Goal: Task Accomplishment & Management: Use online tool/utility

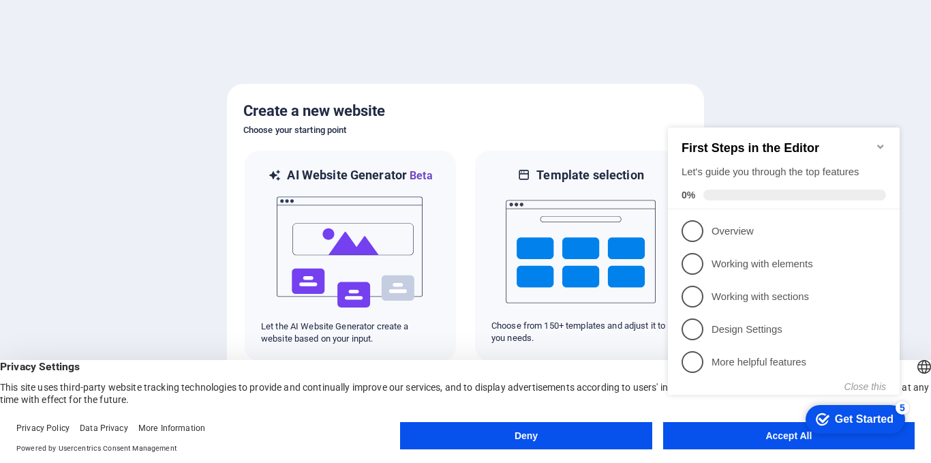
click at [729, 440] on appcues-checklist "Contextual help checklist present on screen" at bounding box center [787, 278] width 248 height 329
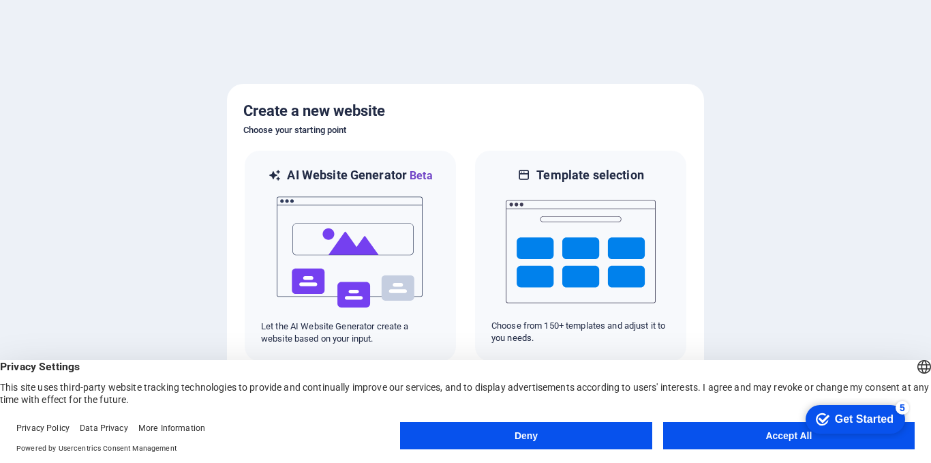
click at [726, 440] on button "Accept All" at bounding box center [789, 435] width 252 height 27
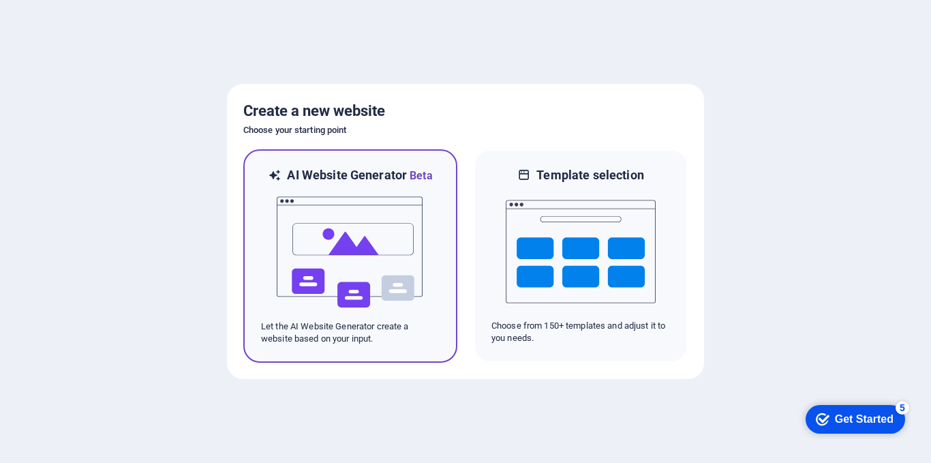
click at [366, 280] on img at bounding box center [350, 252] width 150 height 136
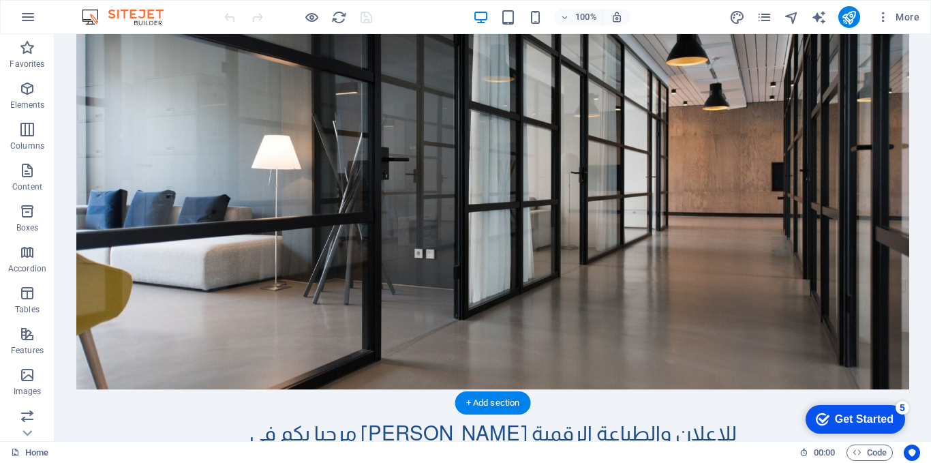
scroll to position [136, 0]
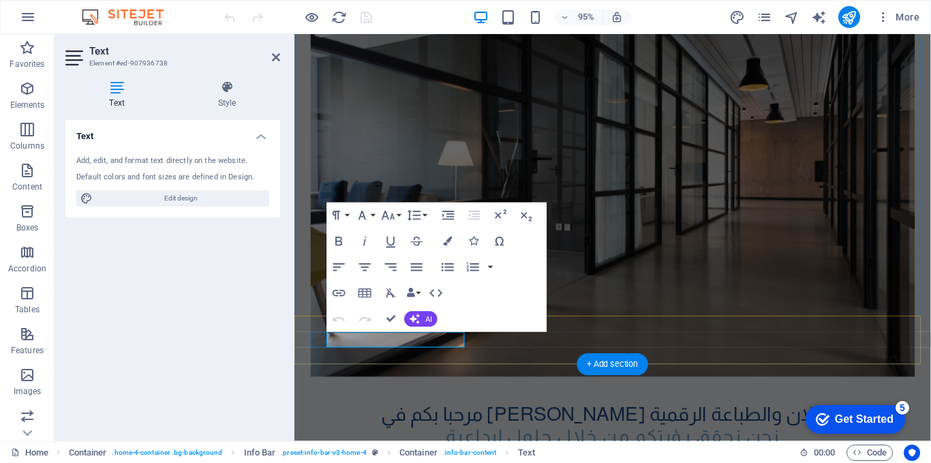
click at [238, 173] on div "Default colors and font sizes are defined in Design." at bounding box center [172, 178] width 193 height 12
click at [257, 179] on div "Default colors and font sizes are defined in Design." at bounding box center [172, 178] width 193 height 12
click at [258, 179] on div "Default colors and font sizes are defined in Design." at bounding box center [172, 178] width 193 height 12
click at [248, 162] on div "Add, edit, and format text directly on the website." at bounding box center [172, 161] width 193 height 12
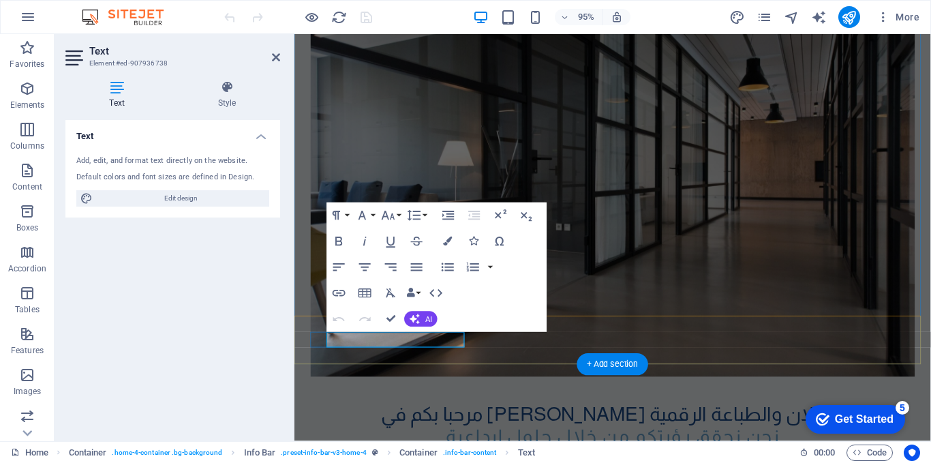
click at [183, 159] on div "Add, edit, and format text directly on the website." at bounding box center [172, 161] width 193 height 12
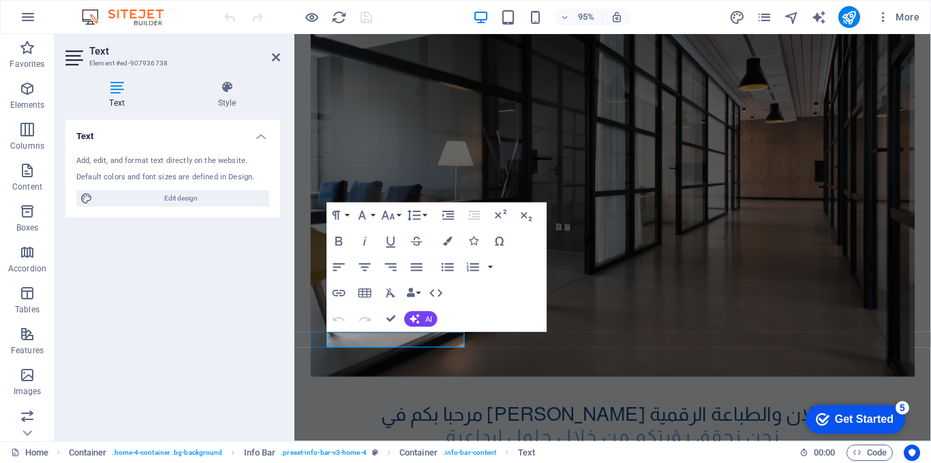
click at [106, 157] on div "Add, edit, and format text directly on the website." at bounding box center [172, 161] width 193 height 12
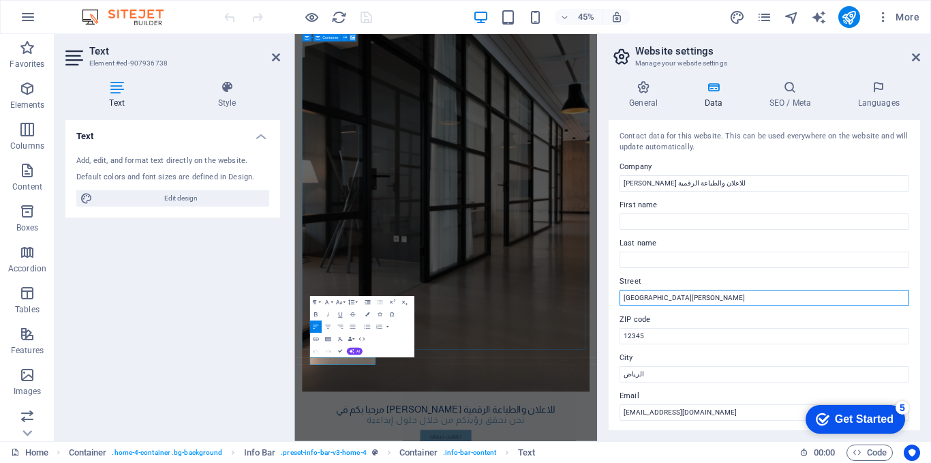
click at [701, 304] on input "شارع الملك فيصل" at bounding box center [765, 298] width 290 height 16
type input "ح"
type input "غرب المجمع الحكومي"
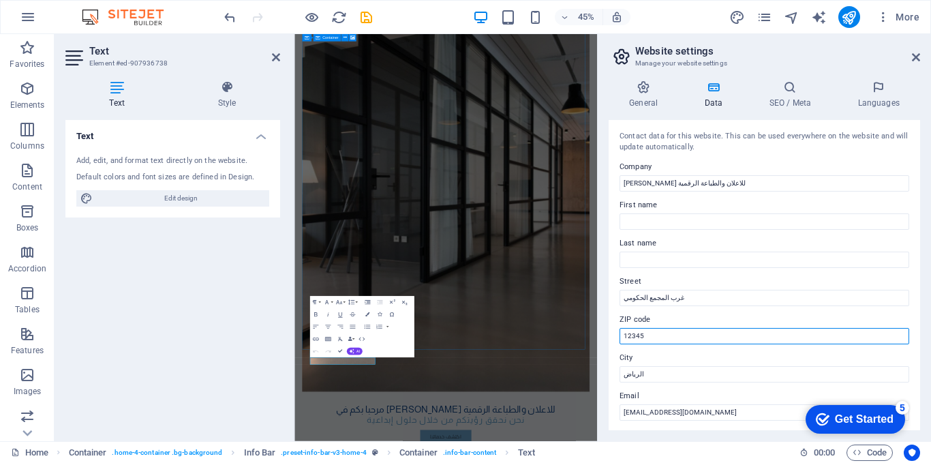
click at [685, 335] on input "12345" at bounding box center [765, 336] width 290 height 16
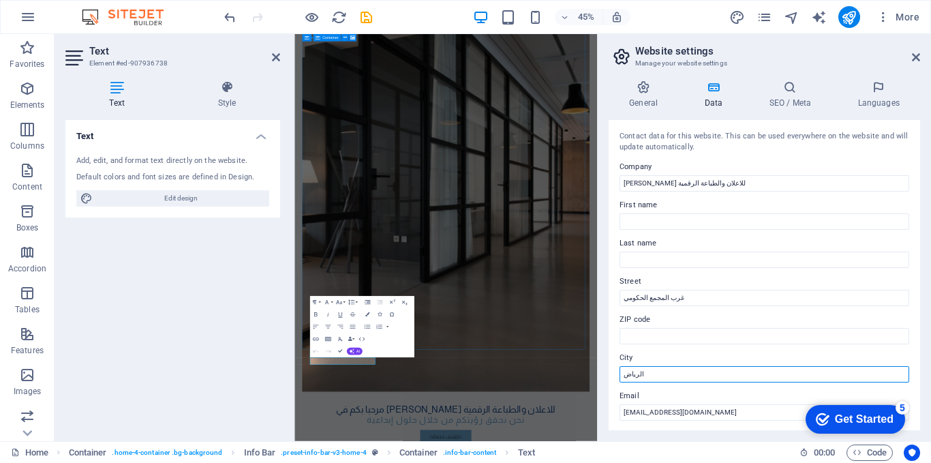
click at [670, 379] on input "الرياض" at bounding box center [765, 374] width 290 height 16
type input "س"
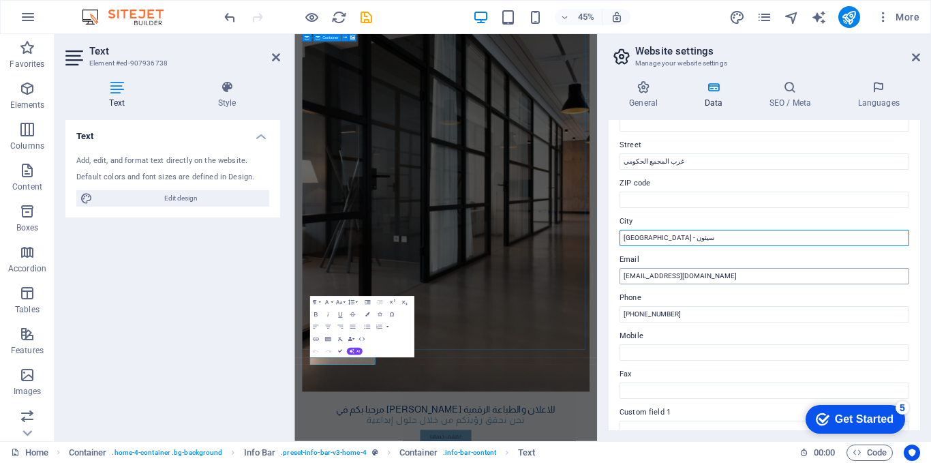
type input "[GEOGRAPHIC_DATA] - سيئون"
click at [730, 275] on input "info@al-eijam.com" at bounding box center [765, 276] width 290 height 16
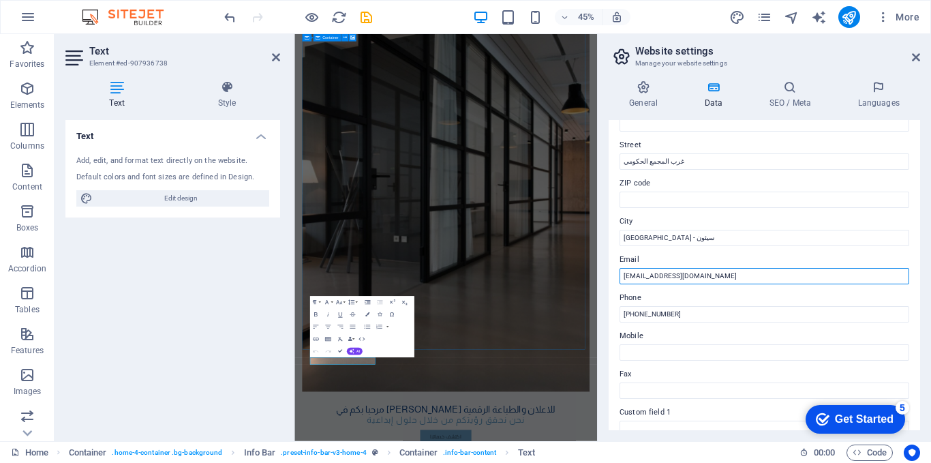
drag, startPoint x: 642, startPoint y: 277, endPoint x: 773, endPoint y: 283, distance: 131.1
click at [772, 283] on input "info@al-eijam.com" at bounding box center [765, 276] width 290 height 16
type input "[EMAIL_ADDRESS][DOMAIN_NAME]"
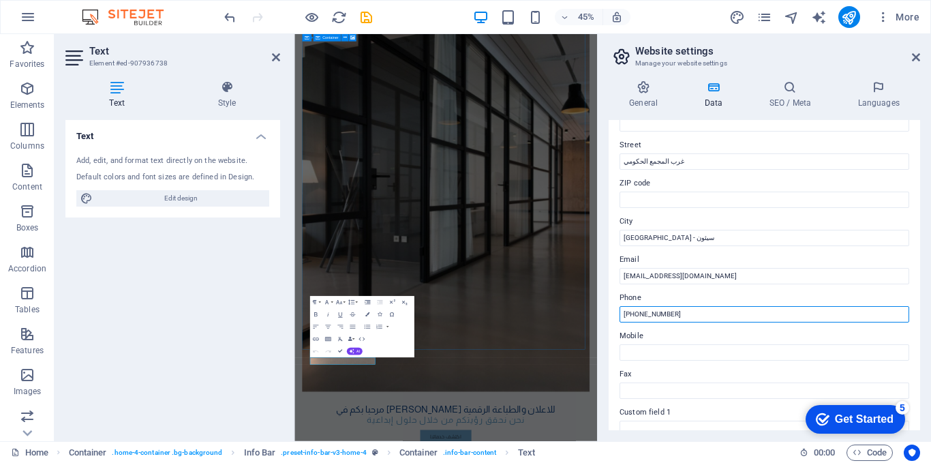
click at [790, 312] on input "+966 55 555 5555" at bounding box center [765, 314] width 290 height 16
type input "[PHONE_NUMBER]"
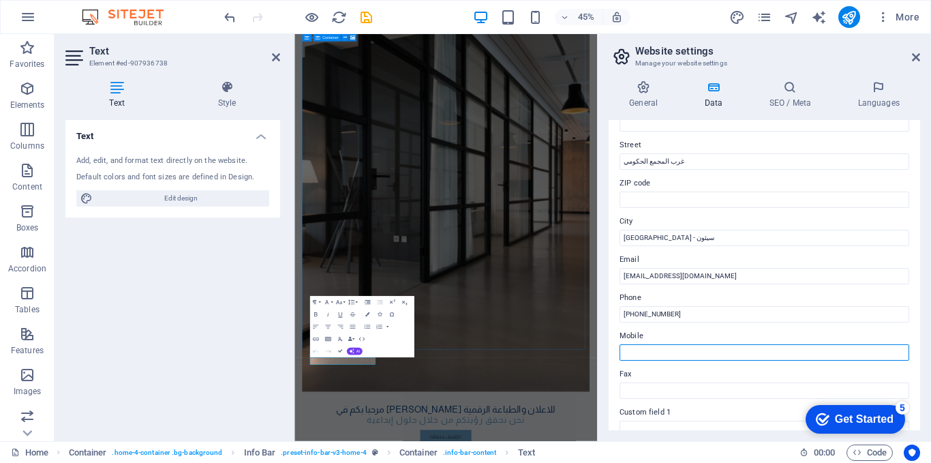
click at [722, 350] on input "Mobile" at bounding box center [765, 352] width 290 height 16
type input "0"
drag, startPoint x: 640, startPoint y: 351, endPoint x: 714, endPoint y: 342, distance: 74.9
click at [714, 342] on div "Mobile +96777708585" at bounding box center [765, 344] width 290 height 33
click at [643, 353] on input "+96777708585" at bounding box center [765, 352] width 290 height 16
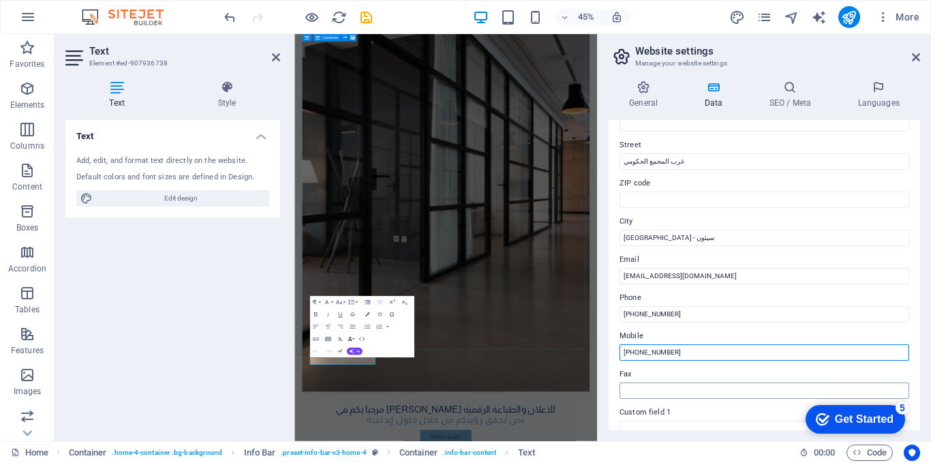
type input "[PHONE_NUMBER]"
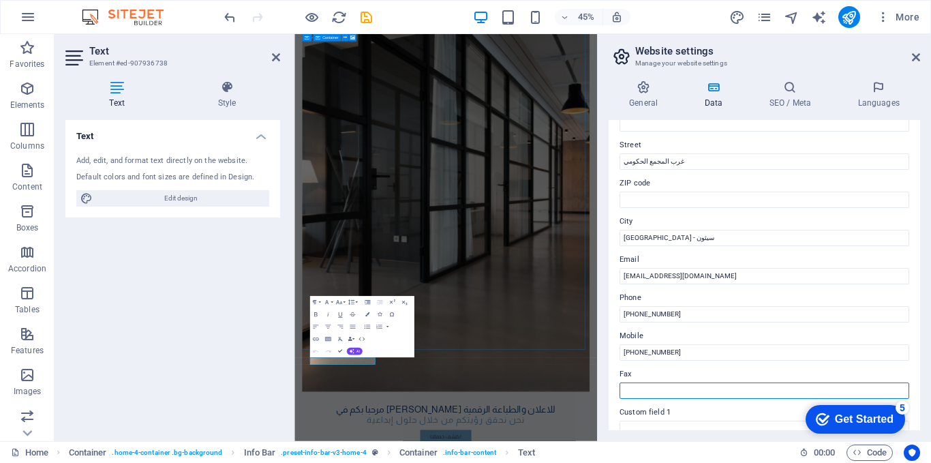
click at [670, 389] on input "Fax" at bounding box center [765, 391] width 290 height 16
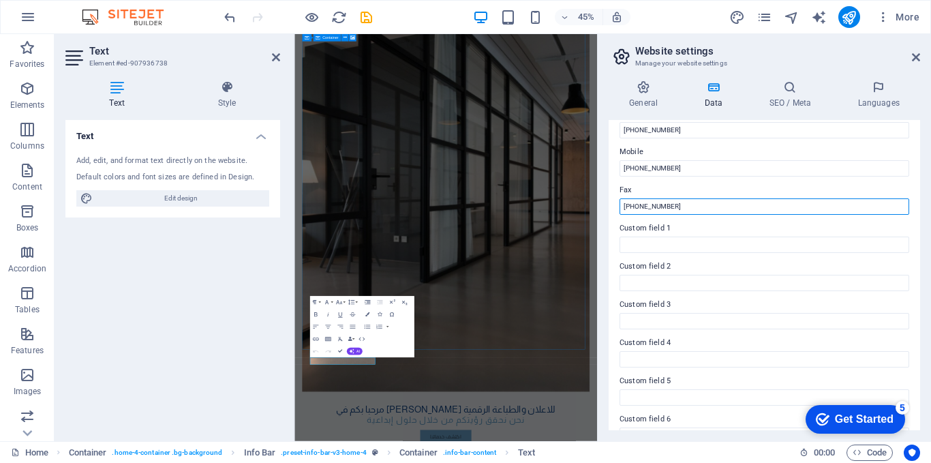
scroll to position [345, 0]
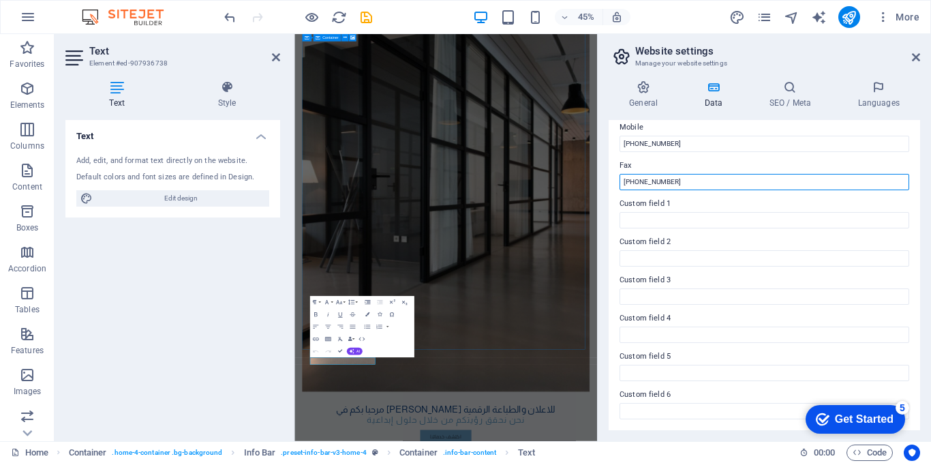
type input "+967 5 404449"
click at [601, 265] on div "General Data SEO / Meta Languages Website name alaejem.com Logo Drag files here…" at bounding box center [764, 256] width 333 height 372
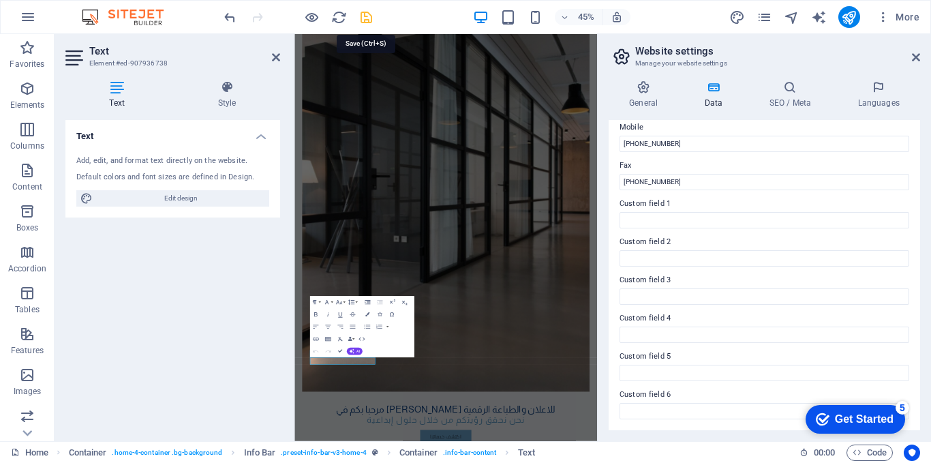
click at [365, 18] on icon "save" at bounding box center [367, 18] width 16 height 16
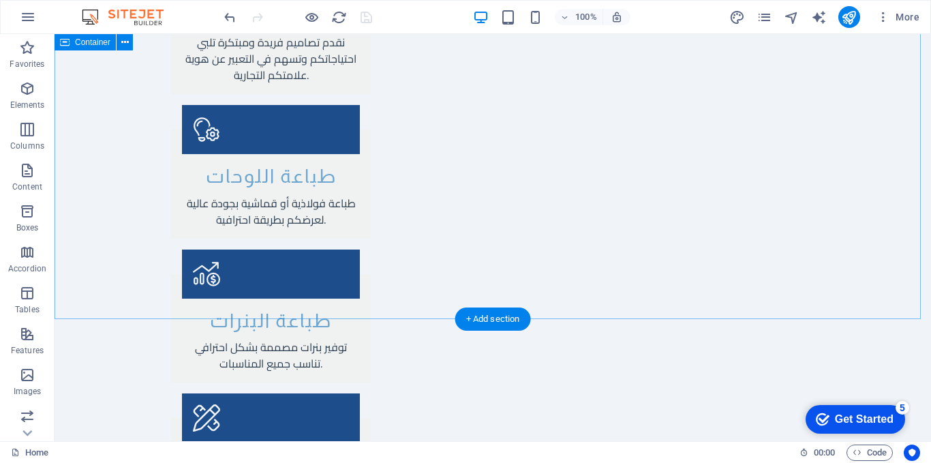
scroll to position [1636, 0]
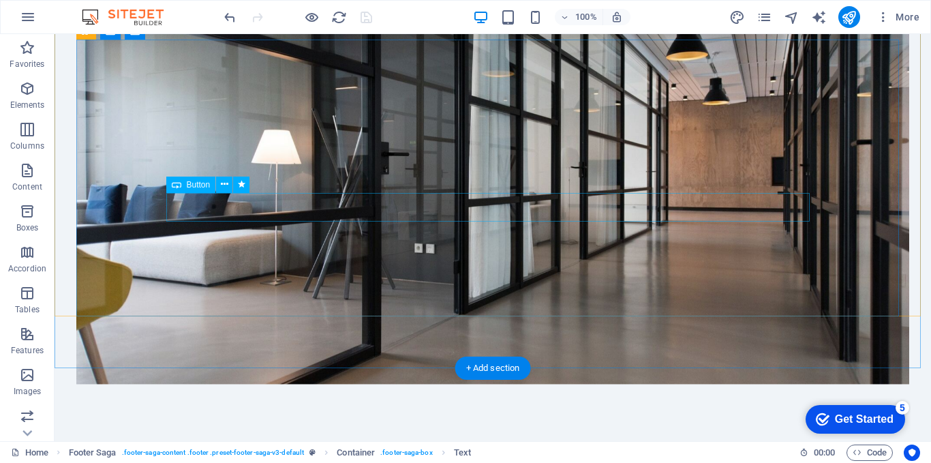
scroll to position [0, 0]
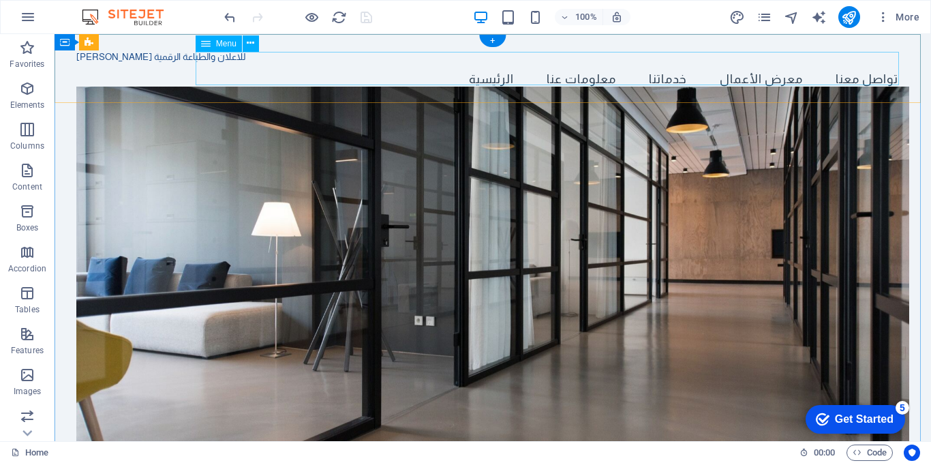
click at [855, 68] on nav "الرئيسية معلومات عنا خدماتنا معرض الأعمال تواصل معنا" at bounding box center [492, 80] width 833 height 34
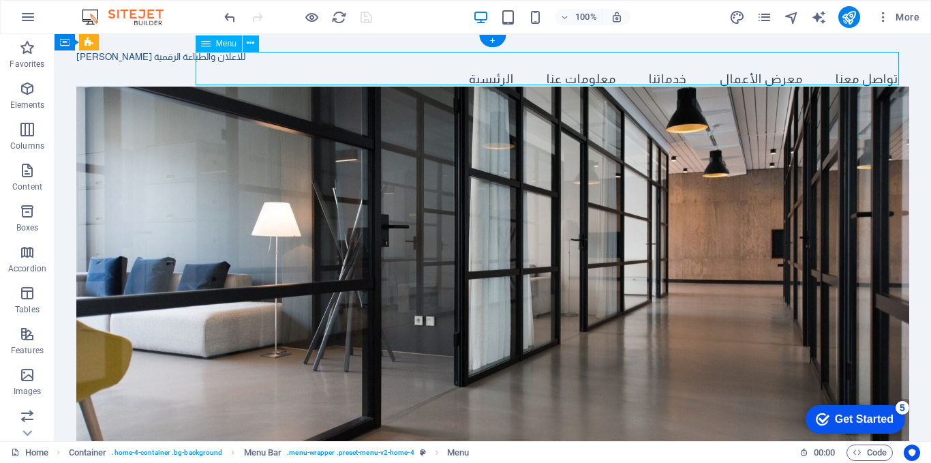
click at [856, 68] on nav "الرئيسية معلومات عنا خدماتنا معرض الأعمال تواصل معنا" at bounding box center [492, 80] width 833 height 34
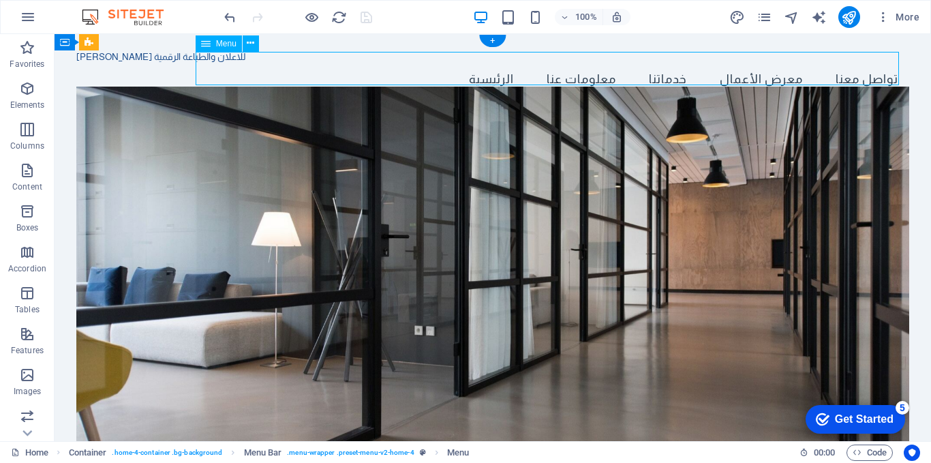
select select
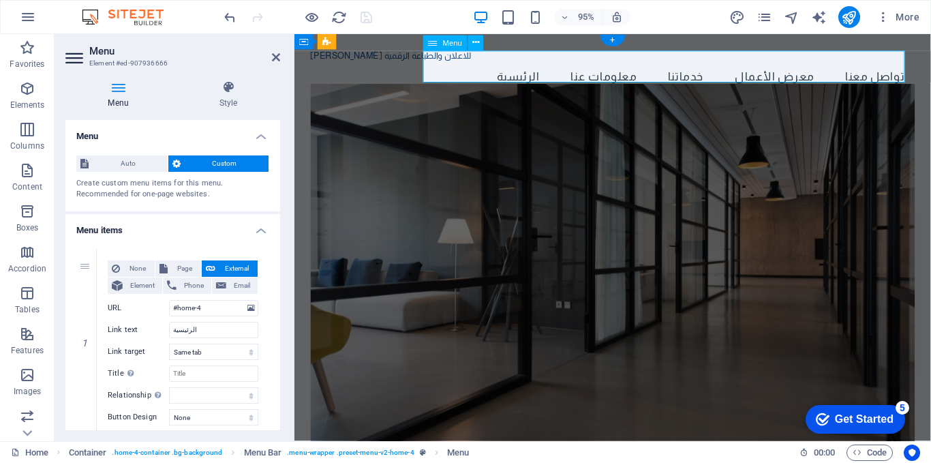
click at [885, 70] on nav "الرئيسية معلومات عنا خدماتنا معرض الأعمال تواصل معنا" at bounding box center [630, 80] width 637 height 34
drag, startPoint x: 1096, startPoint y: 68, endPoint x: 885, endPoint y: 70, distance: 210.7
click at [885, 70] on nav "الرئيسية معلومات عنا خدماتنا معرض الأعمال تواصل معنا" at bounding box center [630, 80] width 637 height 34
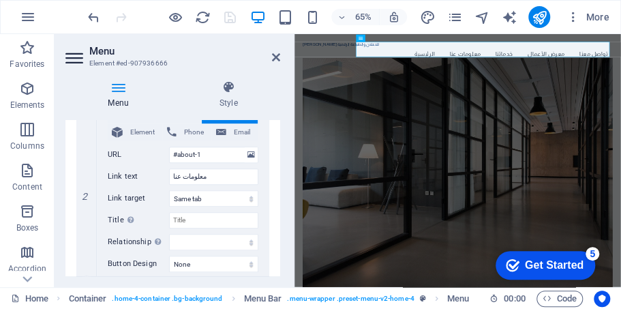
scroll to position [341, 0]
click at [241, 134] on span "Email" at bounding box center [241, 132] width 23 height 16
select select
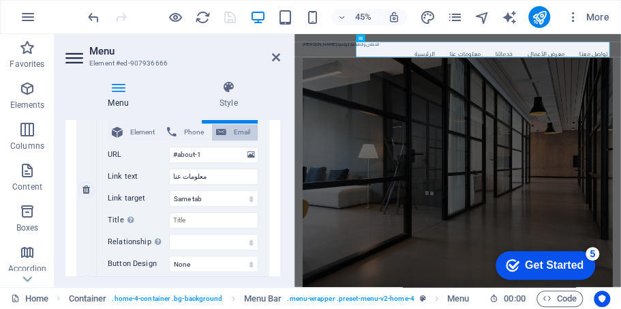
select select
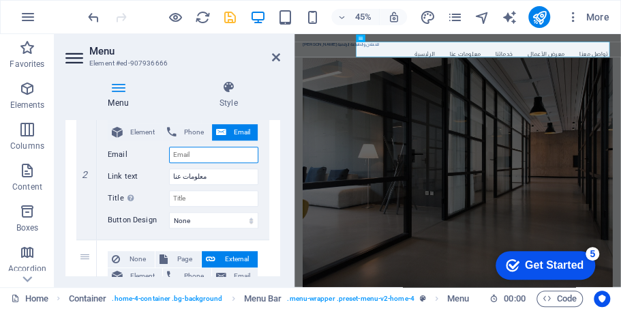
type input "a"
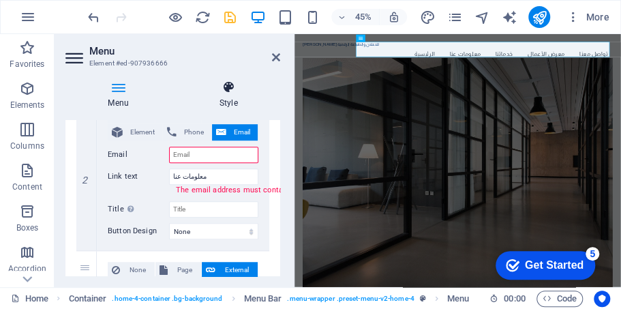
select select
type input "[EMAIL_ADDRESS][DOMAIN_NAME]"
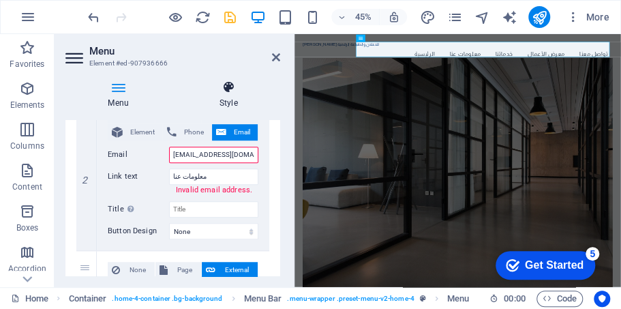
select select
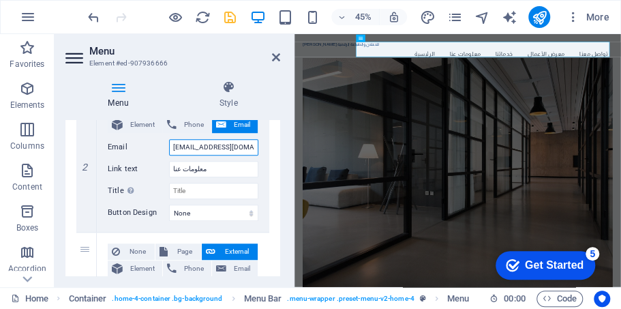
scroll to position [330, 0]
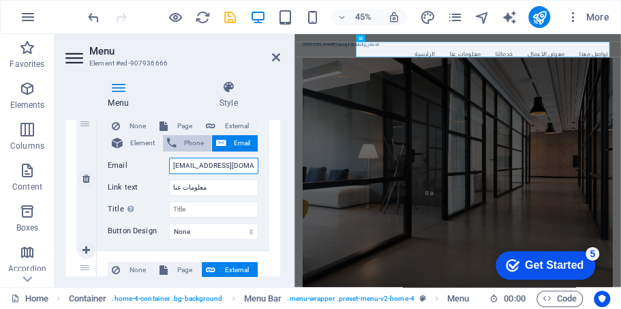
type input "[EMAIL_ADDRESS][DOMAIN_NAME]"
click at [196, 145] on span "Phone" at bounding box center [194, 143] width 27 height 16
select select
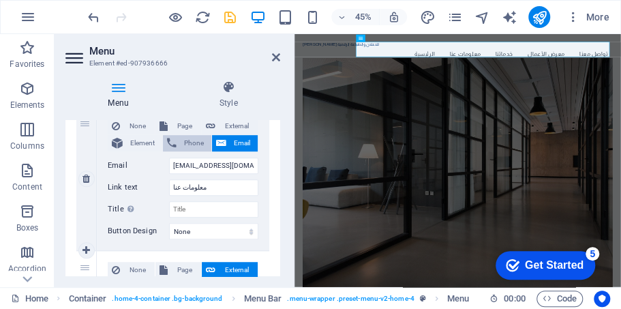
select select
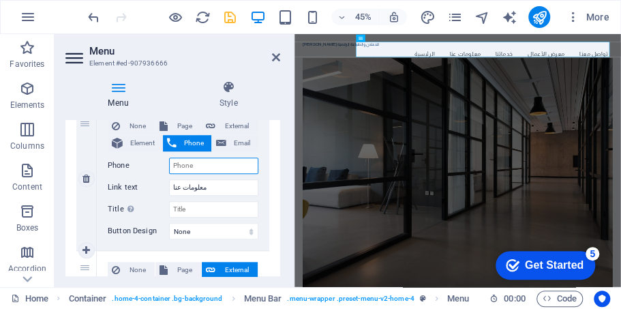
click at [203, 164] on input "Phone" at bounding box center [213, 166] width 89 height 16
type input "0777708585"
select select
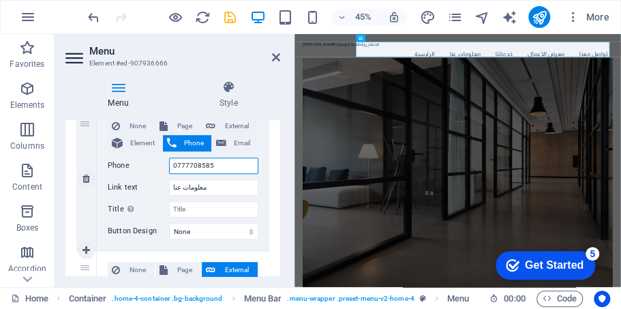
select select
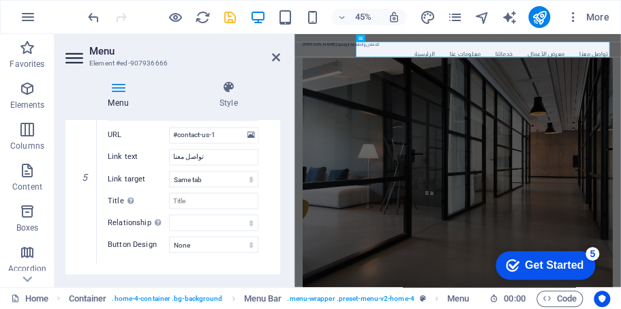
scroll to position [904, 0]
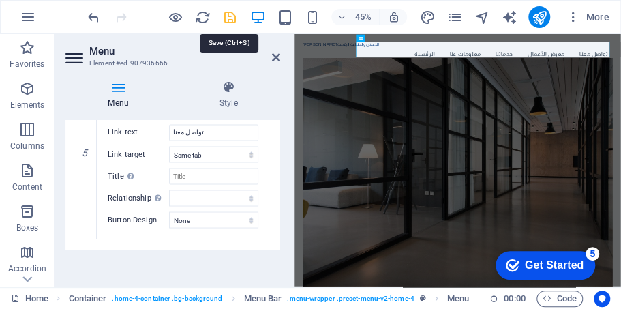
click at [233, 18] on icon "save" at bounding box center [230, 18] width 16 height 16
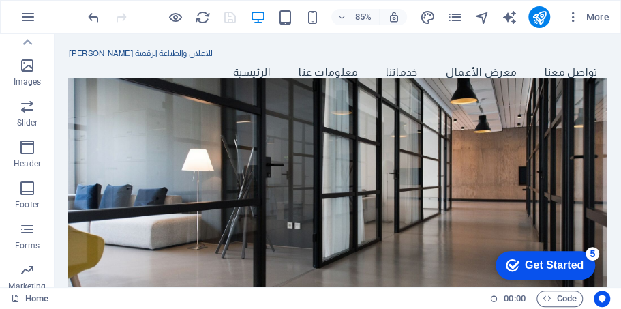
scroll to position [224, 0]
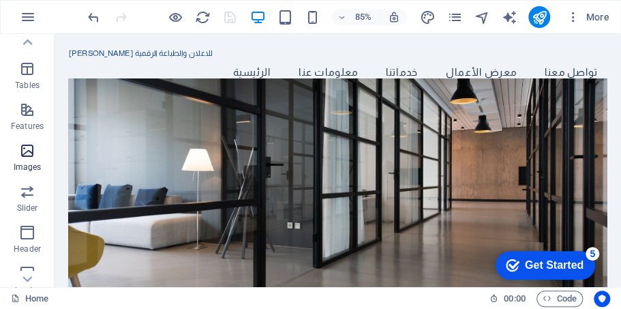
click at [31, 160] on span "Images" at bounding box center [27, 159] width 55 height 33
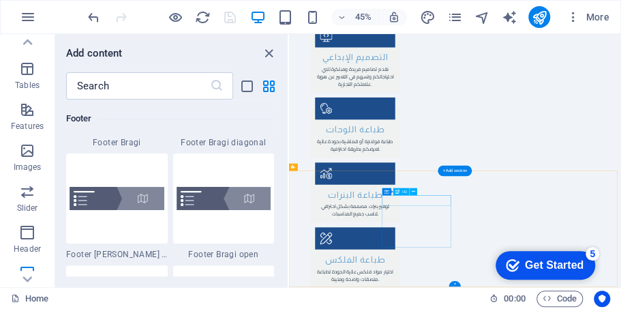
scroll to position [1583, 0]
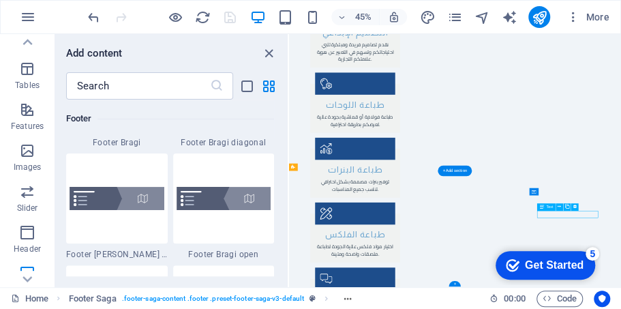
scroll to position [1581, 0]
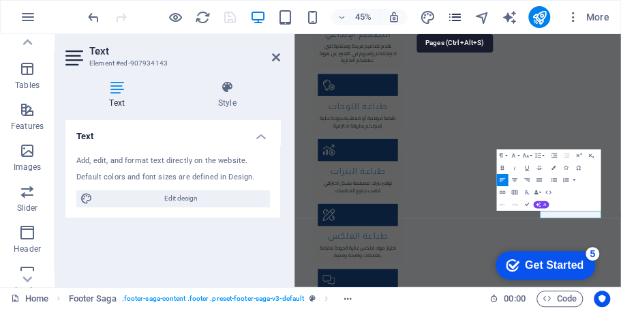
click at [455, 20] on icon "pages" at bounding box center [455, 18] width 16 height 16
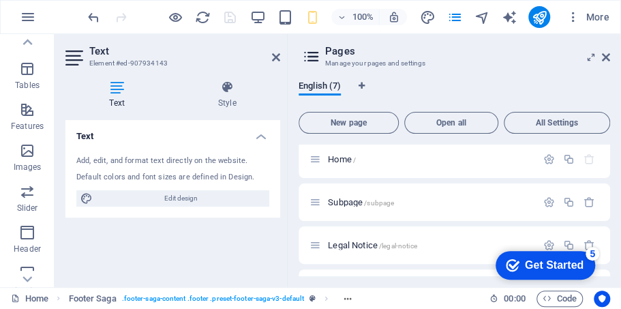
scroll to position [0, 0]
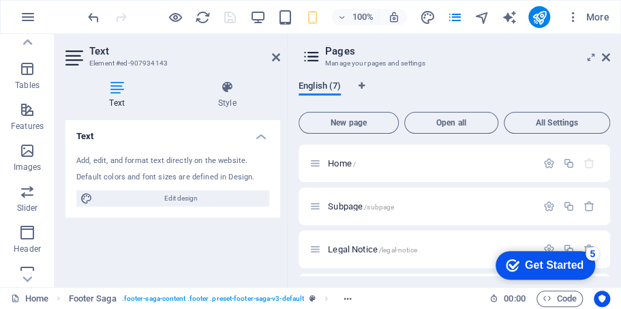
click at [316, 86] on span "English (7)" at bounding box center [320, 87] width 42 height 19
click at [318, 86] on span "English (7)" at bounding box center [320, 87] width 42 height 19
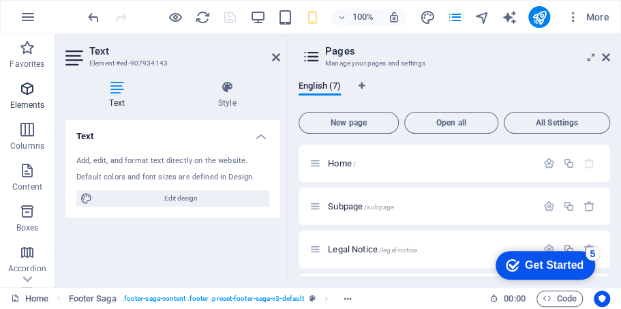
click at [28, 94] on icon "button" at bounding box center [27, 88] width 16 height 16
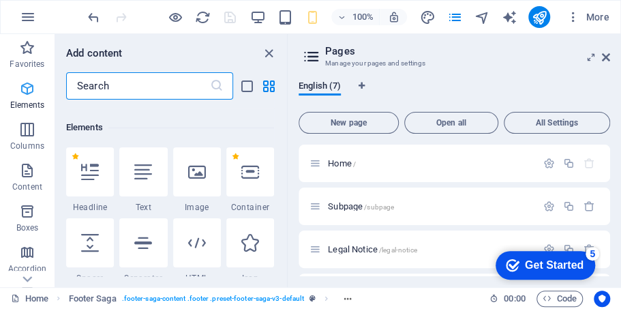
scroll to position [145, 0]
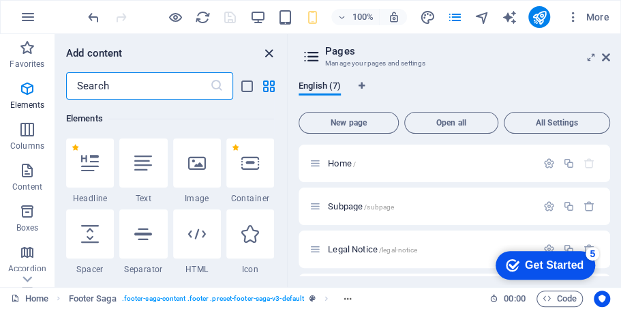
click at [273, 50] on icon "close panel" at bounding box center [269, 54] width 16 height 16
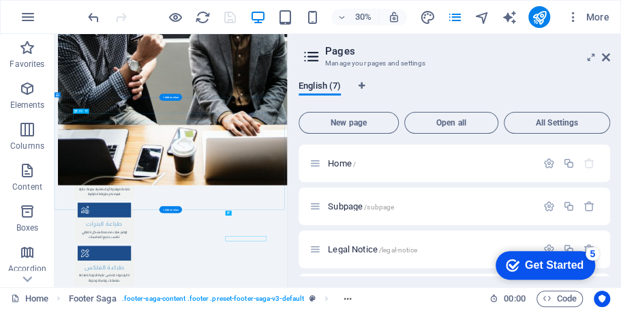
scroll to position [1548, 0]
click at [603, 60] on icon at bounding box center [606, 57] width 8 height 11
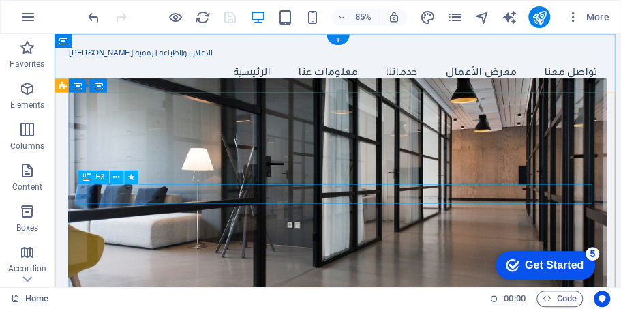
scroll to position [0, 0]
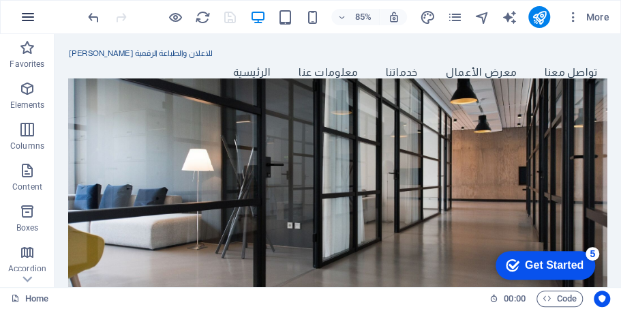
click at [30, 18] on icon "button" at bounding box center [28, 17] width 16 height 16
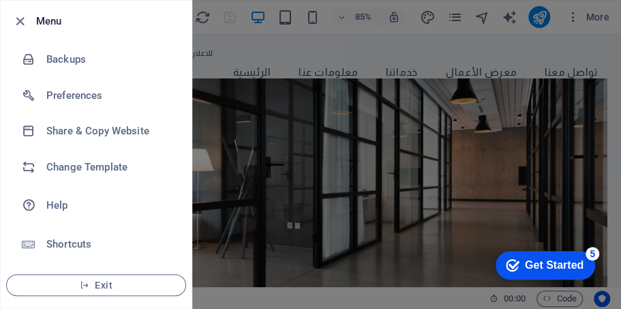
click at [596, 42] on div at bounding box center [310, 154] width 621 height 309
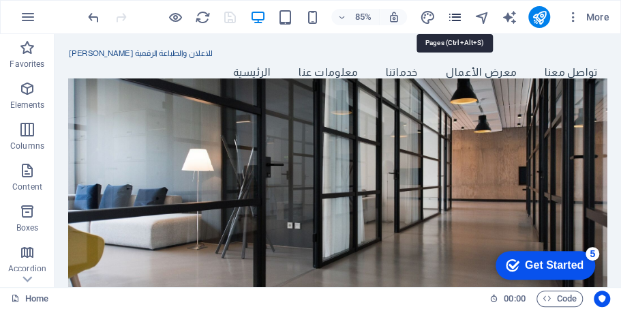
click at [451, 18] on icon "pages" at bounding box center [455, 18] width 16 height 16
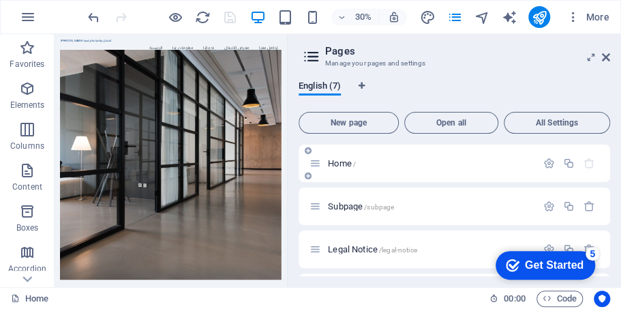
click at [402, 167] on p "Home /" at bounding box center [430, 163] width 205 height 9
click at [353, 205] on span "Subpage /subpage" at bounding box center [361, 206] width 66 height 10
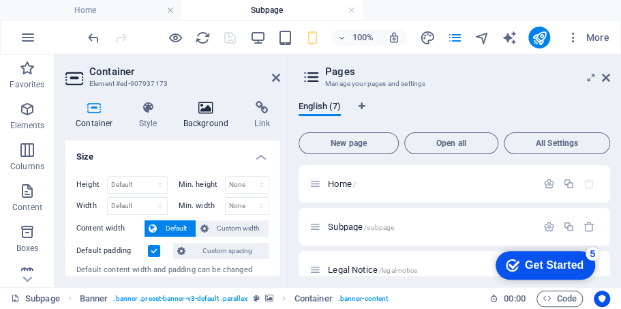
click at [210, 107] on icon at bounding box center [206, 108] width 66 height 14
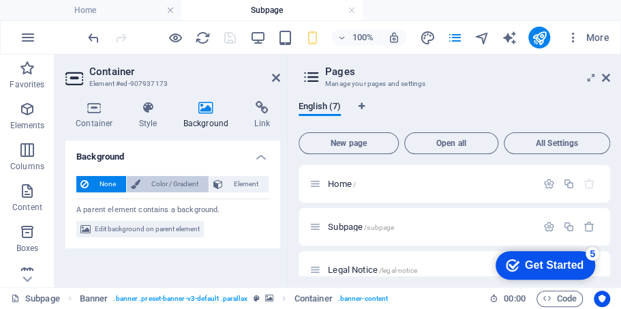
click at [180, 190] on span "Color / Gradient" at bounding box center [175, 184] width 60 height 16
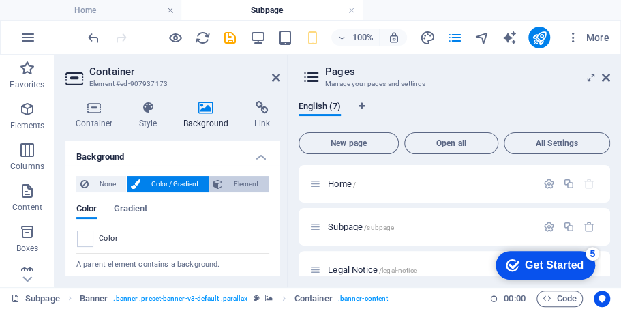
click at [244, 189] on span "Element" at bounding box center [246, 184] width 38 height 16
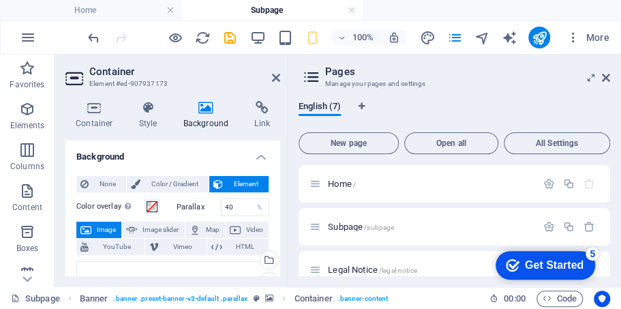
click at [201, 110] on icon at bounding box center [206, 108] width 66 height 14
click at [86, 108] on icon at bounding box center [94, 108] width 58 height 14
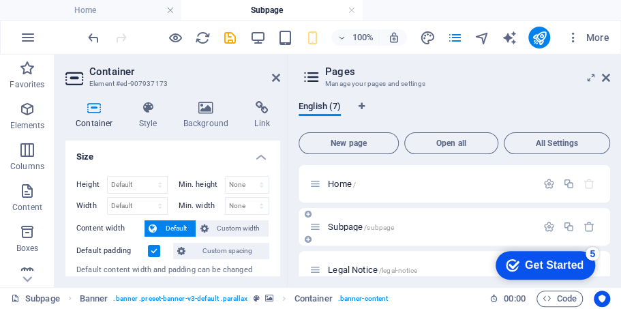
click at [381, 222] on div "Subpage /subpage" at bounding box center [423, 227] width 227 height 16
click at [388, 226] on span "/subpage" at bounding box center [379, 228] width 30 height 8
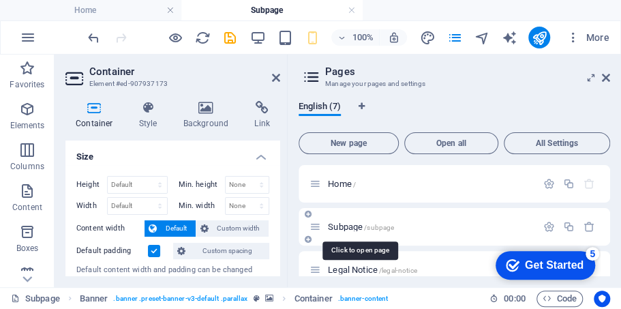
click at [388, 226] on span "/subpage" at bounding box center [379, 228] width 30 height 8
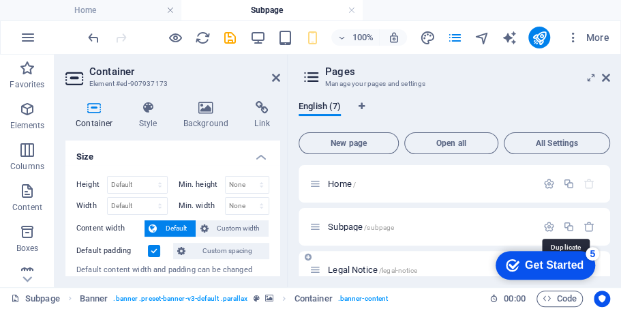
scroll to position [45, 0]
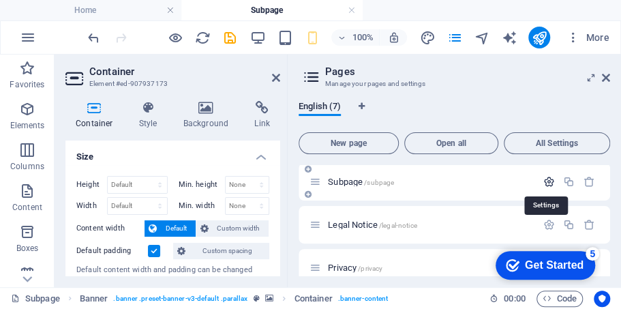
click at [545, 183] on icon "button" at bounding box center [549, 182] width 12 height 12
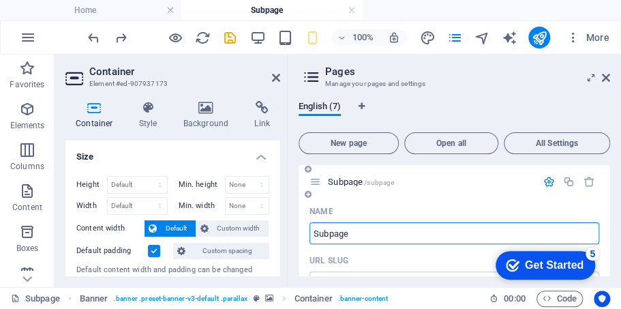
click at [544, 179] on icon "button" at bounding box center [549, 182] width 12 height 12
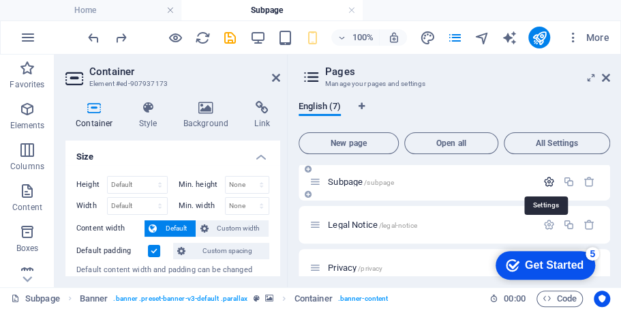
click at [545, 179] on icon "button" at bounding box center [549, 182] width 12 height 12
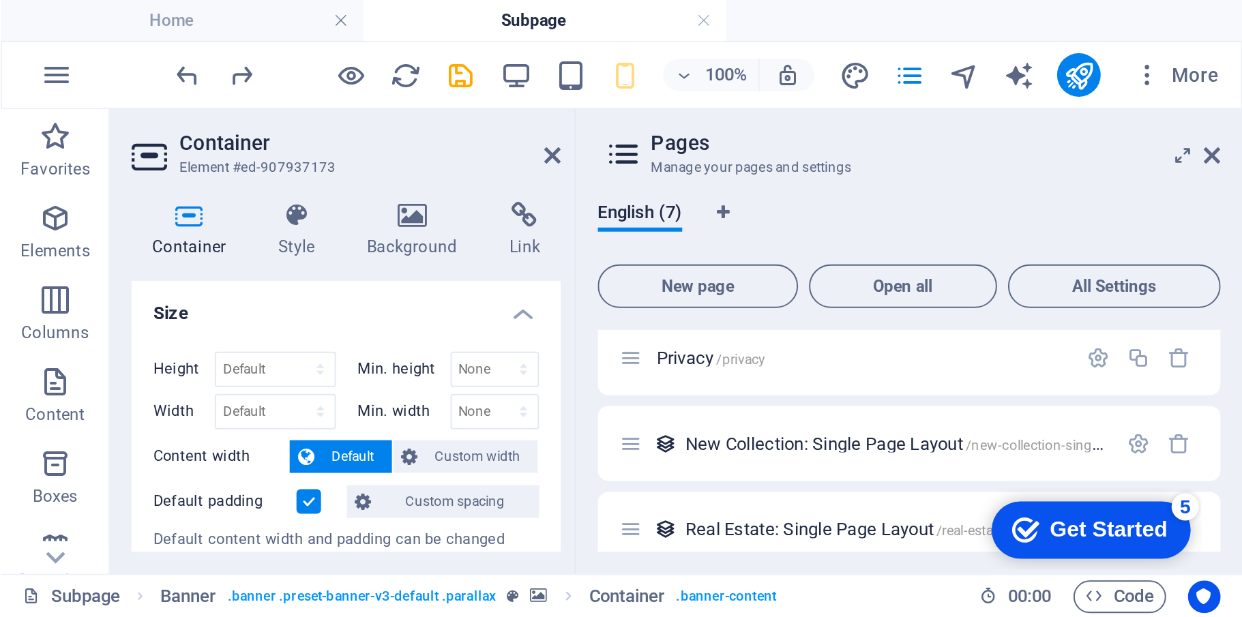
scroll to position [682, 0]
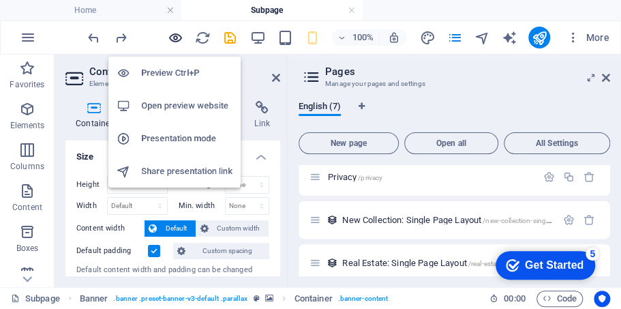
click at [172, 36] on icon "button" at bounding box center [176, 38] width 16 height 16
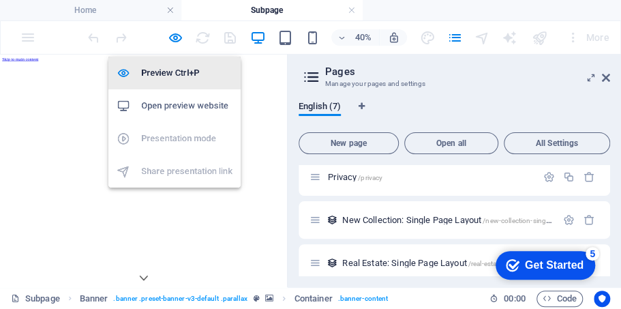
click at [171, 69] on h6 "Preview Ctrl+P" at bounding box center [186, 73] width 91 height 16
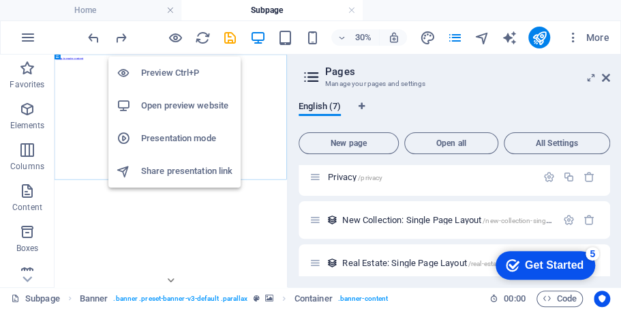
click at [179, 78] on h6 "Preview Ctrl+P" at bounding box center [186, 73] width 91 height 16
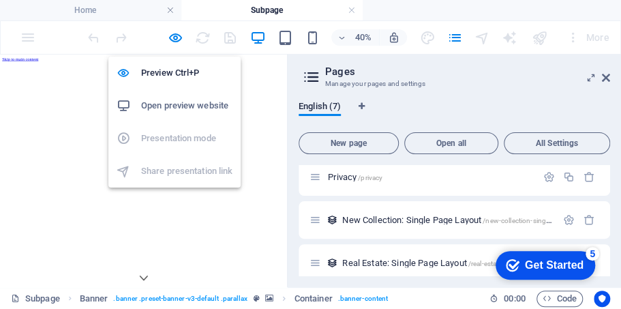
click at [184, 104] on h6 "Open preview website" at bounding box center [186, 106] width 91 height 16
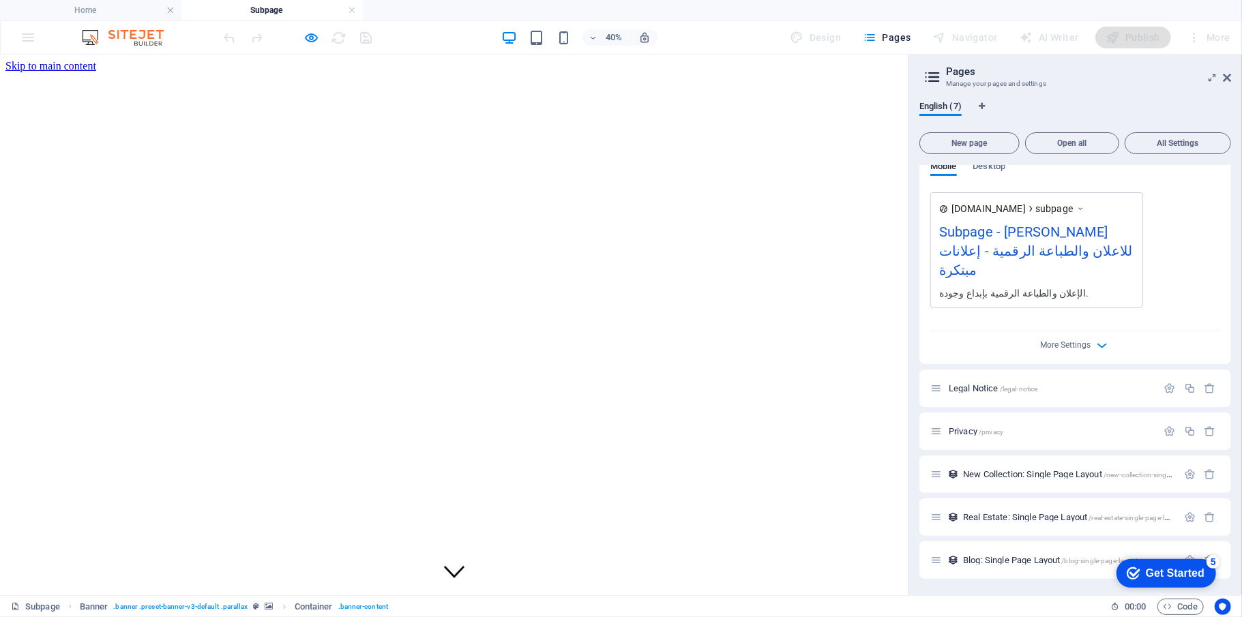
scroll to position [408, 0]
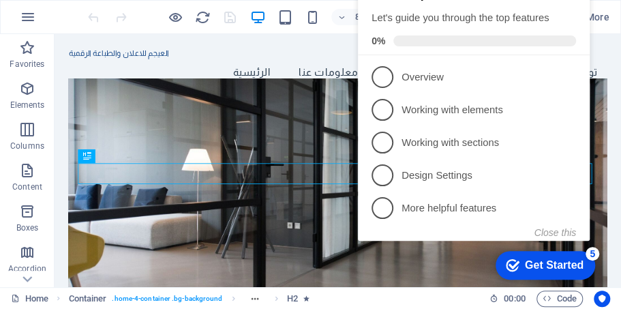
click at [595, 235] on div "checkmark Get Started 5 First Steps in the Editor Let's guide you through the t…" at bounding box center [477, 119] width 248 height 331
click at [361, 300] on div "Home Container . home-4-container .bg-background H2" at bounding box center [245, 298] width 468 height 16
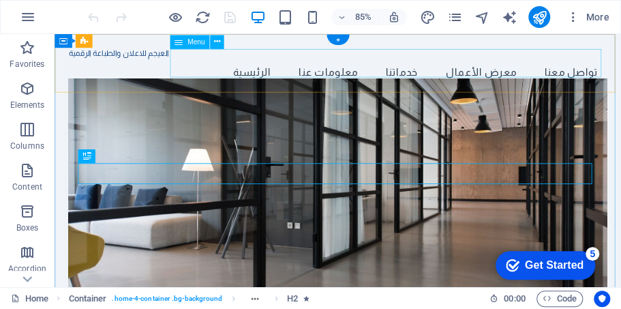
click at [620, 70] on nav "الرئيسية معلومات عنا خدماتنا معرض الأعمال تواصل معنا" at bounding box center [387, 80] width 633 height 34
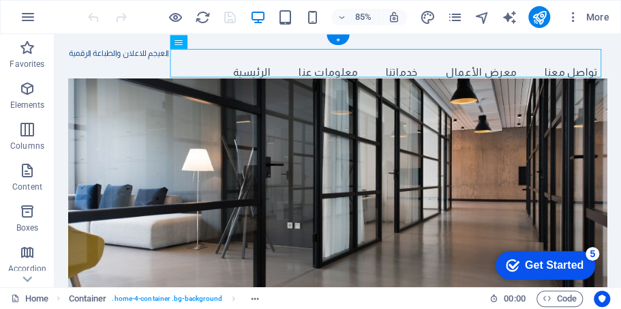
click at [570, 132] on figure at bounding box center [387, 222] width 633 height 271
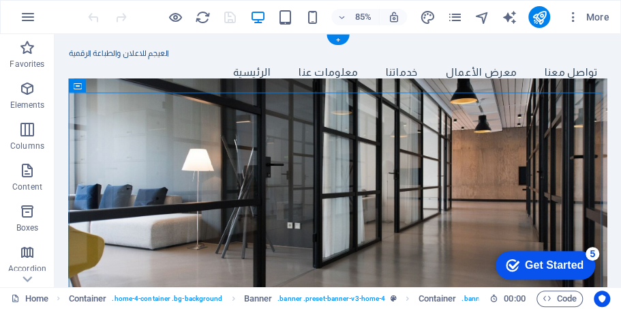
click at [93, 148] on figure at bounding box center [387, 222] width 633 height 271
click at [560, 150] on figure at bounding box center [387, 222] width 633 height 271
click at [564, 140] on figure at bounding box center [387, 222] width 633 height 271
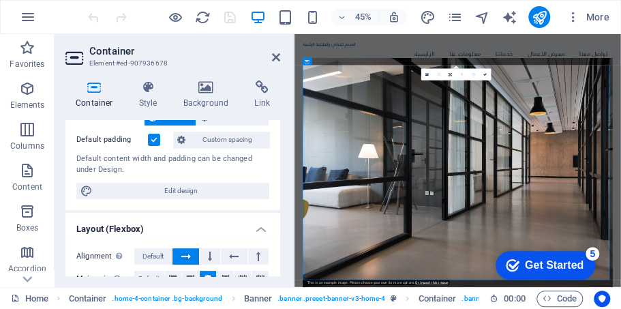
scroll to position [136, 0]
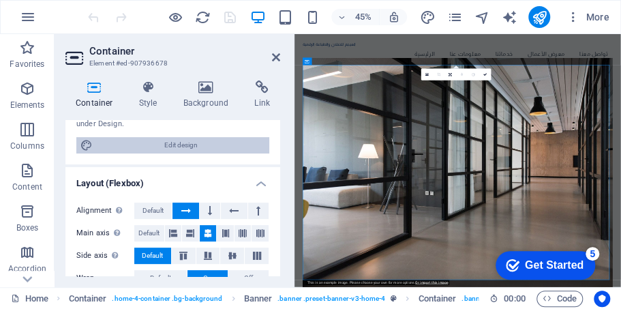
click at [177, 146] on span "Edit design" at bounding box center [181, 145] width 168 height 16
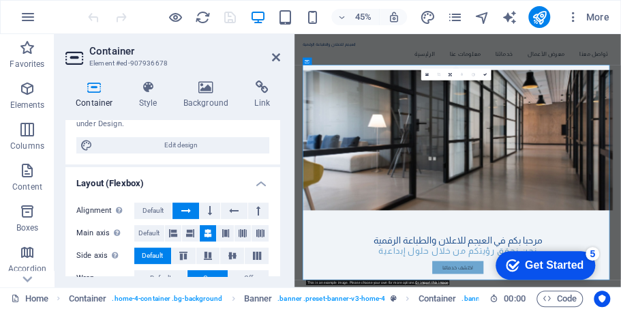
select select "rem"
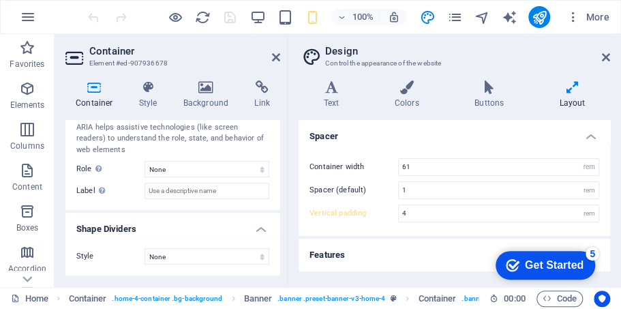
scroll to position [60, 0]
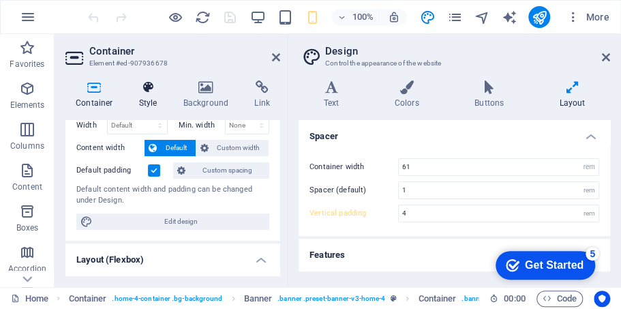
click at [155, 94] on h4 "Style" at bounding box center [151, 94] width 44 height 29
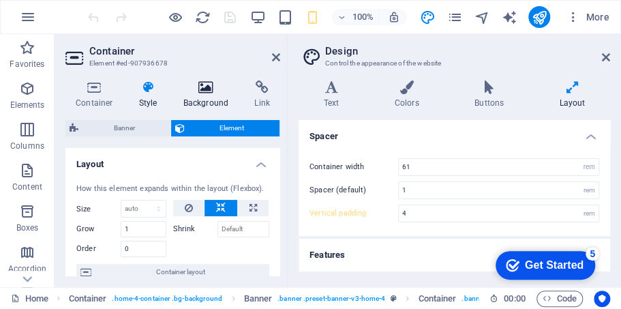
click at [186, 91] on icon at bounding box center [206, 87] width 66 height 14
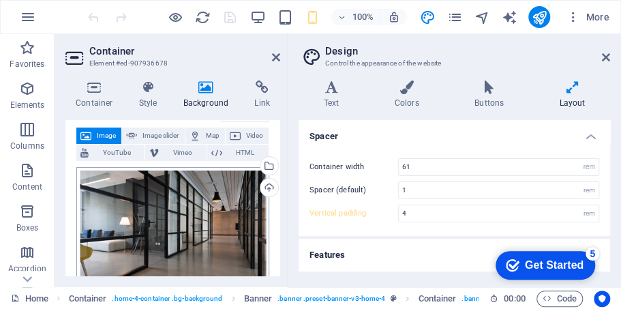
scroll to position [91, 0]
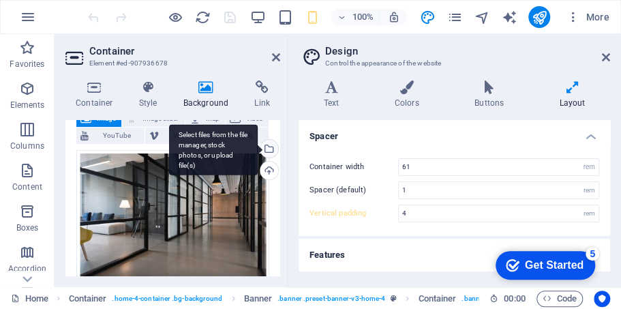
click at [267, 147] on div "Select files from the file manager, stock photos, or upload file(s)" at bounding box center [268, 150] width 20 height 20
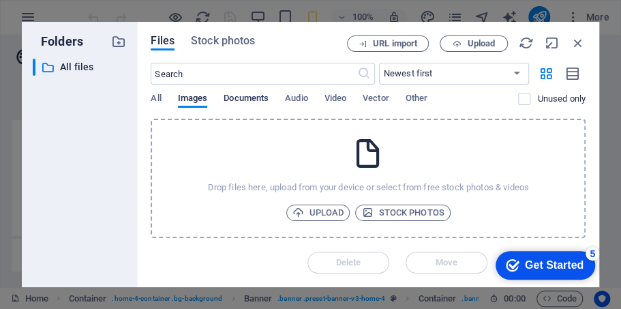
click at [243, 98] on span "Documents" at bounding box center [246, 99] width 45 height 19
click at [196, 105] on span "Images" at bounding box center [193, 99] width 30 height 19
click at [368, 160] on icon at bounding box center [368, 153] width 34 height 34
click at [352, 151] on icon at bounding box center [368, 153] width 34 height 34
click at [377, 215] on span "Stock photos" at bounding box center [402, 213] width 83 height 16
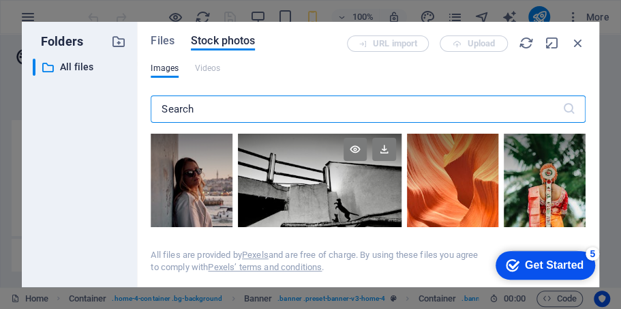
scroll to position [1318, 0]
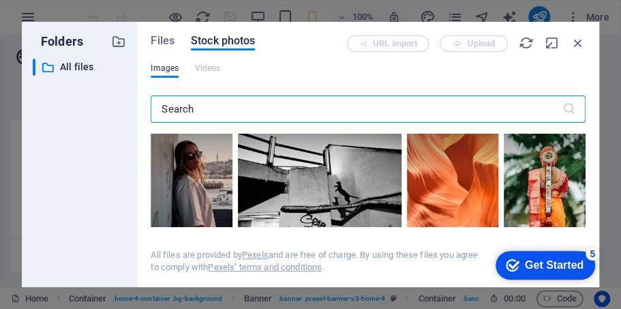
click at [311, 100] on input "text" at bounding box center [356, 108] width 411 height 27
type input "ؤ"
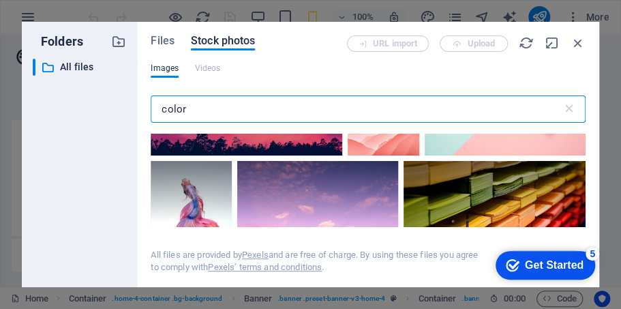
scroll to position [1545, 0]
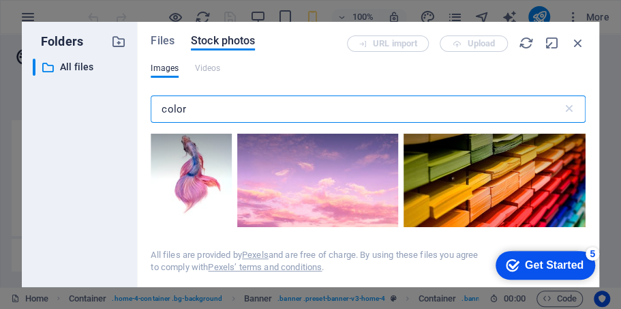
type input "color"
click at [507, 177] on div at bounding box center [495, 178] width 182 height 121
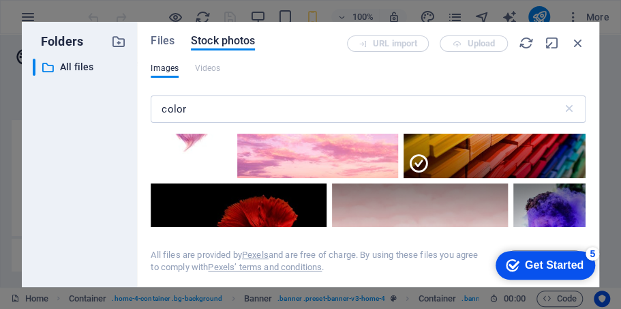
scroll to position [1591, 0]
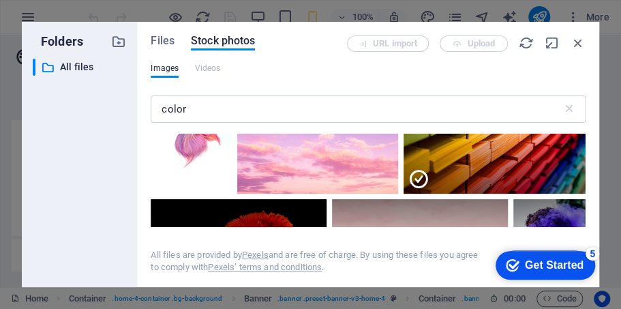
click at [414, 169] on icon at bounding box center [418, 179] width 22 height 22
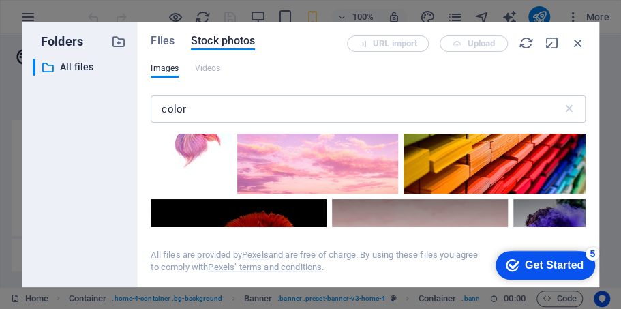
click at [419, 172] on div at bounding box center [495, 132] width 182 height 121
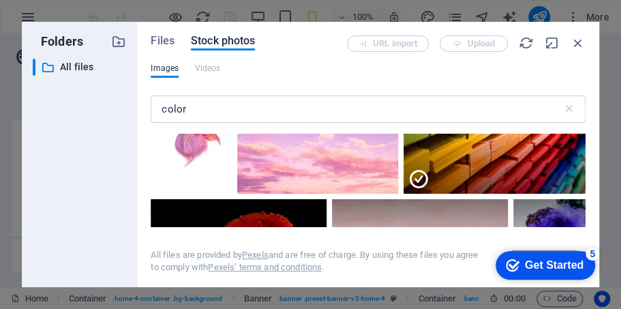
click at [475, 162] on div at bounding box center [495, 163] width 182 height 61
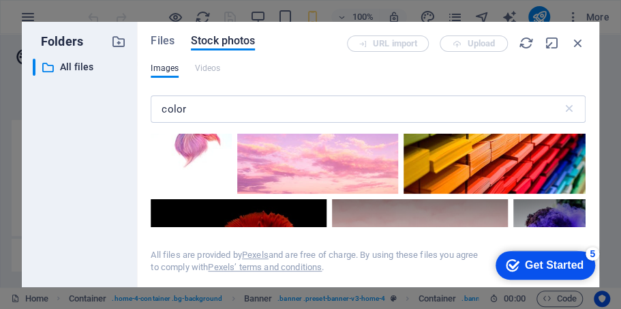
click at [475, 162] on div at bounding box center [495, 132] width 182 height 121
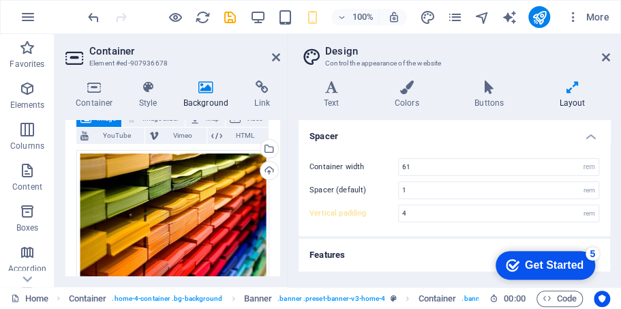
scroll to position [0, 0]
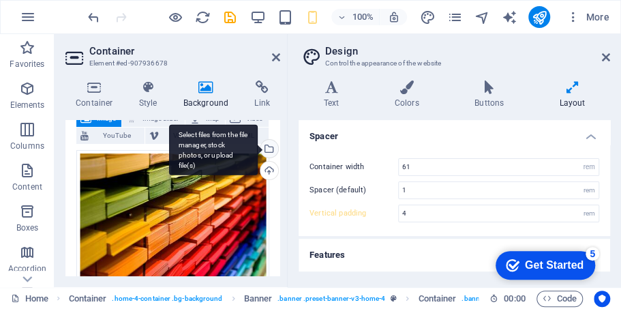
click at [267, 151] on div "Select files from the file manager, stock photos, or upload file(s)" at bounding box center [268, 150] width 20 height 20
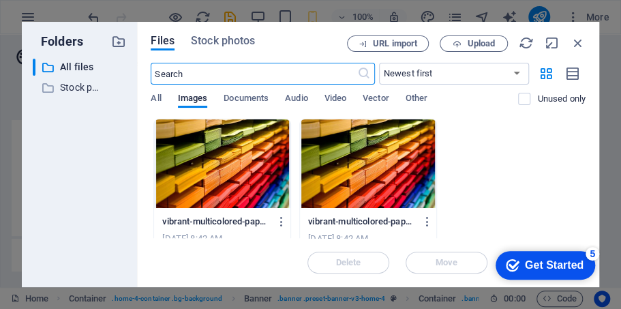
click at [243, 162] on div at bounding box center [222, 163] width 136 height 89
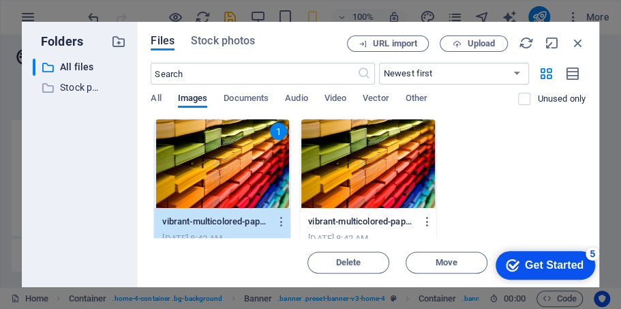
click at [378, 180] on div at bounding box center [368, 163] width 136 height 89
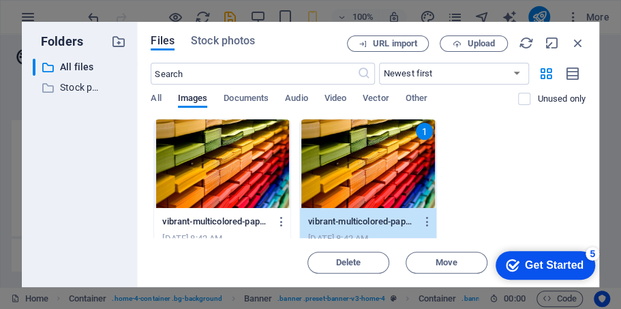
click at [218, 168] on div at bounding box center [222, 163] width 136 height 89
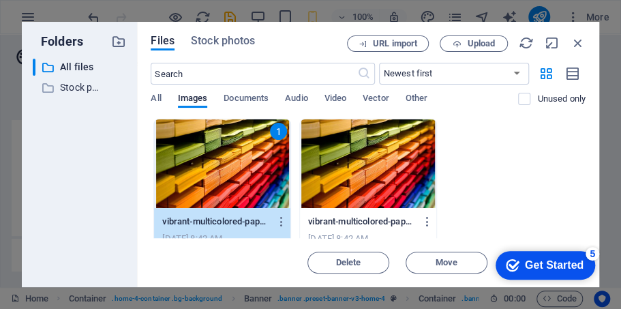
click at [340, 162] on div at bounding box center [368, 163] width 136 height 89
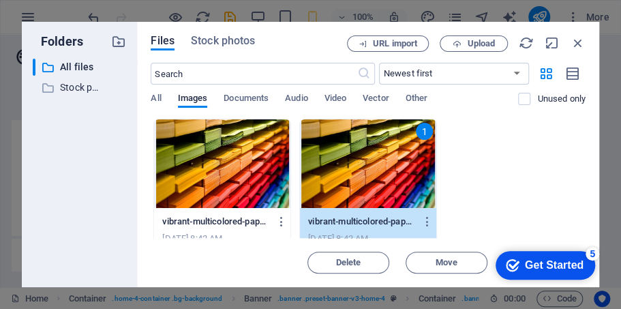
click at [226, 162] on div at bounding box center [222, 163] width 136 height 89
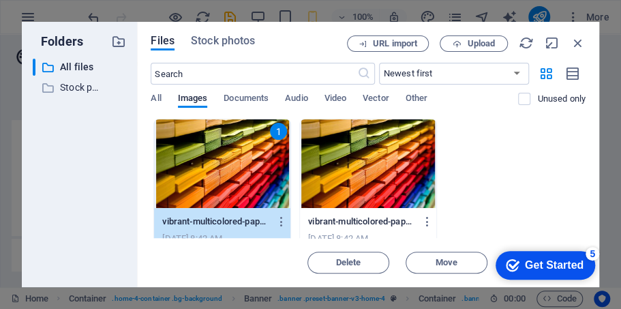
click at [342, 172] on div at bounding box center [368, 163] width 136 height 89
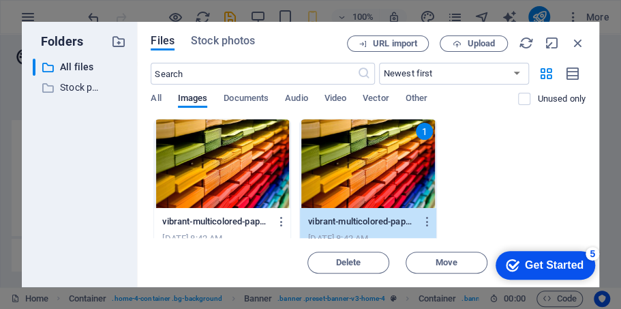
click at [207, 180] on div at bounding box center [222, 163] width 136 height 89
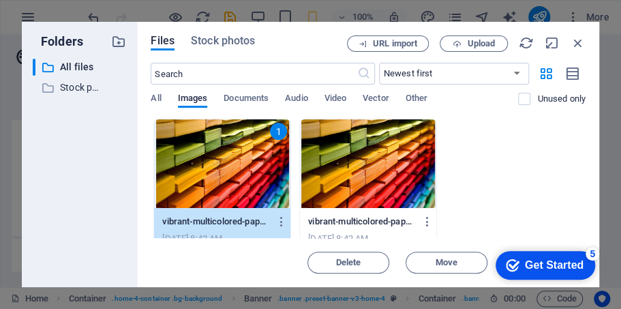
click at [496, 159] on div "1 vibrant-multicolored-paper-stacks-arranged-on-shelves-in-a-stationery-store-N…" at bounding box center [368, 201] width 435 height 164
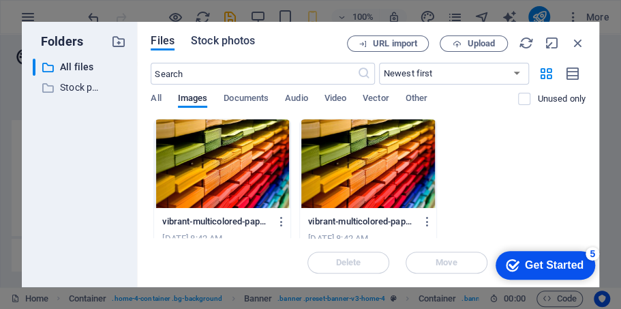
click at [218, 46] on span "Stock photos" at bounding box center [223, 41] width 64 height 16
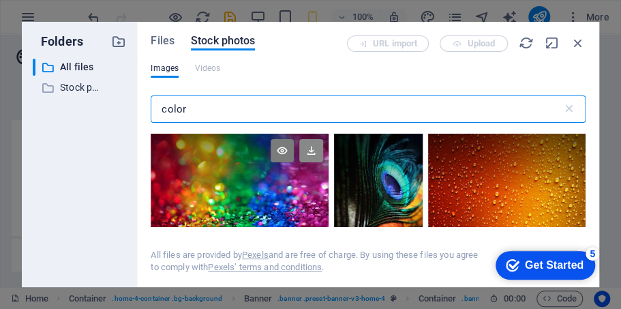
click at [310, 158] on icon at bounding box center [310, 150] width 23 height 23
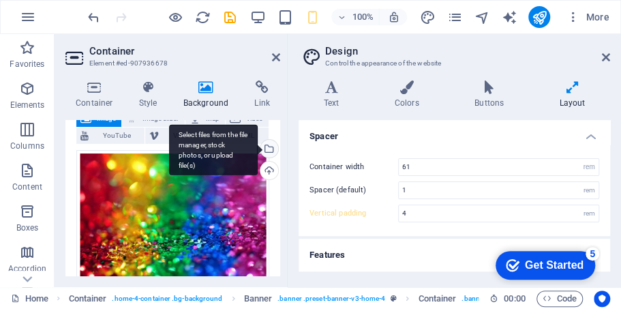
click at [267, 150] on div "Select files from the file manager, stock photos, or upload file(s)" at bounding box center [268, 150] width 20 height 20
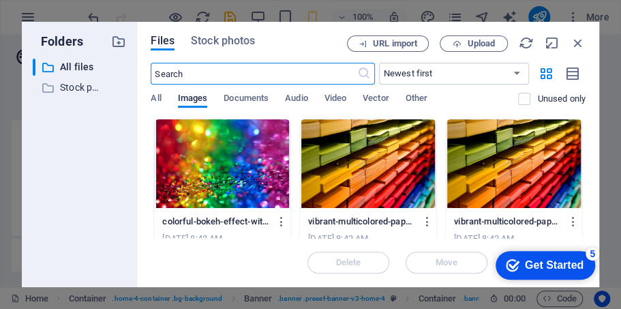
click at [266, 154] on div at bounding box center [222, 163] width 136 height 89
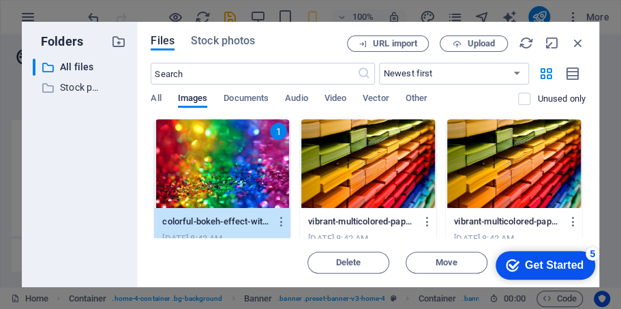
click at [383, 169] on div at bounding box center [368, 163] width 136 height 89
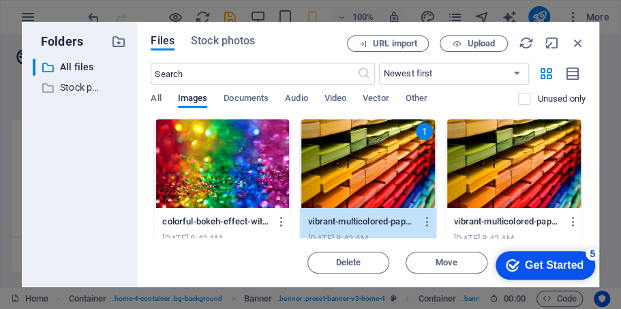
click at [215, 170] on div at bounding box center [222, 163] width 136 height 89
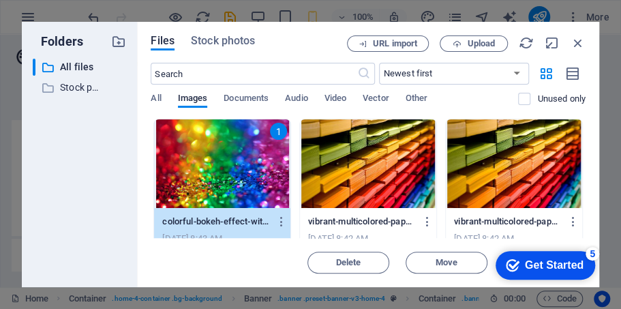
click at [346, 202] on div at bounding box center [368, 163] width 136 height 89
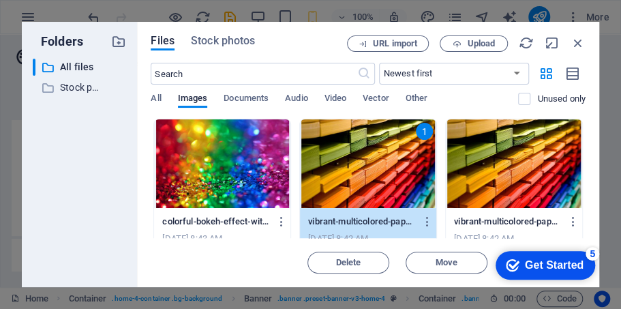
click at [224, 181] on div at bounding box center [222, 163] width 136 height 89
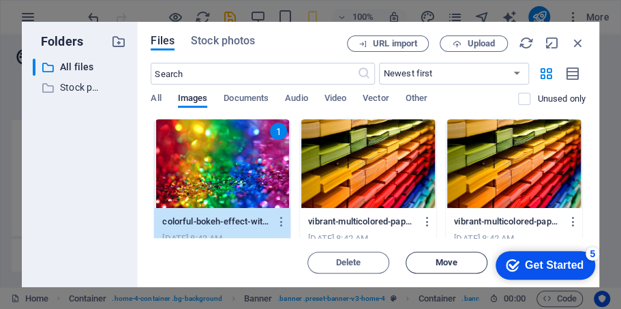
click at [461, 263] on span "Move" at bounding box center [447, 262] width 70 height 8
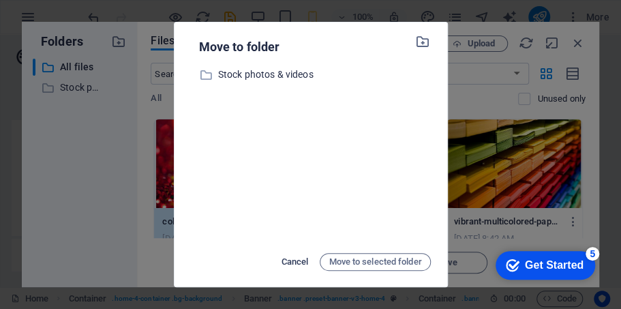
click at [299, 260] on span "Cancel" at bounding box center [295, 262] width 27 height 16
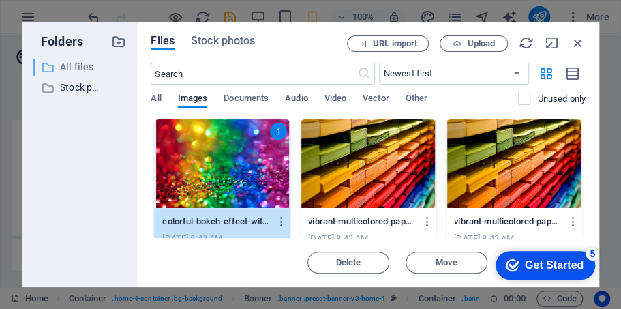
drag, startPoint x: 85, startPoint y: 100, endPoint x: 94, endPoint y: 70, distance: 31.5
click at [85, 100] on div "​ All files All files ​ Stock photos & videos Stock photos & videos" at bounding box center [79, 168] width 93 height 218
click at [95, 87] on p "Stock photos & videos" at bounding box center [81, 88] width 42 height 16
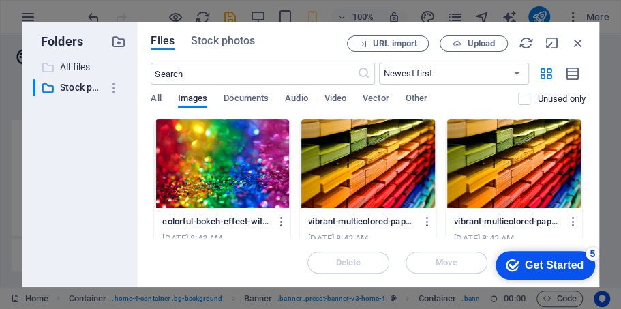
click at [83, 74] on p "All files" at bounding box center [81, 67] width 42 height 16
click at [227, 149] on div at bounding box center [222, 163] width 136 height 89
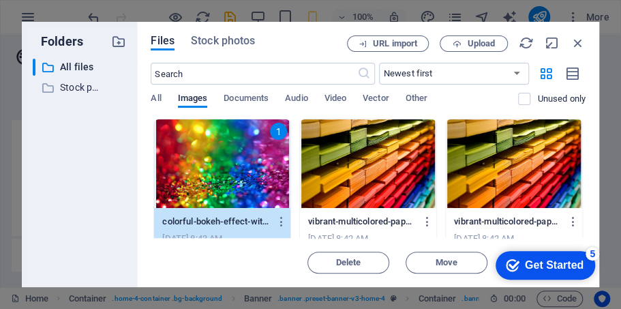
click at [226, 150] on div "1" at bounding box center [222, 163] width 136 height 89
click at [226, 150] on div "Drag files here, click to choose files or select files from Files or our free s…" at bounding box center [172, 215] width 193 height 131
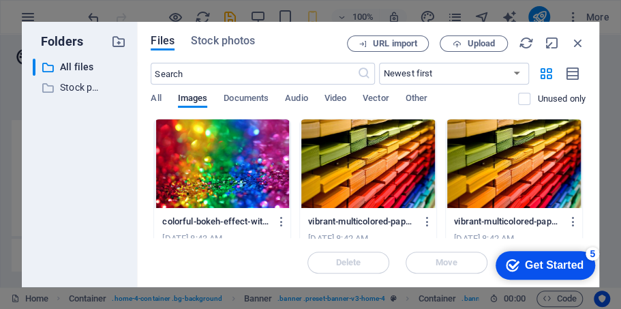
click at [229, 154] on div at bounding box center [222, 163] width 136 height 89
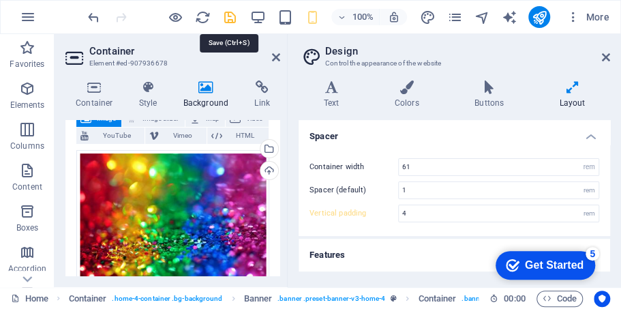
click at [234, 18] on icon "save" at bounding box center [230, 18] width 16 height 16
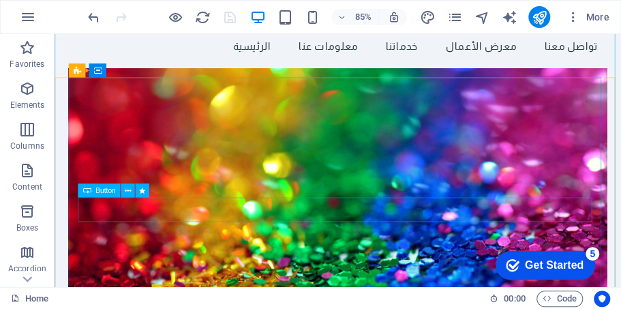
scroll to position [45, 0]
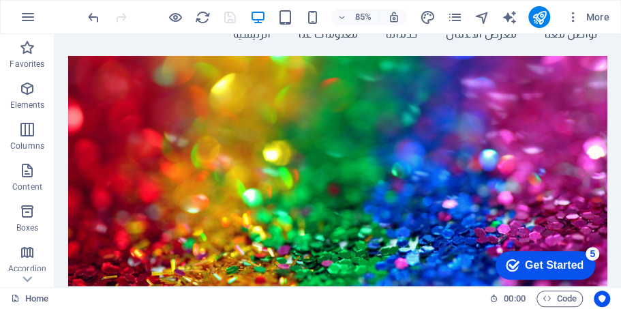
click at [178, 98] on figure at bounding box center [387, 194] width 633 height 271
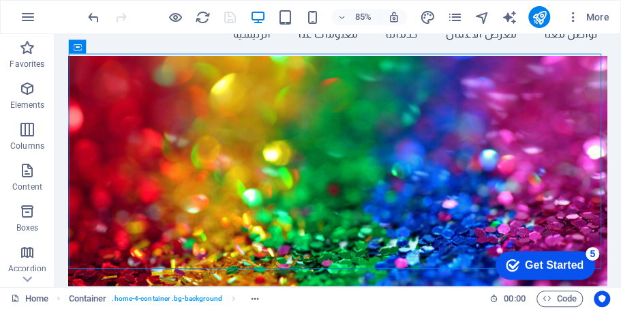
click at [178, 98] on figure at bounding box center [387, 194] width 633 height 271
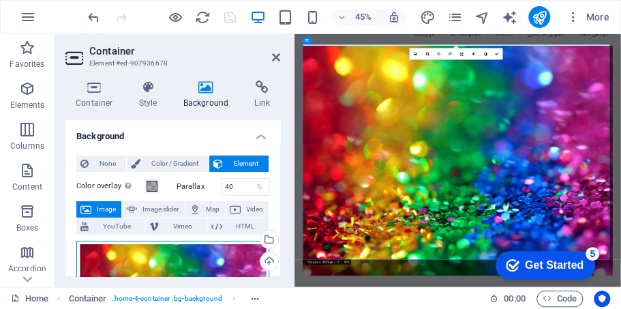
click at [194, 256] on div "Drag files here, click to choose files or select files from Files or our free s…" at bounding box center [172, 306] width 193 height 131
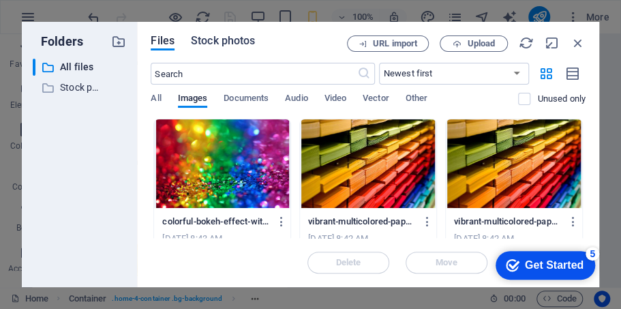
click at [223, 40] on span "Stock photos" at bounding box center [223, 41] width 64 height 16
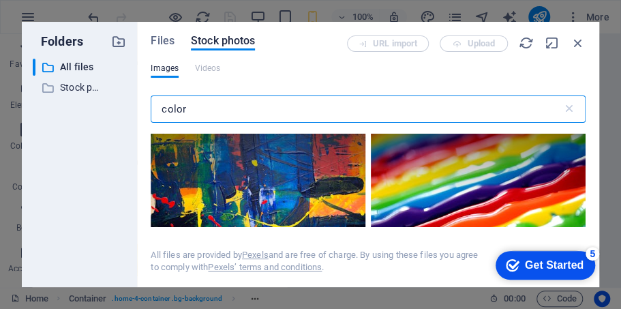
scroll to position [636, 0]
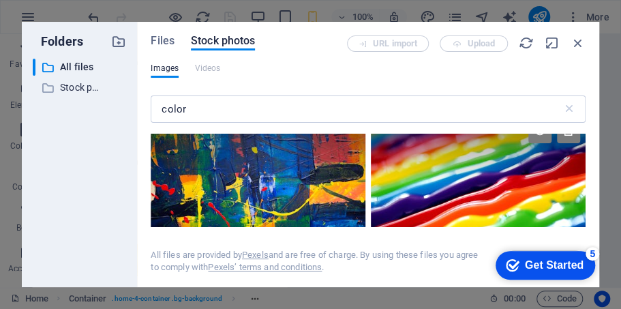
click at [438, 192] on div at bounding box center [478, 183] width 215 height 136
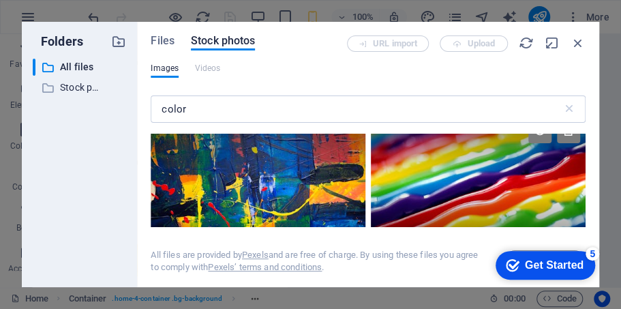
click at [438, 192] on div at bounding box center [478, 217] width 215 height 68
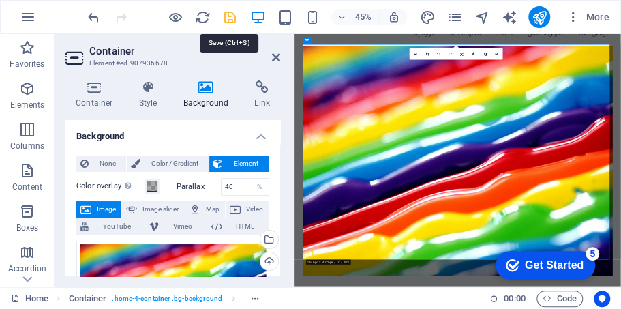
click at [235, 16] on icon "save" at bounding box center [230, 18] width 16 height 16
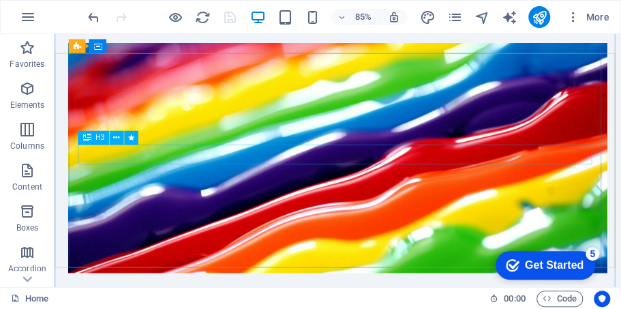
scroll to position [91, 0]
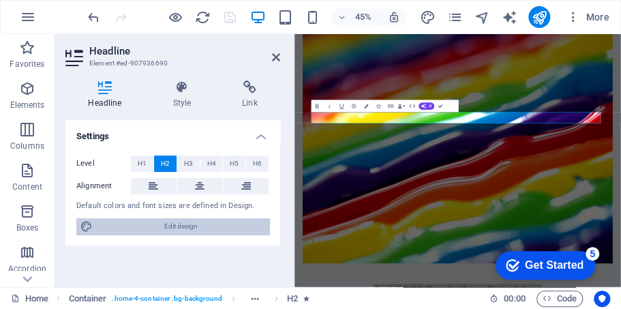
click at [136, 226] on span "Edit design" at bounding box center [181, 226] width 168 height 16
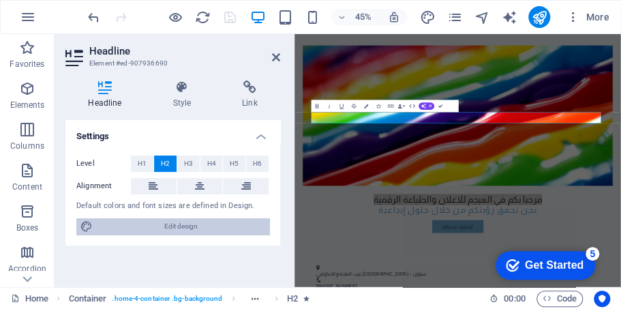
select select "px"
select select "200"
select select "px"
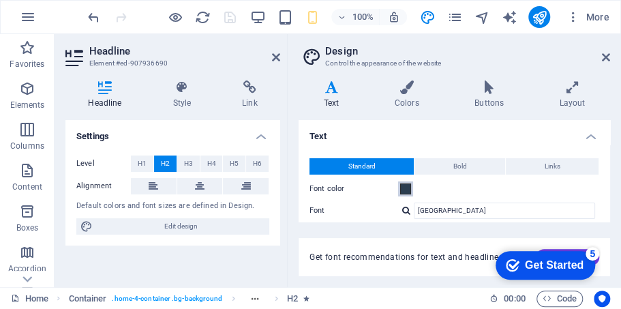
click at [409, 185] on span at bounding box center [405, 188] width 11 height 11
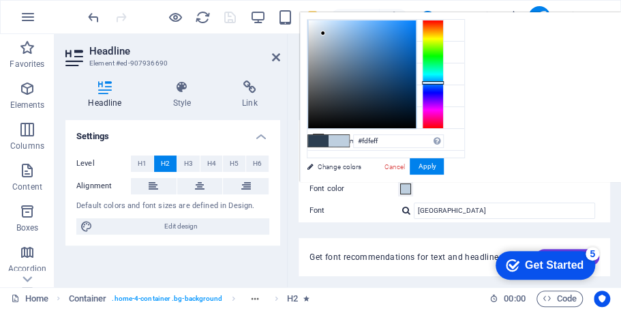
type input "#ffffff"
drag, startPoint x: 323, startPoint y: 33, endPoint x: 302, endPoint y: 12, distance: 30.4
click at [303, 12] on div "less Background color #F0F4F8 Primary color #1D4D8B Secondary color #6DA6D0 Fon…" at bounding box center [460, 97] width 321 height 170
click at [424, 166] on button "Apply" at bounding box center [427, 166] width 34 height 16
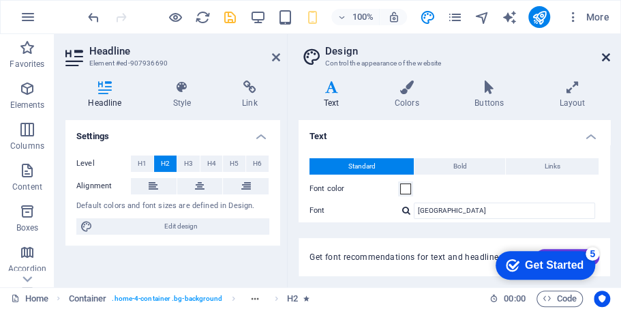
click at [605, 57] on icon at bounding box center [606, 57] width 8 height 11
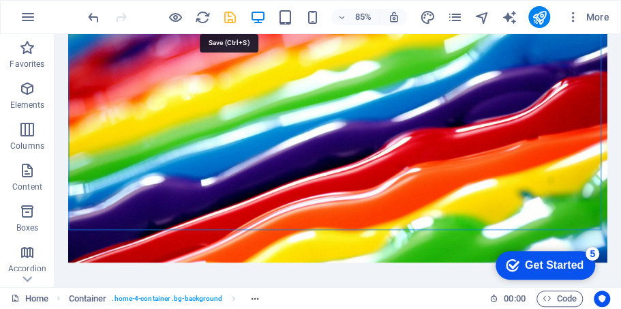
click at [228, 15] on icon "save" at bounding box center [230, 18] width 16 height 16
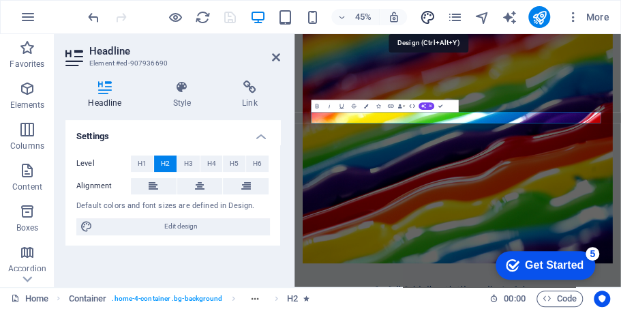
click at [434, 12] on icon "design" at bounding box center [427, 18] width 16 height 16
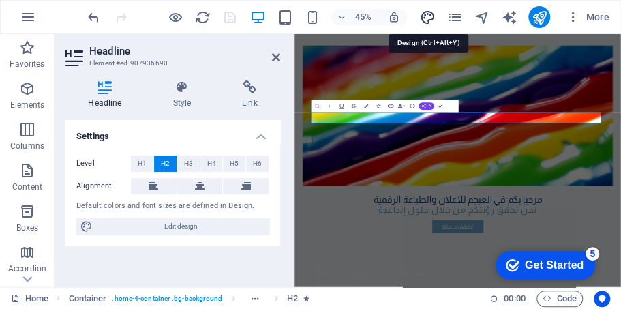
select select "px"
select select "200"
select select "px"
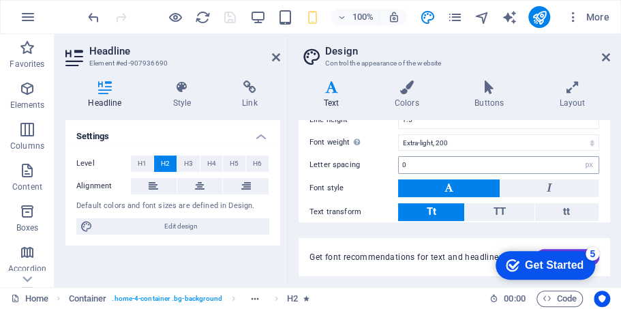
scroll to position [0, 0]
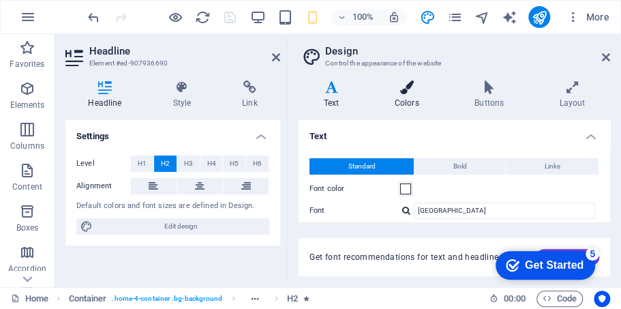
click at [410, 95] on h4 "Colors" at bounding box center [410, 94] width 80 height 29
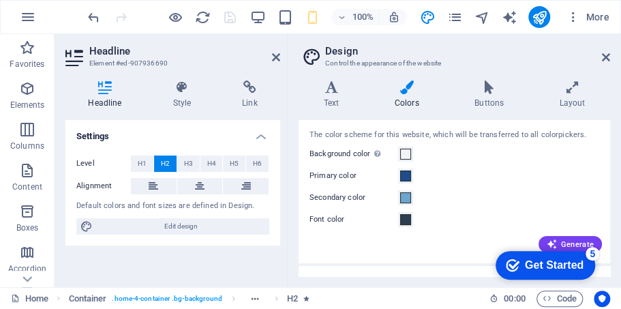
scroll to position [51, 0]
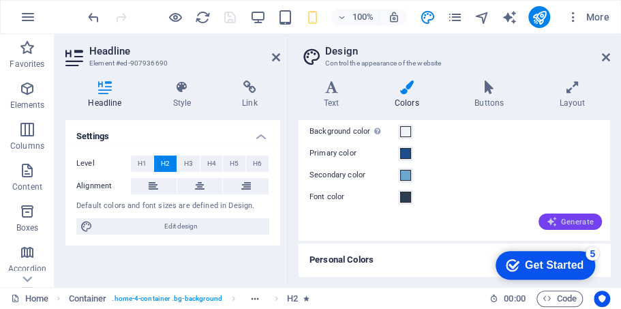
click at [566, 220] on span "Generate" at bounding box center [570, 221] width 47 height 11
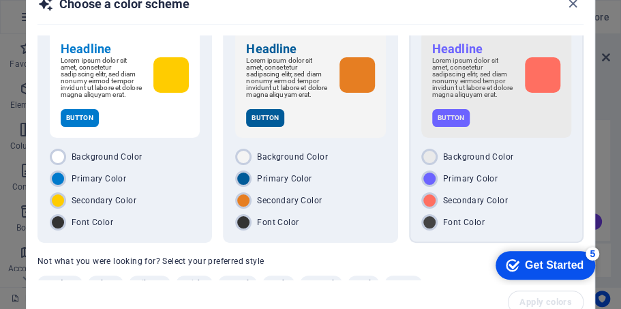
scroll to position [65, 0]
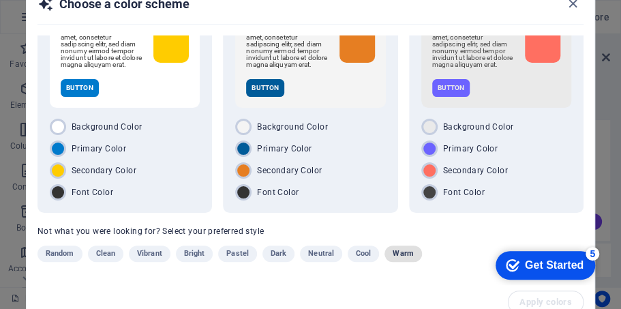
click at [400, 256] on span "Warm" at bounding box center [403, 253] width 20 height 16
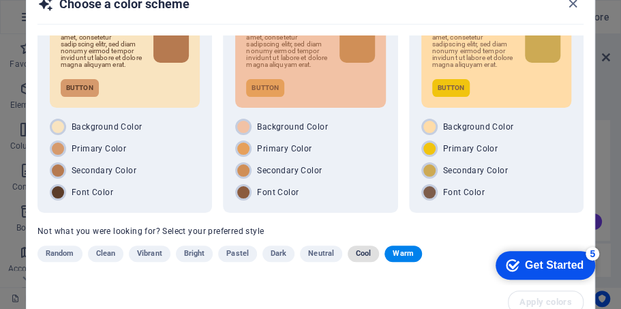
click at [366, 258] on span "Cool" at bounding box center [363, 253] width 15 height 16
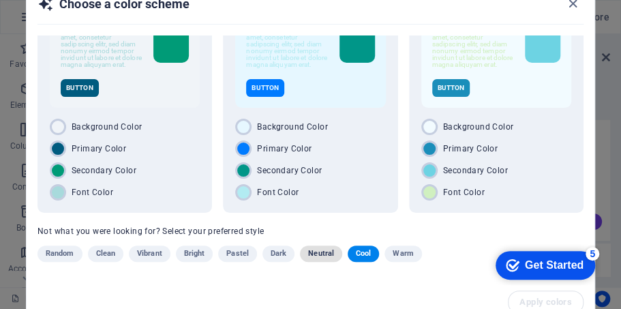
click at [318, 255] on span "Neutral" at bounding box center [321, 253] width 26 height 16
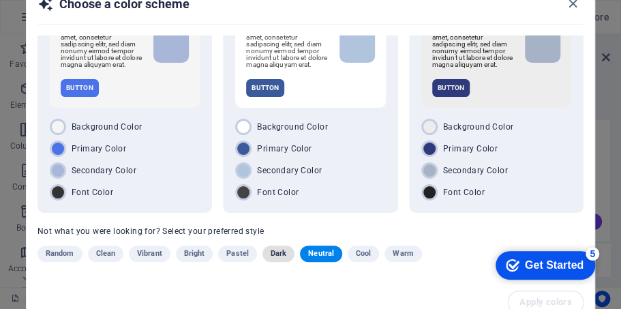
click at [275, 250] on span "Dark" at bounding box center [279, 253] width 16 height 16
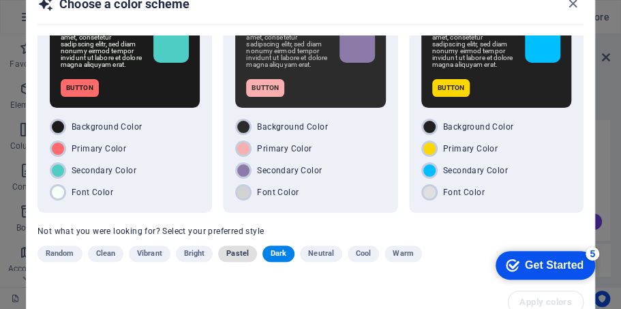
click at [243, 252] on span "Pastel" at bounding box center [237, 253] width 23 height 16
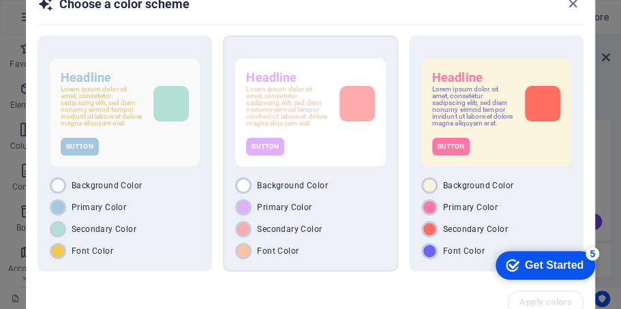
scroll to position [0, 0]
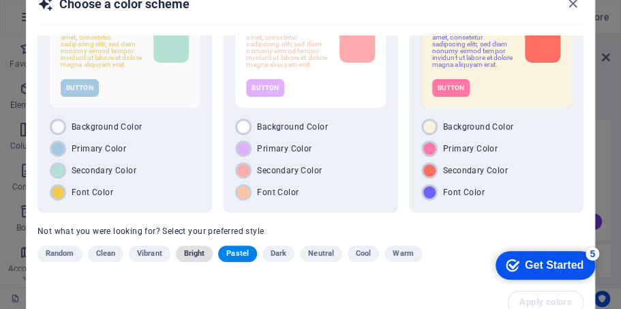
click at [199, 255] on span "Bright" at bounding box center [194, 253] width 21 height 16
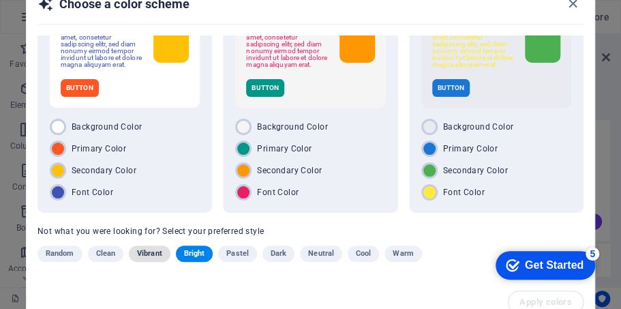
click at [154, 255] on span "Vibrant" at bounding box center [149, 253] width 25 height 16
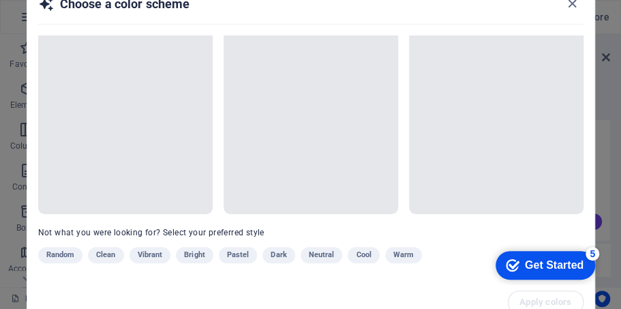
scroll to position [65, 0]
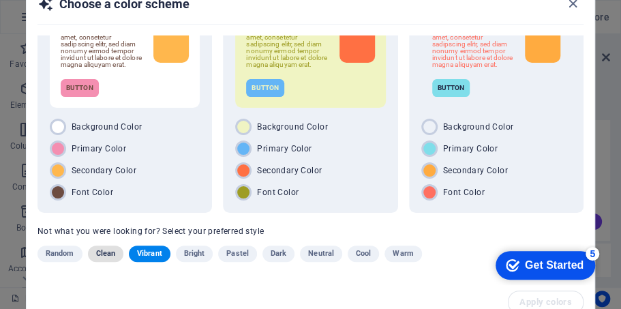
click at [101, 255] on span "Clean" at bounding box center [105, 253] width 19 height 16
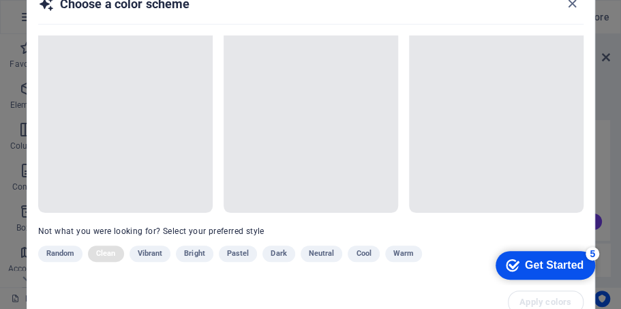
scroll to position [58, 0]
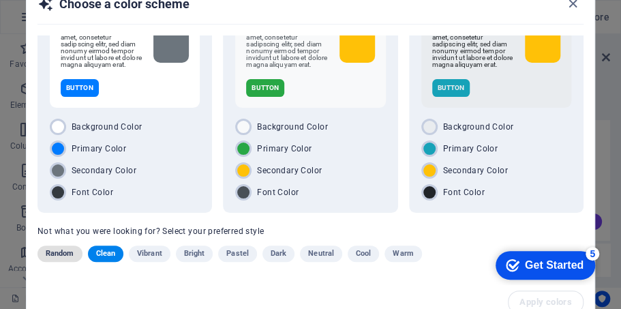
click at [65, 254] on span "Random" at bounding box center [60, 253] width 29 height 16
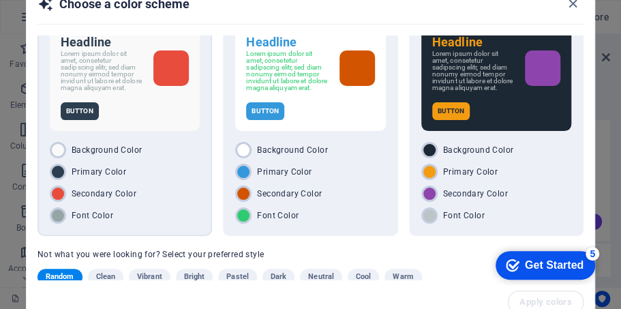
scroll to position [65, 0]
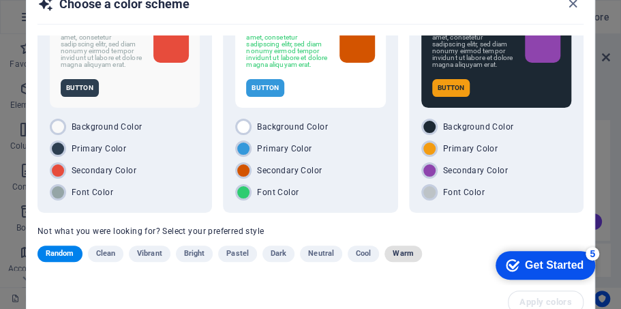
click at [395, 254] on span "Warm" at bounding box center [403, 253] width 20 height 16
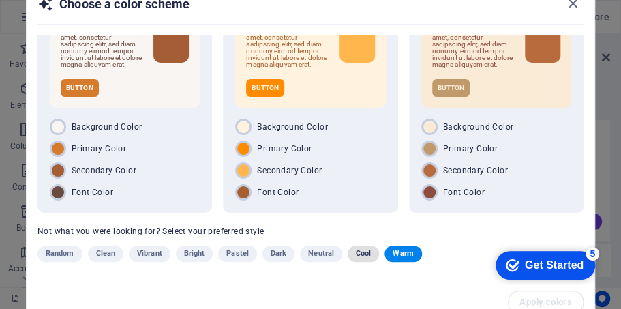
click at [361, 256] on span "Cool" at bounding box center [363, 253] width 15 height 16
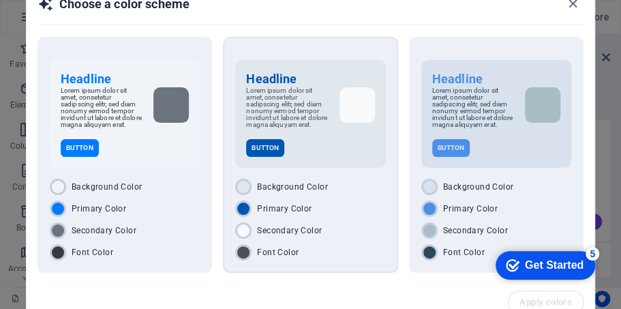
scroll to position [0, 0]
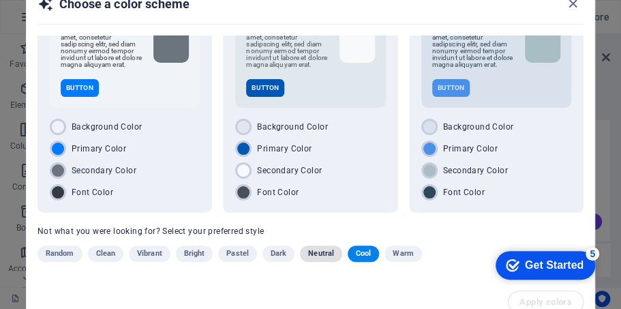
click at [318, 255] on span "Neutral" at bounding box center [321, 253] width 26 height 16
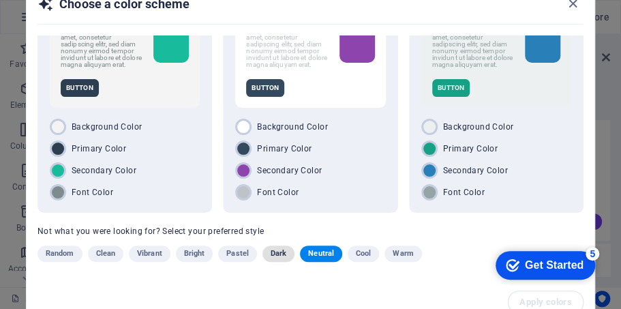
click at [284, 254] on span "Dark" at bounding box center [279, 253] width 16 height 16
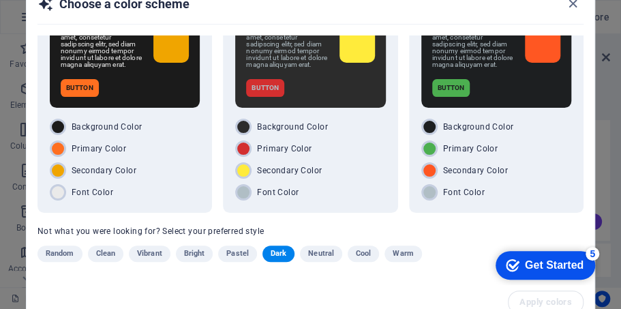
click at [244, 253] on span "Pastel" at bounding box center [237, 253] width 23 height 16
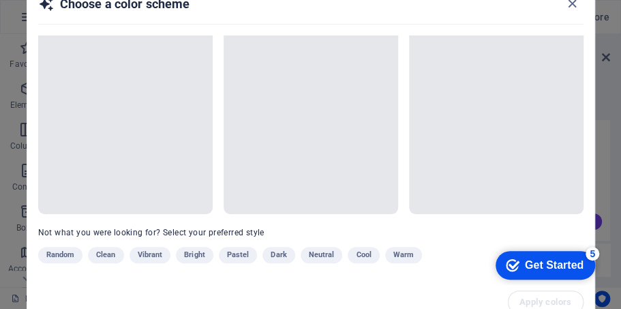
scroll to position [65, 0]
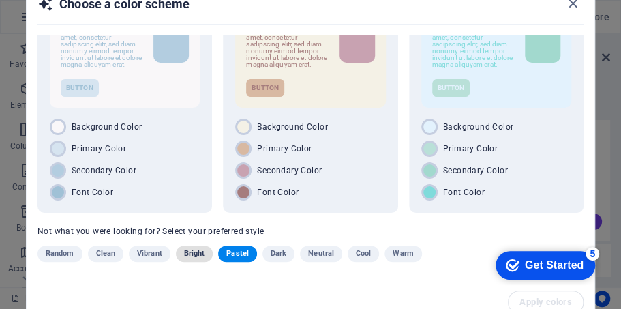
click at [195, 255] on span "Bright" at bounding box center [194, 253] width 21 height 16
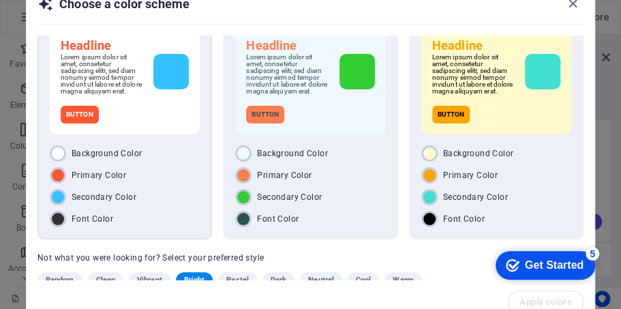
scroll to position [20, 0]
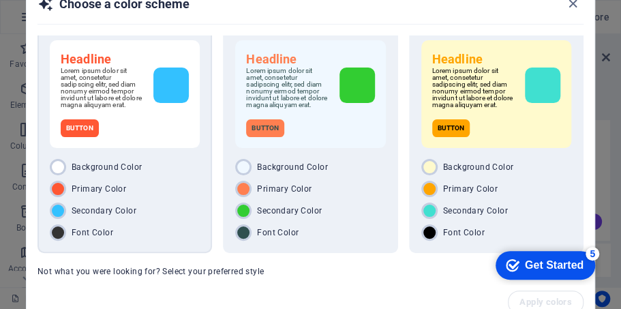
click at [166, 147] on div "Headline Lorem ipsum dolor sit amet, consetetur sadipscing elitr, sed diam nonu…" at bounding box center [125, 94] width 150 height 108
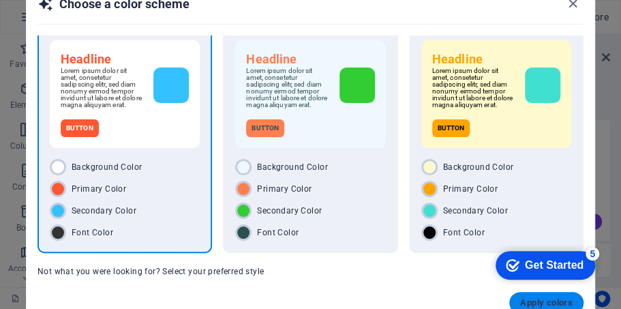
click at [529, 301] on span "Apply colors" at bounding box center [546, 302] width 53 height 11
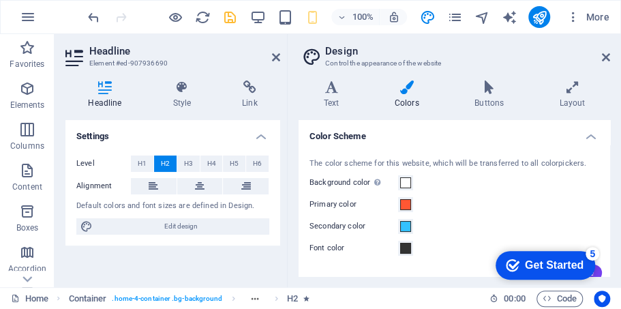
scroll to position [51, 0]
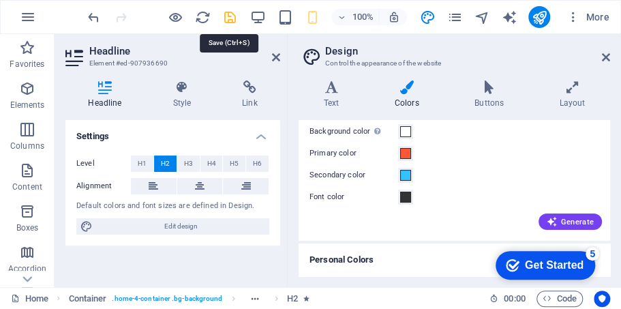
click at [225, 16] on icon "save" at bounding box center [230, 18] width 16 height 16
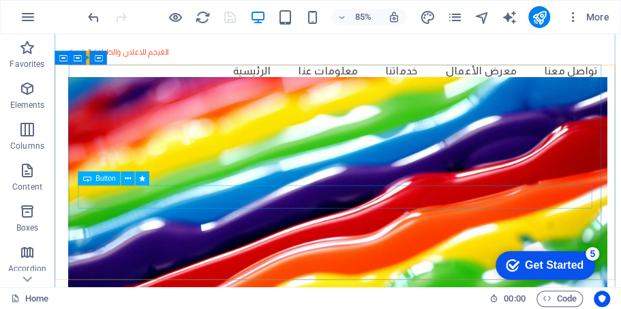
scroll to position [0, 0]
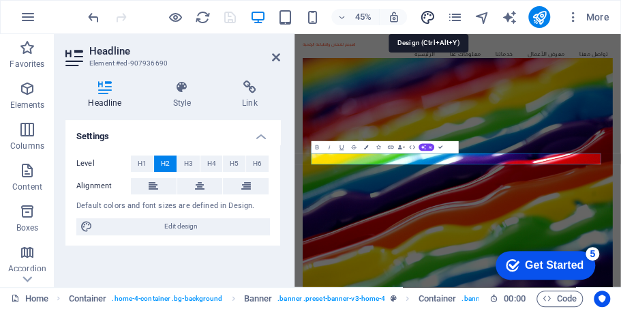
click at [428, 14] on icon "design" at bounding box center [427, 18] width 16 height 16
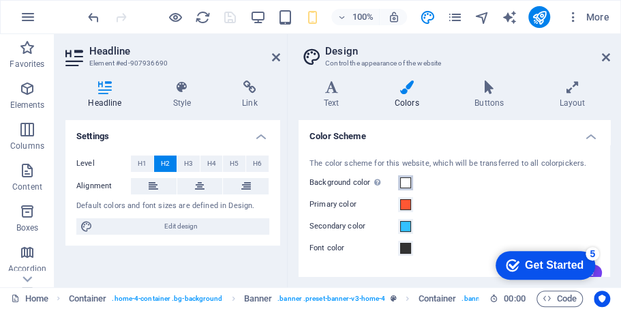
click at [405, 184] on span at bounding box center [405, 182] width 11 height 11
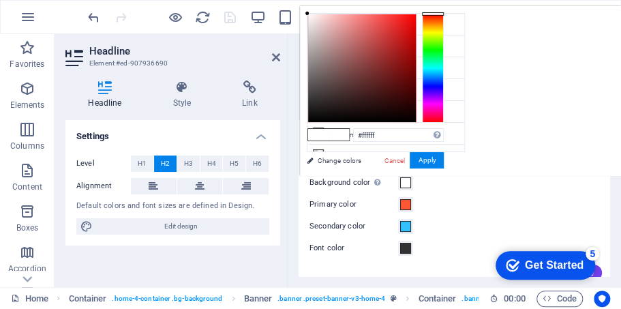
click at [449, 233] on div "Secondary color" at bounding box center [455, 226] width 290 height 16
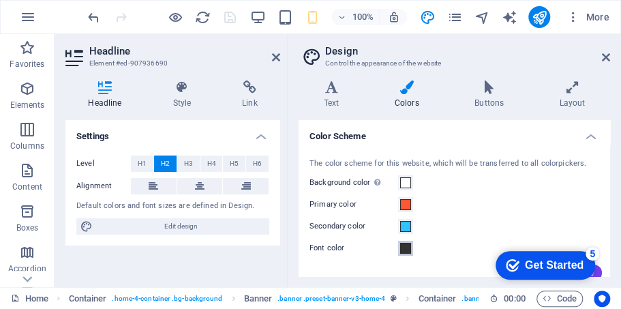
click at [407, 251] on span at bounding box center [405, 248] width 11 height 11
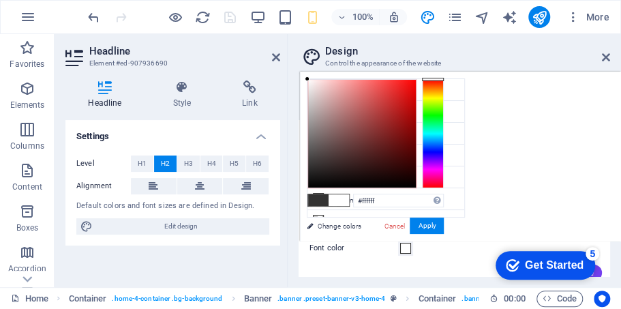
drag, startPoint x: 352, startPoint y: 119, endPoint x: 285, endPoint y: 50, distance: 96.0
click at [285, 50] on body "العيجم للاعلان والطباعة الرقمية Home Favorites Elements Columns Content Boxes A…" at bounding box center [310, 154] width 621 height 309
click at [432, 226] on button "Apply" at bounding box center [427, 226] width 34 height 16
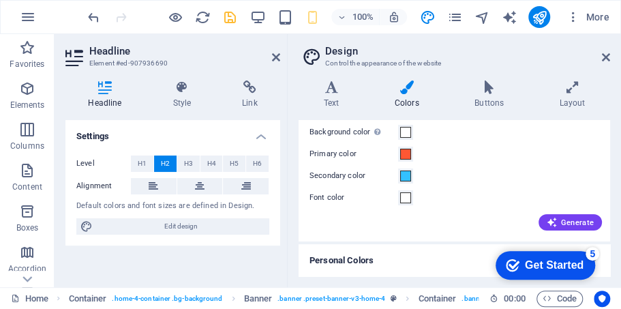
scroll to position [51, 0]
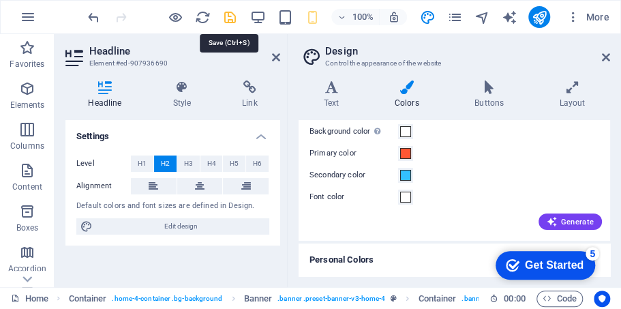
click at [226, 12] on icon "save" at bounding box center [230, 18] width 16 height 16
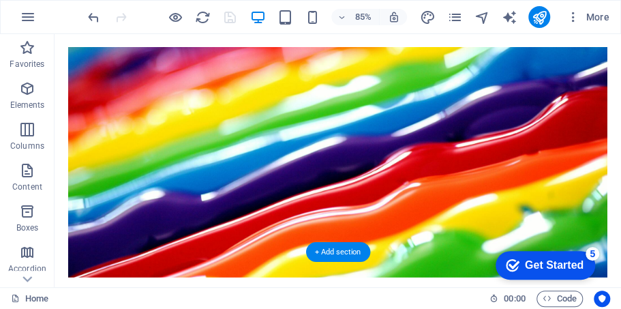
scroll to position [0, 0]
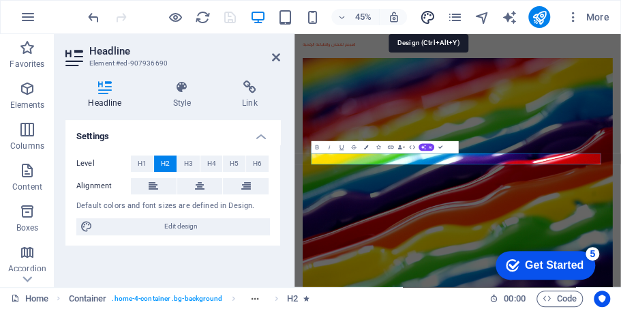
click at [430, 12] on icon "design" at bounding box center [427, 18] width 16 height 16
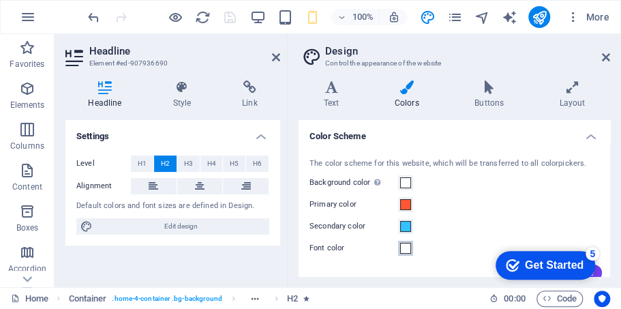
click at [402, 245] on span at bounding box center [405, 248] width 11 height 11
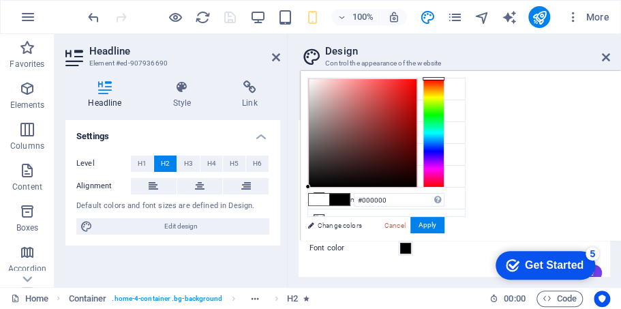
drag, startPoint x: 311, startPoint y: 166, endPoint x: 293, endPoint y: 189, distance: 29.2
click at [293, 189] on body "العيجم للاعلان والطباعة الرقمية Home Favorites Elements Columns Content Boxes A…" at bounding box center [310, 154] width 621 height 309
type input "#7f0202"
drag, startPoint x: 408, startPoint y: 128, endPoint x: 415, endPoint y: 133, distance: 8.7
click at [415, 133] on div at bounding box center [363, 133] width 108 height 108
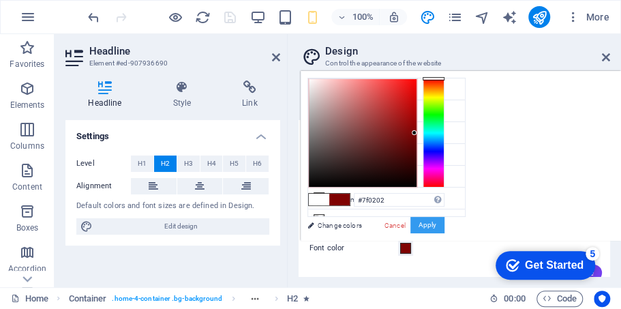
click at [423, 228] on button "Apply" at bounding box center [427, 225] width 34 height 16
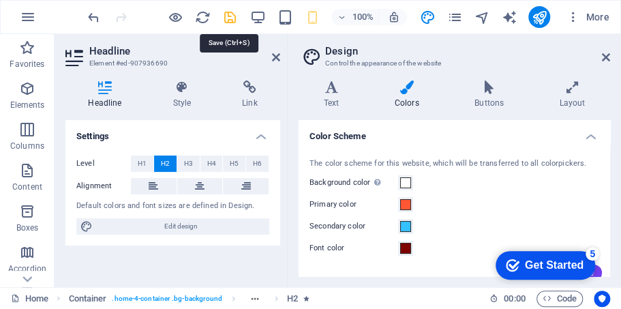
click at [233, 18] on icon "save" at bounding box center [230, 18] width 16 height 16
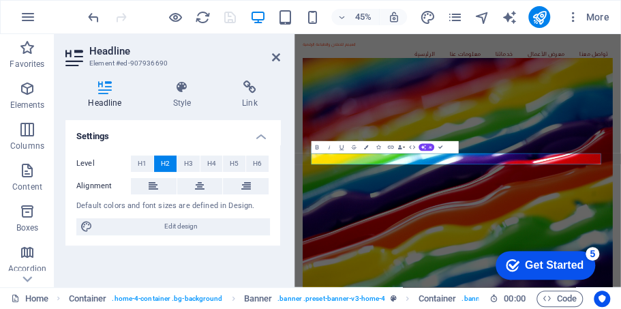
click at [288, 274] on div "Headline Style Link Settings Level H1 H2 H3 H4 H5 H6 Alignment Default colors a…" at bounding box center [173, 179] width 237 height 218
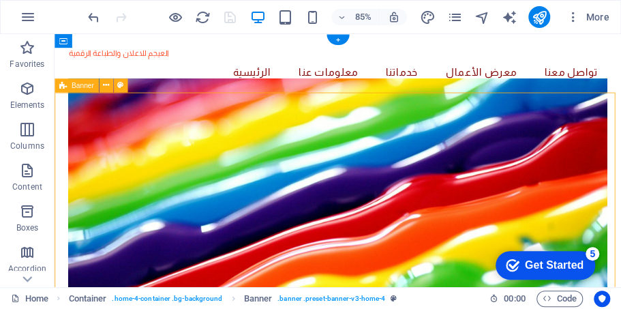
click at [343, 308] on figure at bounding box center [387, 222] width 633 height 271
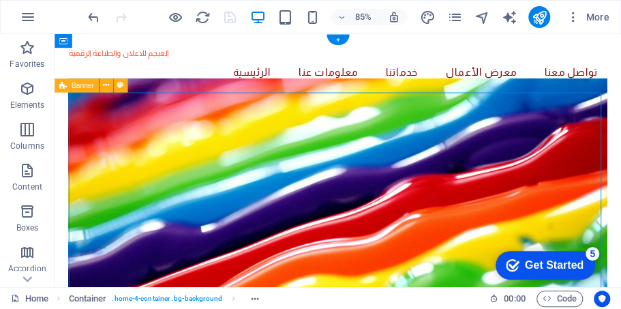
click at [344, 308] on figure at bounding box center [387, 222] width 633 height 271
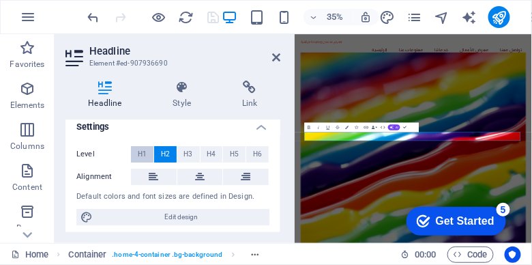
scroll to position [14, 0]
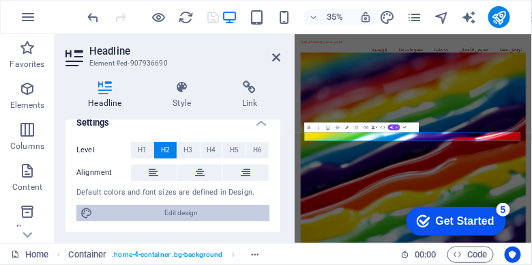
click at [190, 215] on span "Edit design" at bounding box center [181, 213] width 168 height 16
select select "px"
select select "200"
select select "px"
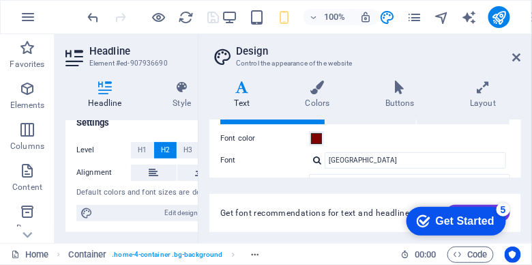
scroll to position [39, 0]
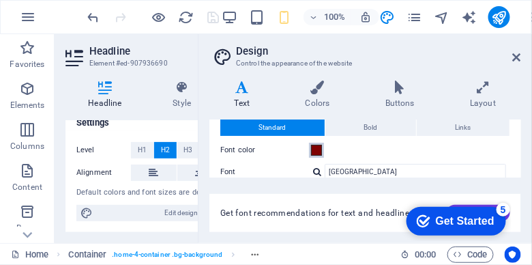
click at [318, 150] on span at bounding box center [316, 150] width 11 height 11
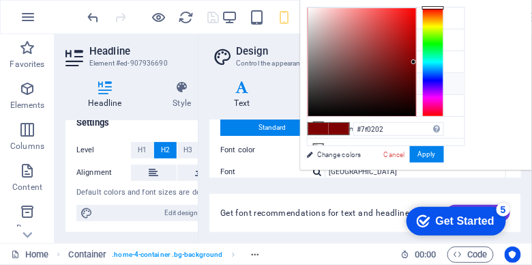
click at [254, 213] on span "Get font recommendations for text and headlines." at bounding box center [318, 212] width 196 height 11
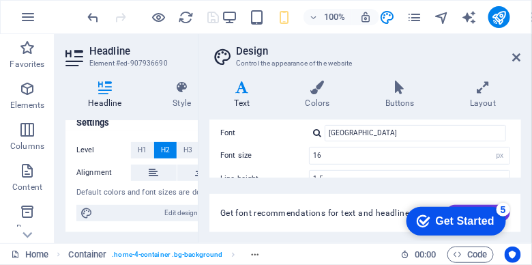
scroll to position [117, 0]
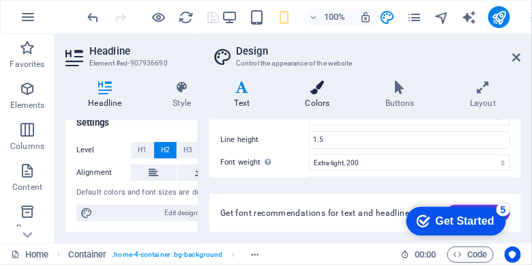
click at [314, 98] on h4 "Colors" at bounding box center [320, 94] width 80 height 29
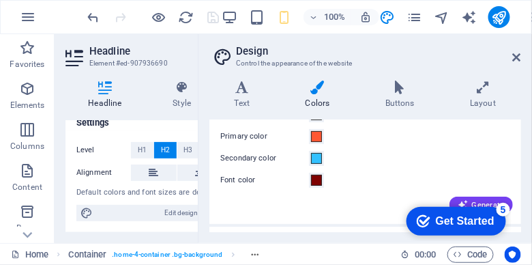
scroll to position [78, 0]
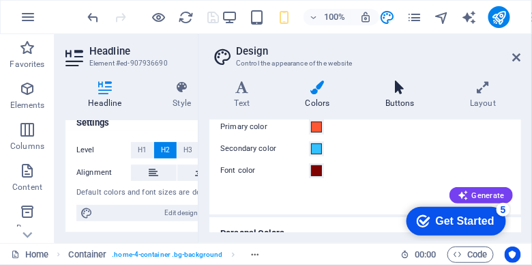
click at [402, 89] on icon at bounding box center [399, 87] width 79 height 14
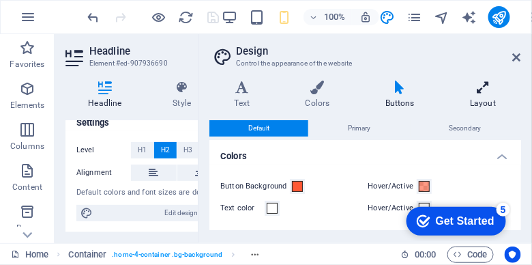
click at [482, 91] on icon at bounding box center [483, 87] width 76 height 14
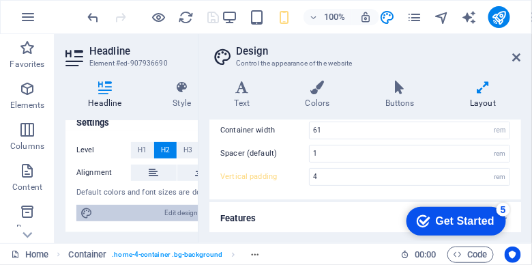
scroll to position [19, 0]
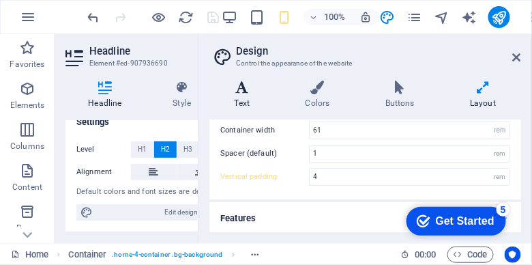
click at [250, 100] on h4 "Text" at bounding box center [244, 94] width 71 height 29
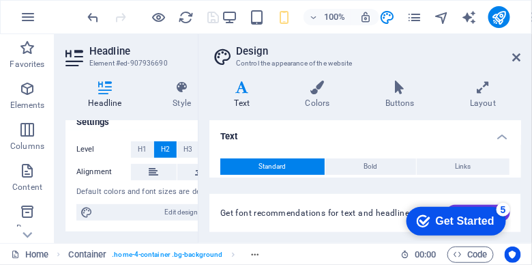
scroll to position [39, 0]
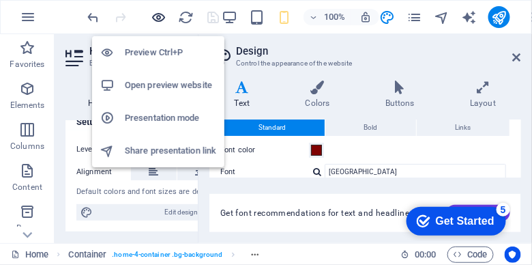
click at [159, 16] on icon "button" at bounding box center [159, 18] width 16 height 16
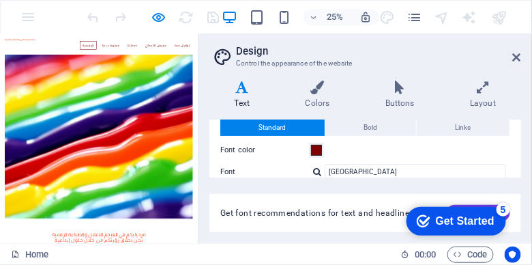
scroll to position [78, 0]
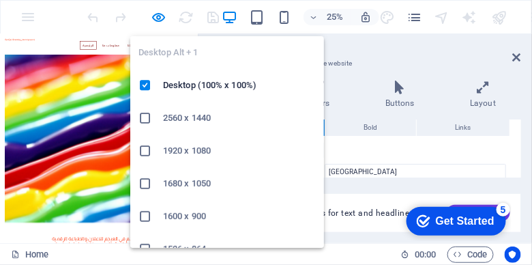
click at [232, 17] on icon "button" at bounding box center [230, 18] width 16 height 16
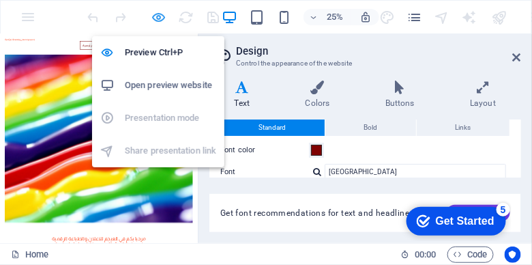
click at [155, 17] on icon "button" at bounding box center [159, 18] width 16 height 16
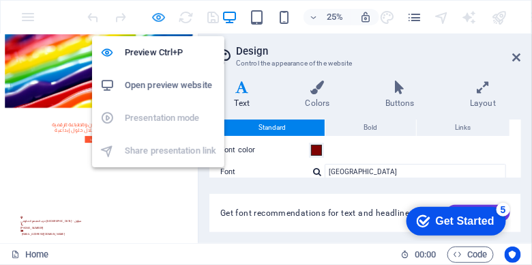
scroll to position [0, 25]
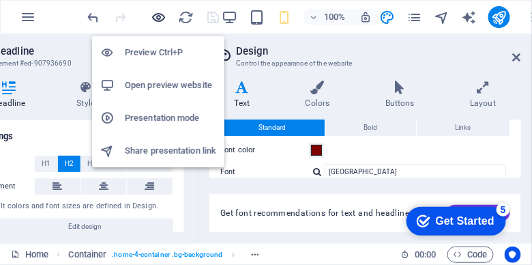
click at [162, 17] on icon "button" at bounding box center [159, 18] width 16 height 16
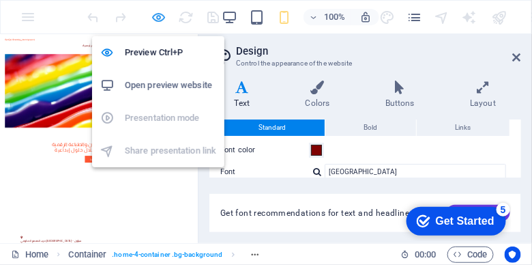
scroll to position [0, 0]
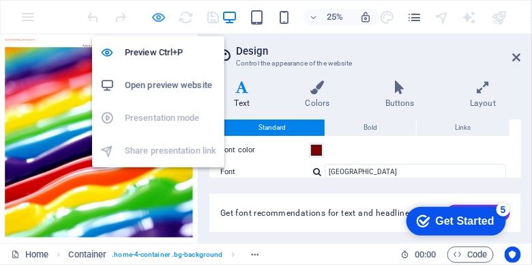
click at [162, 17] on icon "button" at bounding box center [159, 18] width 16 height 16
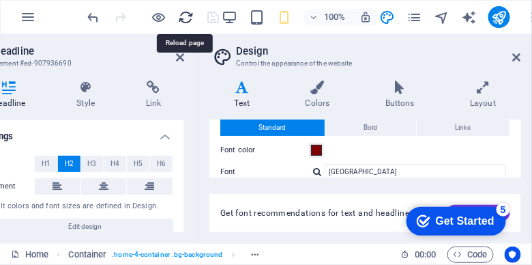
scroll to position [0, 25]
click at [177, 55] on icon at bounding box center [180, 57] width 8 height 11
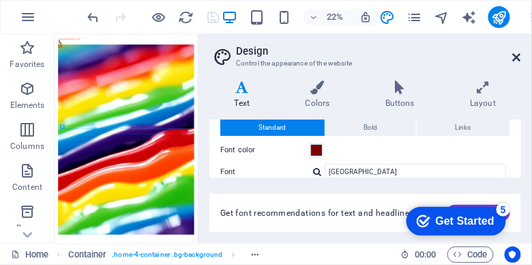
click at [519, 57] on icon at bounding box center [517, 57] width 8 height 11
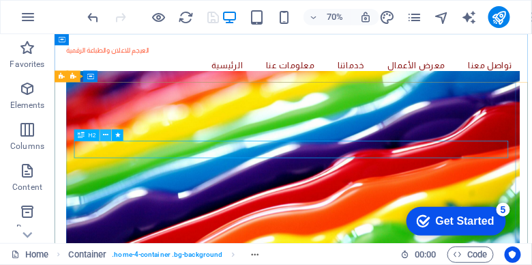
click at [105, 136] on icon at bounding box center [105, 135] width 5 height 10
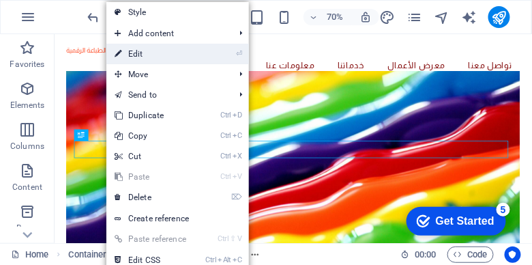
click at [146, 57] on link "⏎ Edit" at bounding box center [151, 54] width 91 height 20
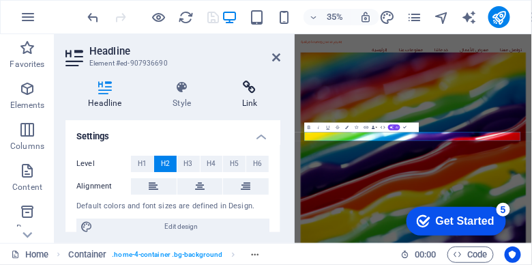
click at [244, 98] on h4 "Link" at bounding box center [250, 94] width 61 height 29
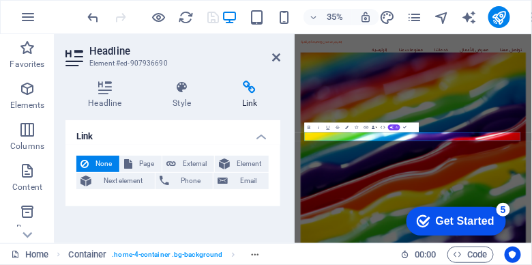
click at [120, 213] on div "Link None Page External Element Next element Phone Email Page Home Subpage Lega…" at bounding box center [172, 176] width 215 height 112
click at [282, 55] on aside "Headline Element #ed-907936690 Headline Style Link Settings Level H1 H2 H3 H4 H…" at bounding box center [175, 138] width 240 height 209
click at [278, 56] on icon at bounding box center [276, 57] width 8 height 11
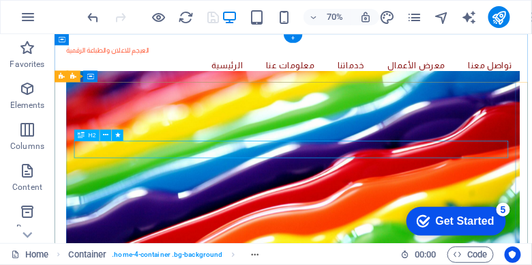
click at [107, 138] on icon at bounding box center [105, 135] width 5 height 10
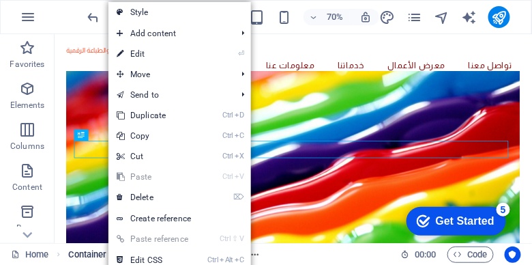
click at [134, 255] on link "Ctrl Alt C Edit CSS" at bounding box center [153, 260] width 91 height 20
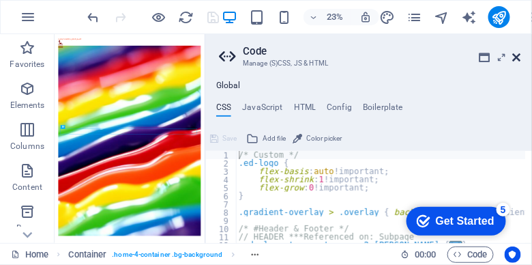
click at [513, 59] on icon at bounding box center [517, 57] width 8 height 11
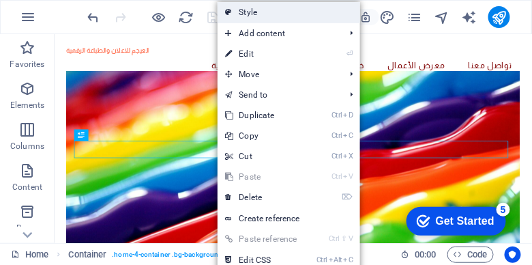
click at [257, 11] on link "Style" at bounding box center [289, 12] width 143 height 20
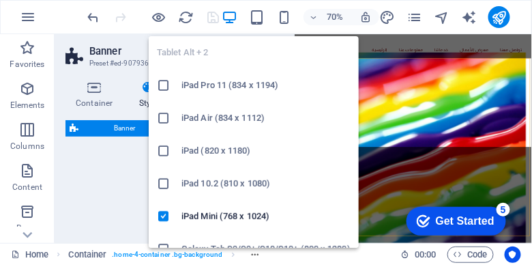
select select "preset-banner-v3-home-4"
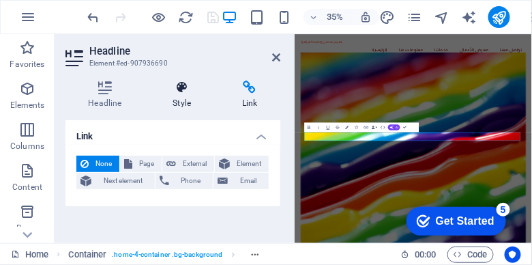
click at [192, 104] on h4 "Style" at bounding box center [185, 94] width 70 height 29
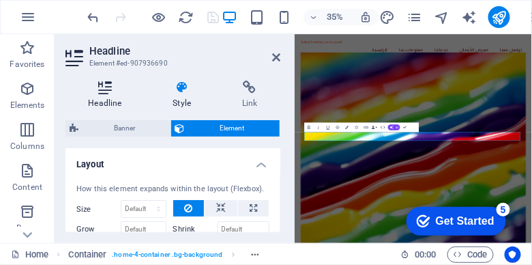
click at [105, 94] on h4 "Headline" at bounding box center [107, 94] width 85 height 29
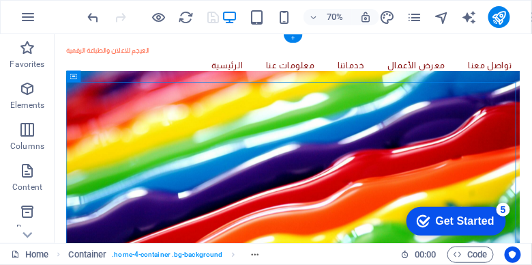
click at [321, 143] on figure at bounding box center [395, 221] width 648 height 271
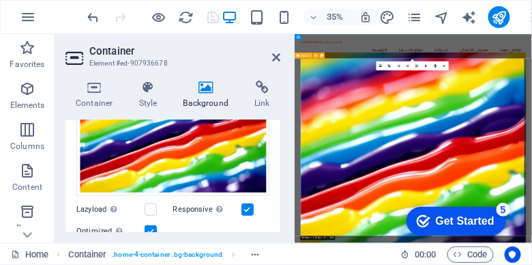
scroll to position [137, 0]
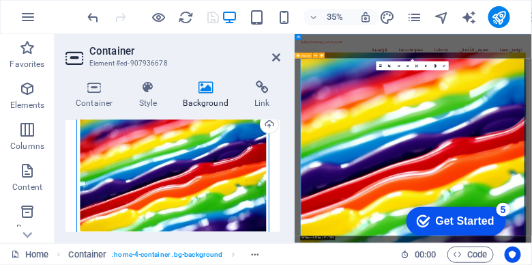
click at [152, 166] on div "Drag files here, click to choose files or select files from Files or our free s…" at bounding box center [172, 169] width 193 height 131
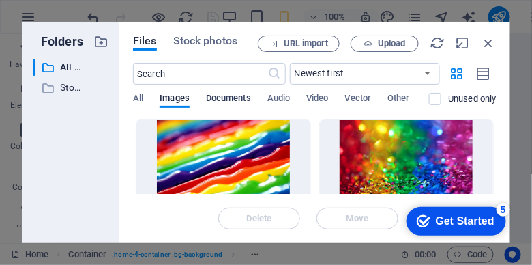
click at [233, 98] on span "Documents" at bounding box center [228, 99] width 45 height 19
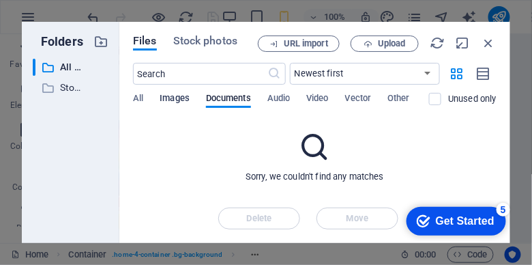
click at [181, 98] on span "Images" at bounding box center [175, 99] width 30 height 19
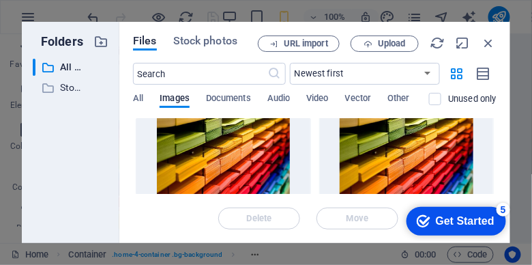
scroll to position [194, 0]
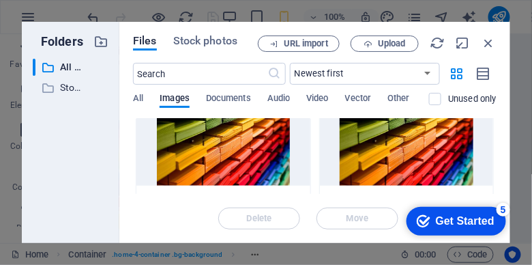
click at [415, 156] on div at bounding box center [406, 141] width 173 height 89
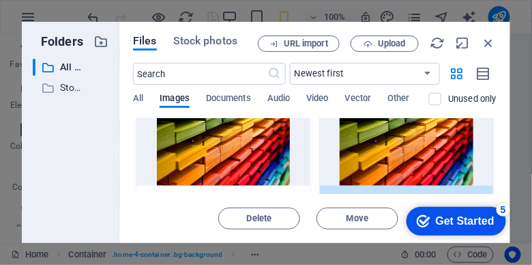
click at [369, 155] on div "1" at bounding box center [406, 141] width 173 height 89
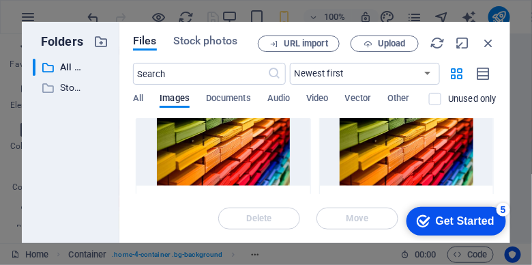
click at [369, 155] on div at bounding box center [406, 141] width 173 height 89
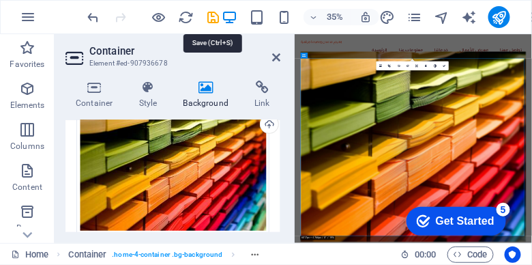
click at [210, 15] on icon "save" at bounding box center [214, 18] width 16 height 16
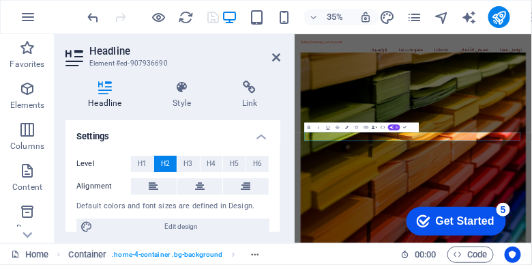
click at [59, 26] on div "35% More" at bounding box center [266, 17] width 530 height 33
drag, startPoint x: 277, startPoint y: 54, endPoint x: 318, endPoint y: 29, distance: 48.1
click at [277, 54] on icon at bounding box center [276, 57] width 8 height 11
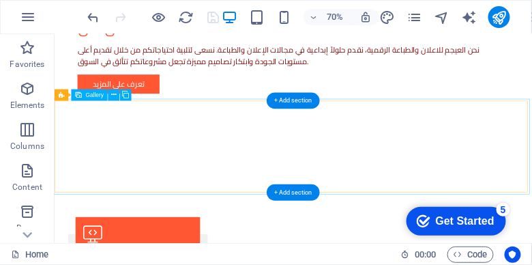
scroll to position [1051, 0]
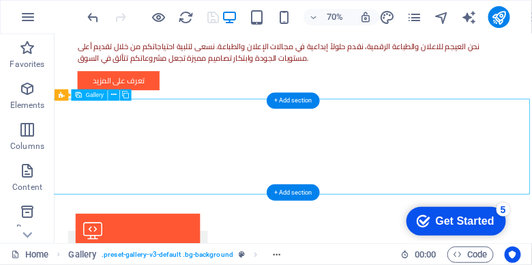
select select "px"
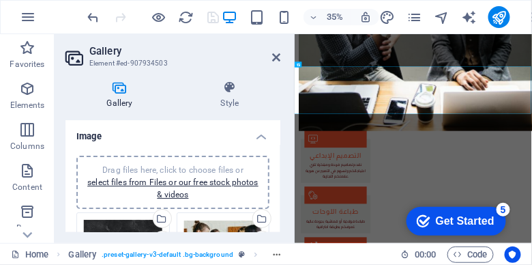
scroll to position [78, 0]
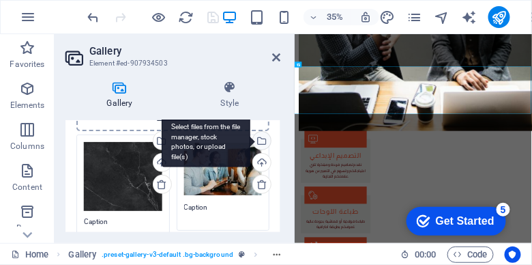
click at [250, 142] on div "Select files from the file manager, stock photos, or upload file(s)" at bounding box center [206, 141] width 89 height 51
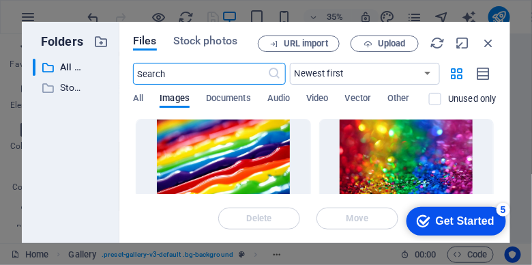
scroll to position [2820, 0]
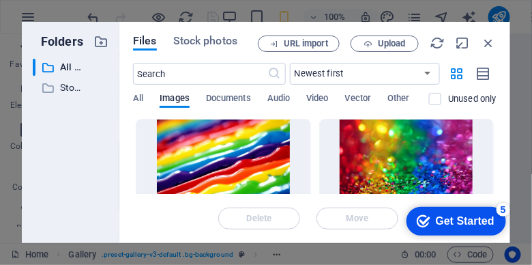
click at [245, 160] on div at bounding box center [222, 163] width 173 height 89
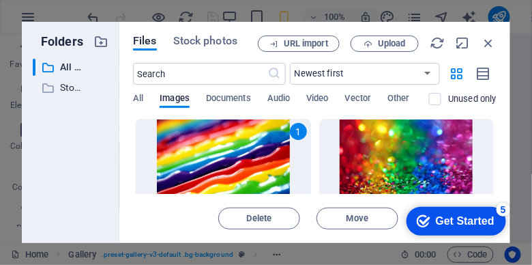
click at [245, 159] on div "1" at bounding box center [222, 163] width 173 height 89
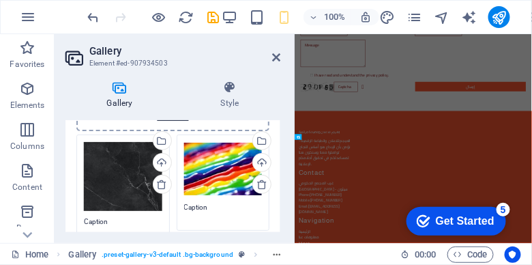
scroll to position [1167, 0]
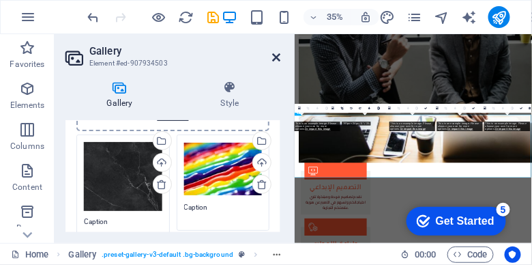
click at [276, 59] on icon at bounding box center [276, 57] width 8 height 11
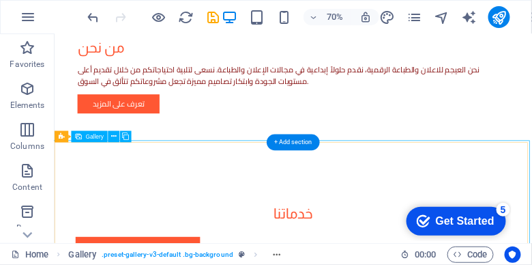
scroll to position [1031, 0]
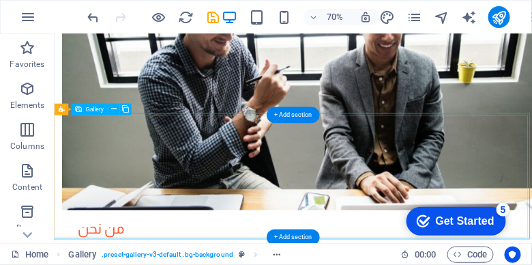
scroll to position [1285, 0]
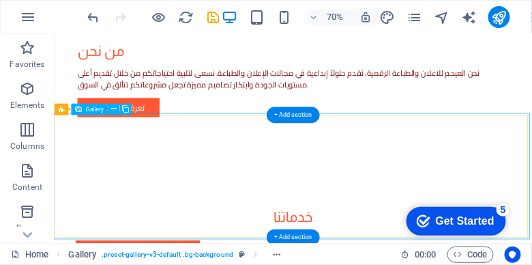
select select "px"
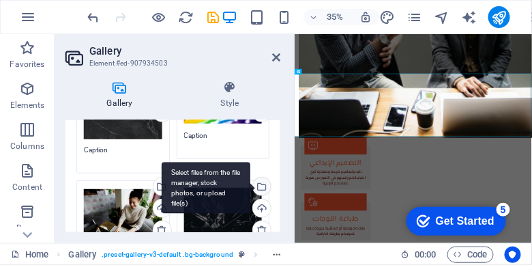
scroll to position [194, 0]
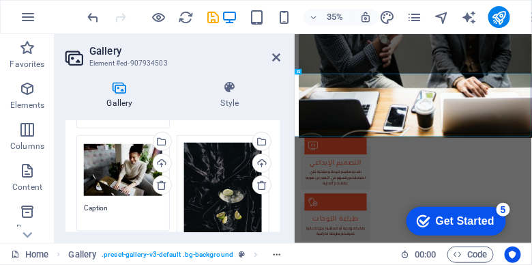
click at [126, 166] on div "Drag files here, click to choose files or select files from Files or our free s…" at bounding box center [123, 170] width 78 height 55
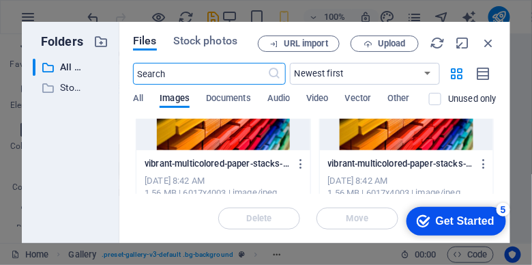
scroll to position [233, 0]
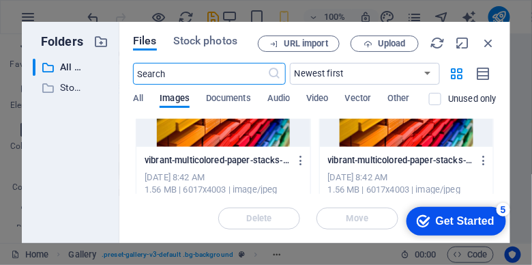
click at [264, 134] on div at bounding box center [222, 102] width 173 height 89
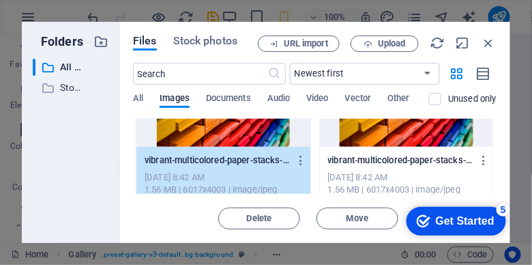
click at [264, 134] on div "1" at bounding box center [222, 102] width 173 height 89
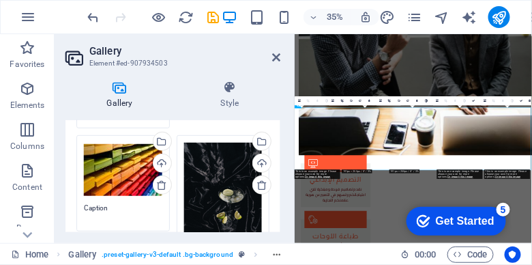
scroll to position [1189, 0]
click at [275, 57] on icon at bounding box center [276, 57] width 8 height 11
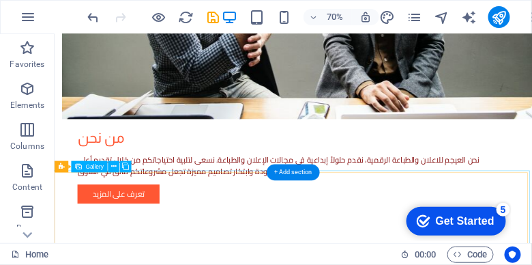
scroll to position [1107, 0]
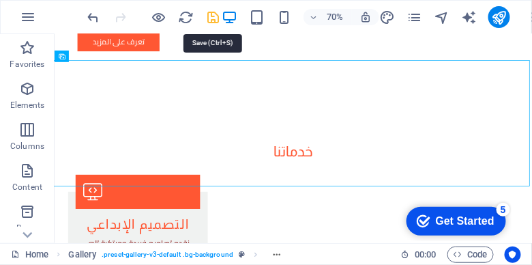
click at [215, 15] on icon "save" at bounding box center [214, 18] width 16 height 16
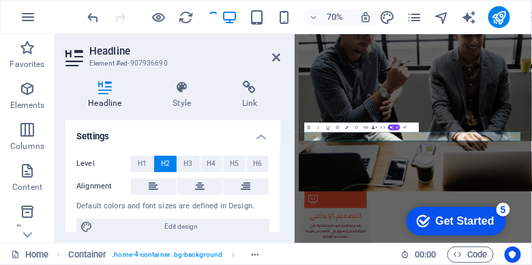
scroll to position [0, 0]
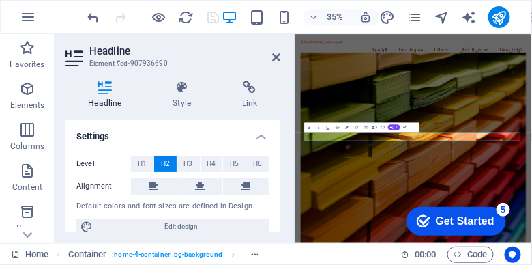
click at [281, 59] on aside "Headline Element #ed-907936690 Headline Style Link Settings Level H1 H2 H3 H4 H…" at bounding box center [175, 138] width 240 height 209
click at [275, 59] on icon at bounding box center [276, 57] width 8 height 11
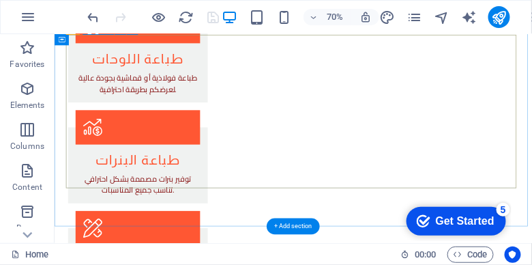
scroll to position [1597, 0]
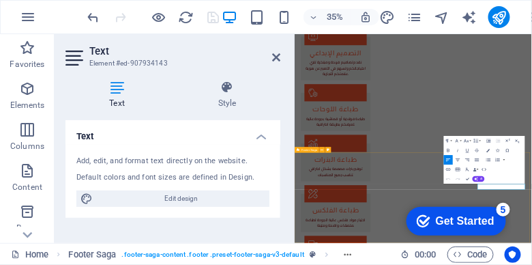
scroll to position [1608, 0]
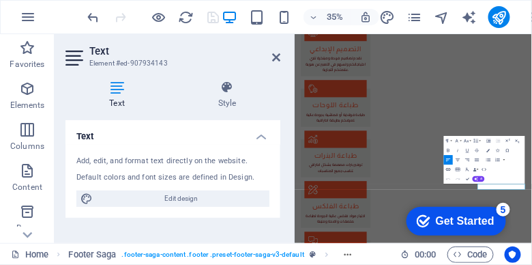
click at [446, 169] on icon "button" at bounding box center [448, 169] width 5 height 3
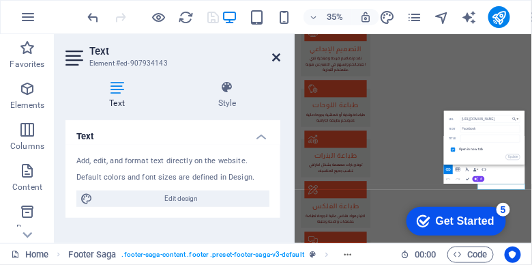
drag, startPoint x: 316, startPoint y: 32, endPoint x: 276, endPoint y: 55, distance: 46.4
click at [276, 55] on icon at bounding box center [276, 57] width 8 height 11
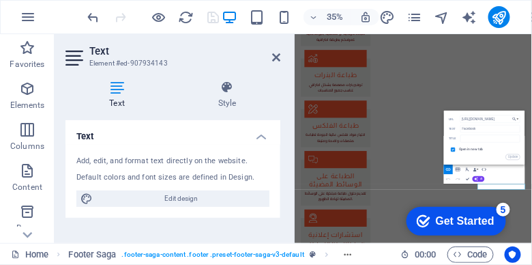
scroll to position [1642, 0]
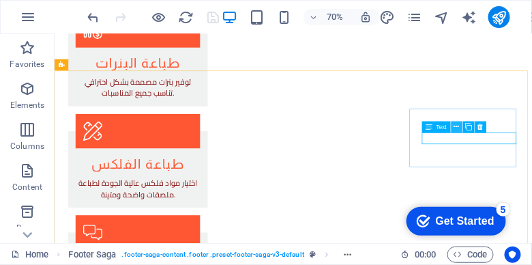
click at [457, 129] on icon at bounding box center [456, 127] width 5 height 10
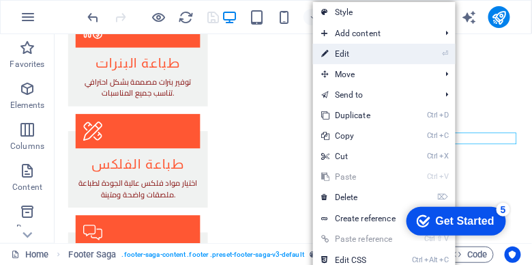
click at [367, 52] on link "⏎ Edit" at bounding box center [358, 54] width 91 height 20
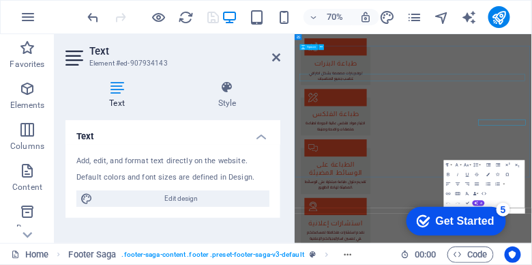
scroll to position [1608, 0]
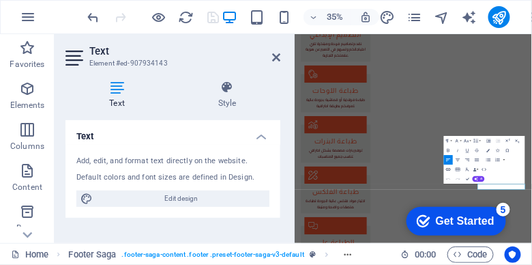
click at [449, 167] on icon "button" at bounding box center [447, 168] width 5 height 5
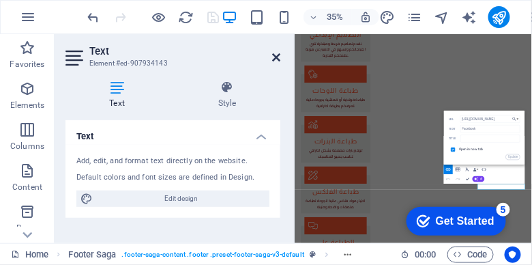
click at [275, 58] on icon at bounding box center [276, 57] width 8 height 11
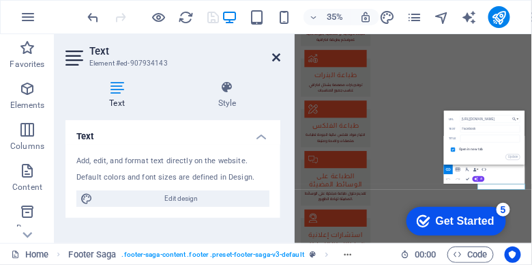
scroll to position [1642, 0]
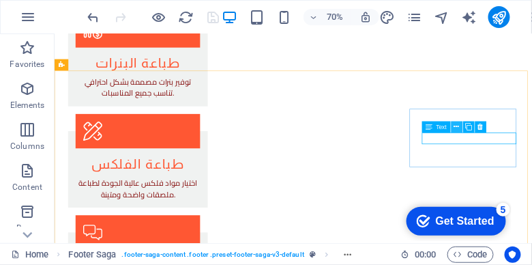
click at [458, 128] on icon at bounding box center [456, 127] width 5 height 10
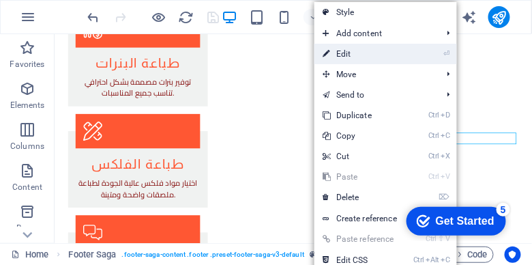
click at [374, 50] on link "⏎ Edit" at bounding box center [359, 54] width 91 height 20
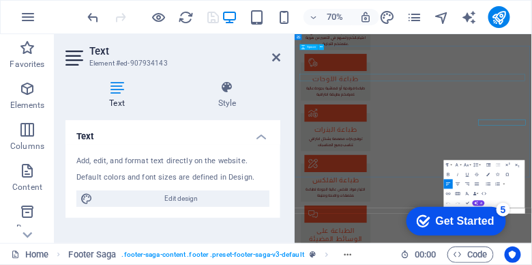
scroll to position [1608, 0]
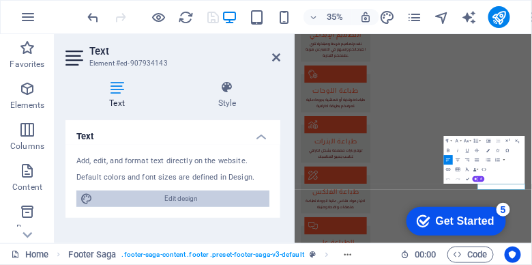
click at [207, 198] on span "Edit design" at bounding box center [181, 198] width 168 height 16
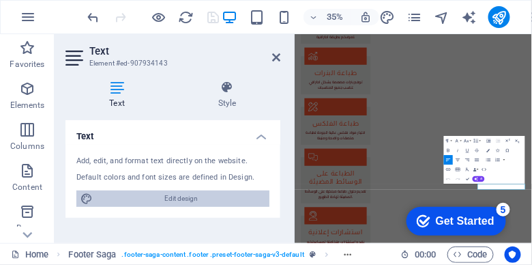
scroll to position [4415, 0]
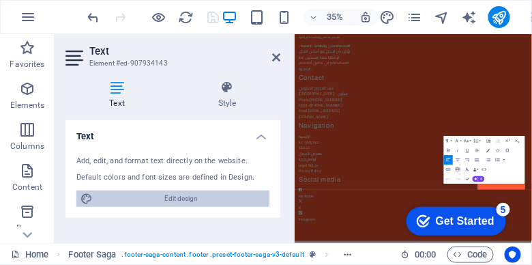
select select "px"
select select "200"
select select "px"
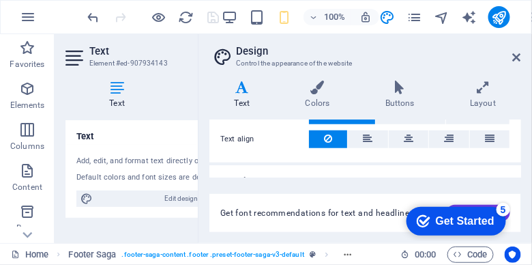
scroll to position [250, 0]
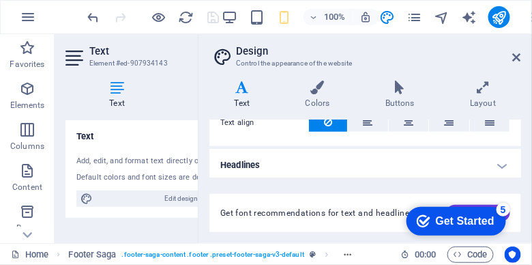
click at [147, 150] on div "Add, edit, and format text directly on the website. Default colors and font siz…" at bounding box center [172, 181] width 215 height 73
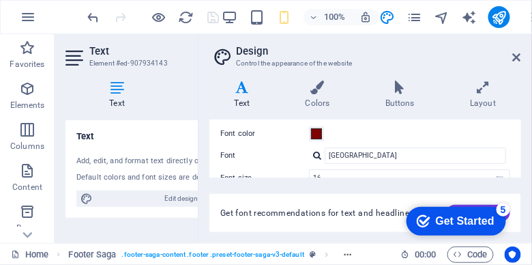
scroll to position [0, 0]
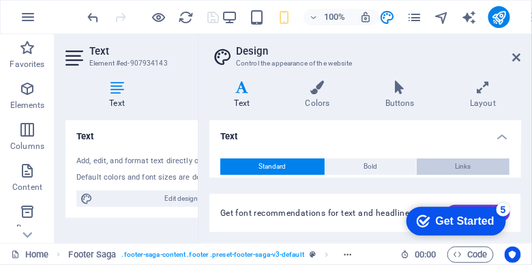
click at [462, 166] on span "Links" at bounding box center [463, 166] width 16 height 16
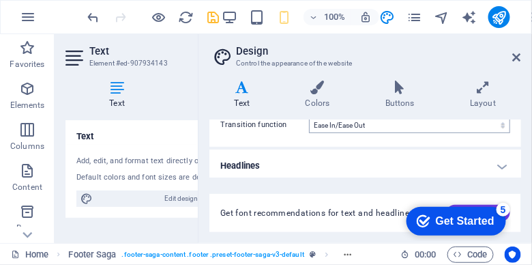
scroll to position [158, 0]
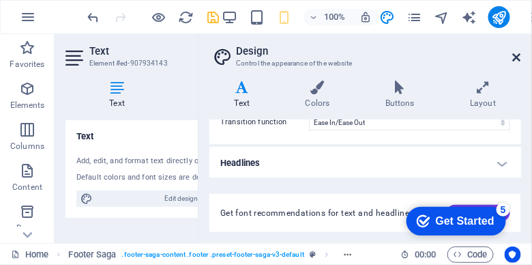
drag, startPoint x: 513, startPoint y: 59, endPoint x: 627, endPoint y: 72, distance: 114.6
click at [514, 59] on icon at bounding box center [517, 57] width 8 height 11
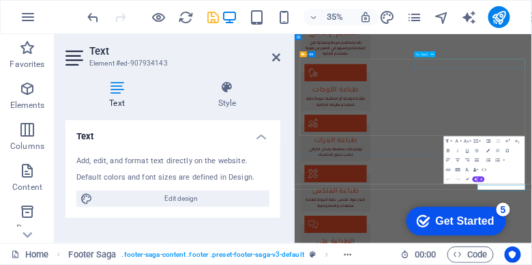
scroll to position [1608, 0]
click at [450, 169] on icon "button" at bounding box center [447, 168] width 5 height 5
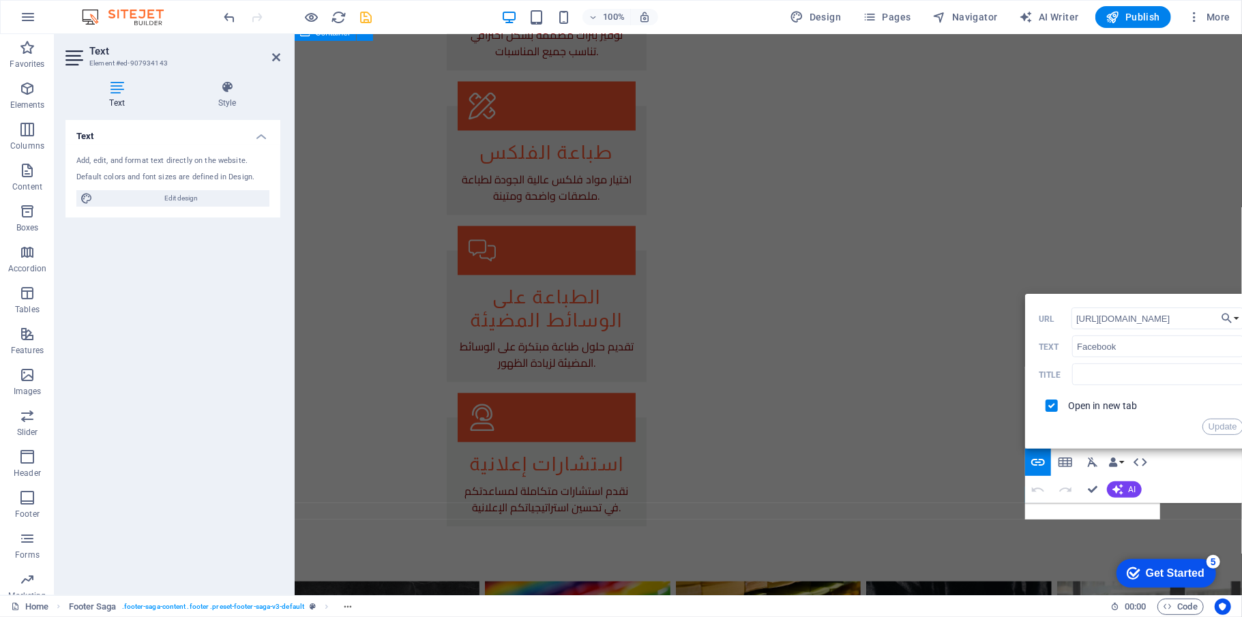
scroll to position [1683, 0]
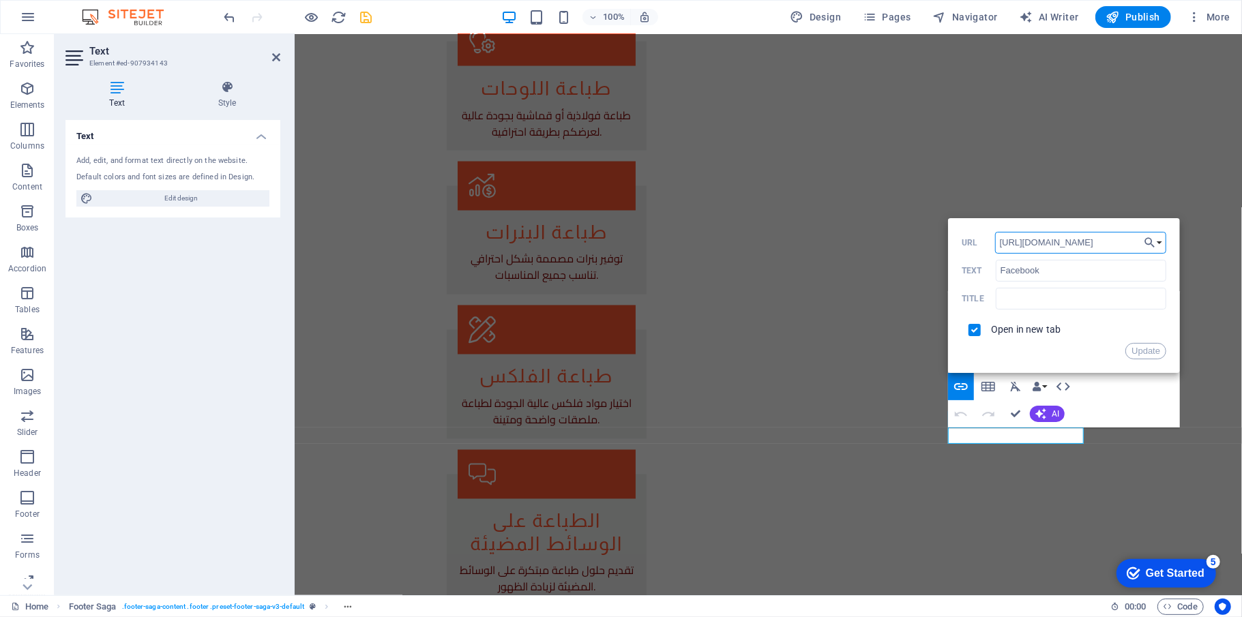
click at [620, 243] on input "[URL][DOMAIN_NAME]" at bounding box center [1081, 243] width 172 height 22
paste input "alaejem.adv"
type input "[URL][DOMAIN_NAME][DOMAIN_NAME]"
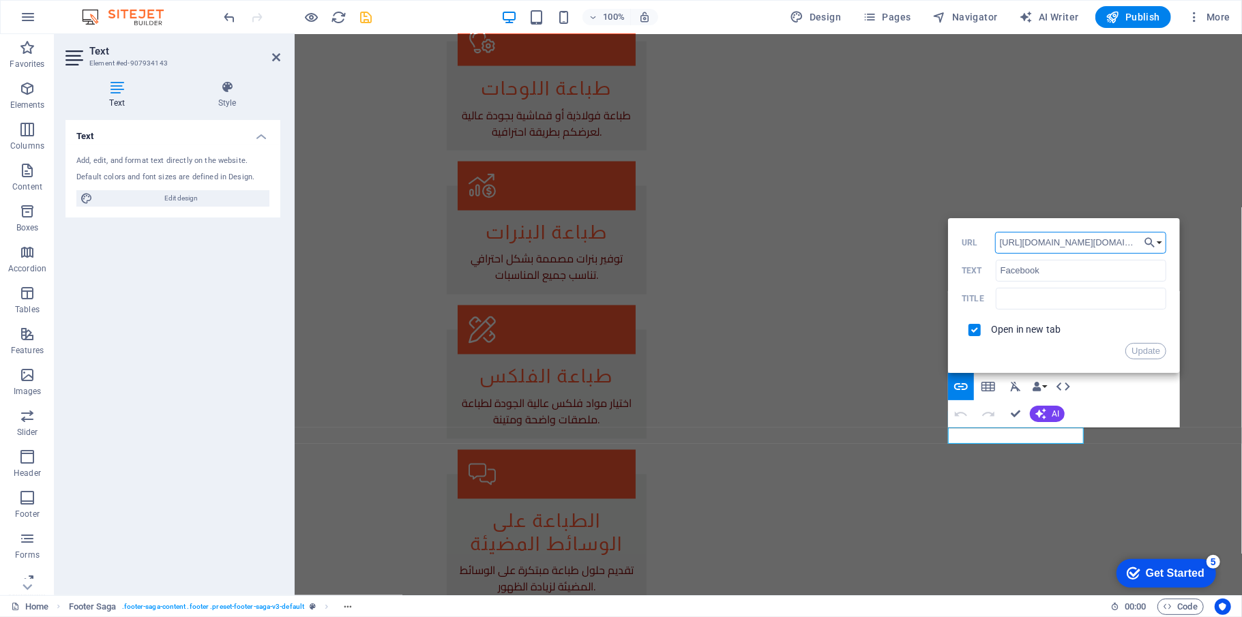
scroll to position [0, 16]
click at [620, 308] on button "Update" at bounding box center [1145, 351] width 41 height 16
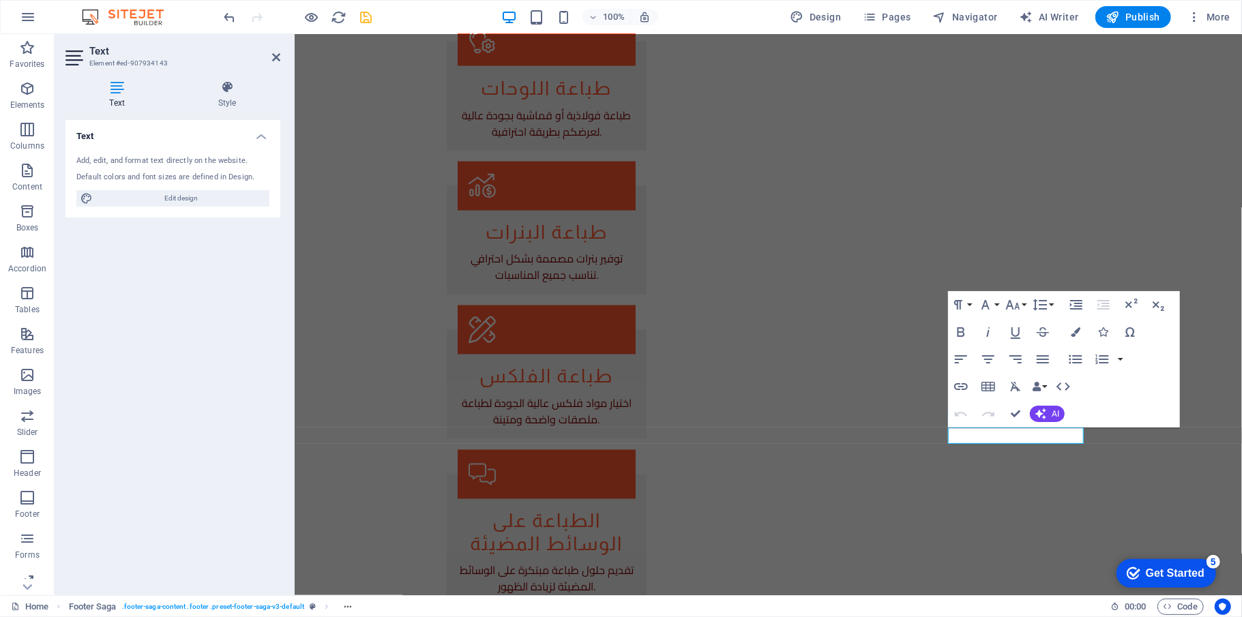
scroll to position [0, 0]
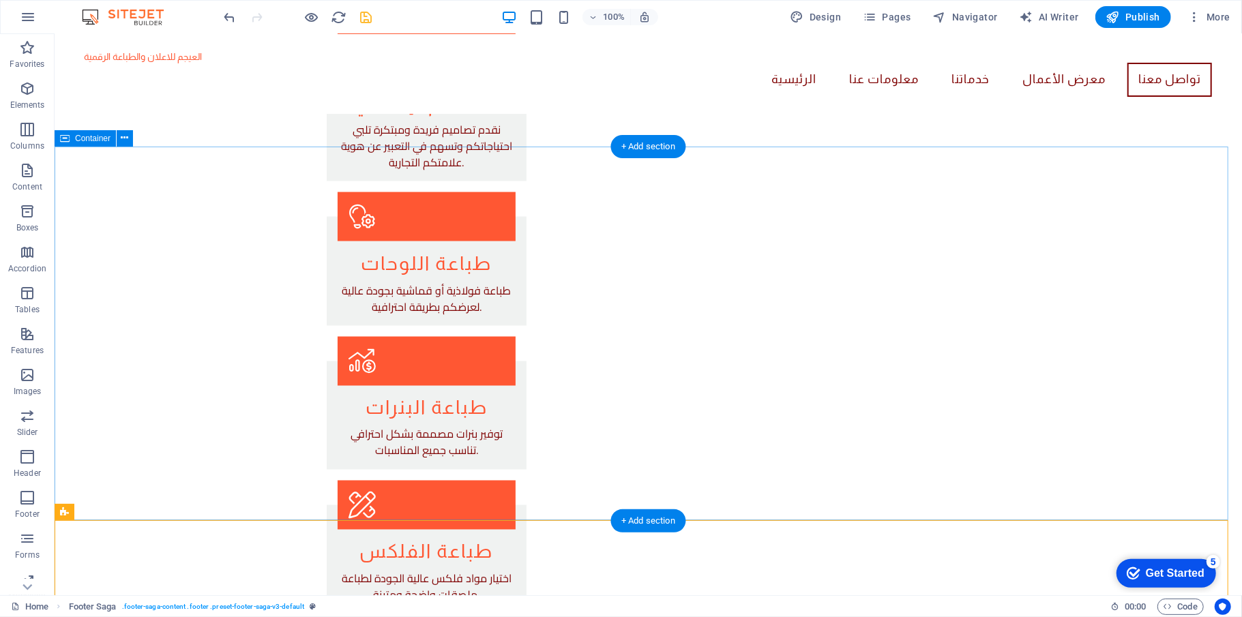
scroll to position [1406, 0]
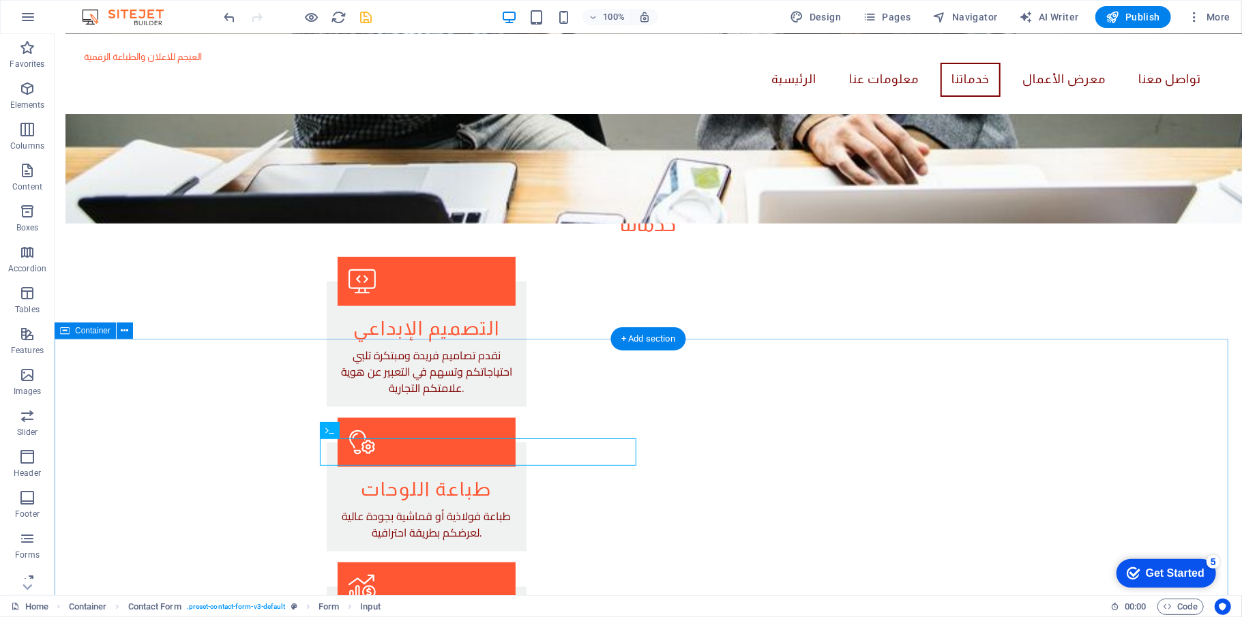
scroll to position [1133, 0]
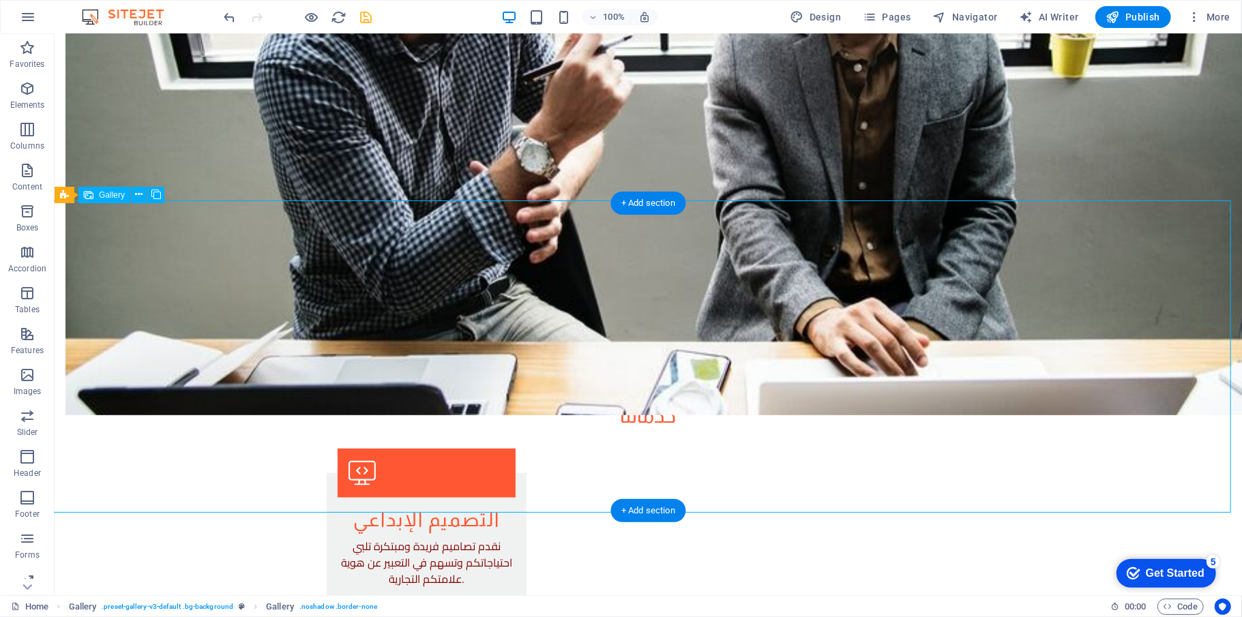
scroll to position [1201, 0]
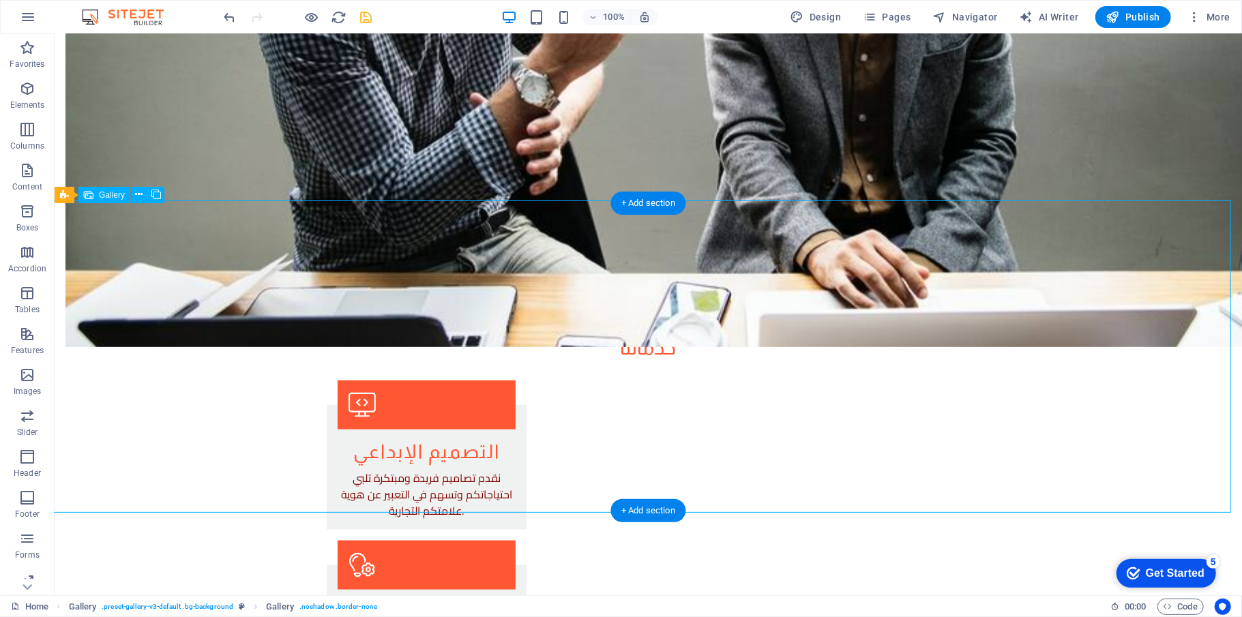
select select "px"
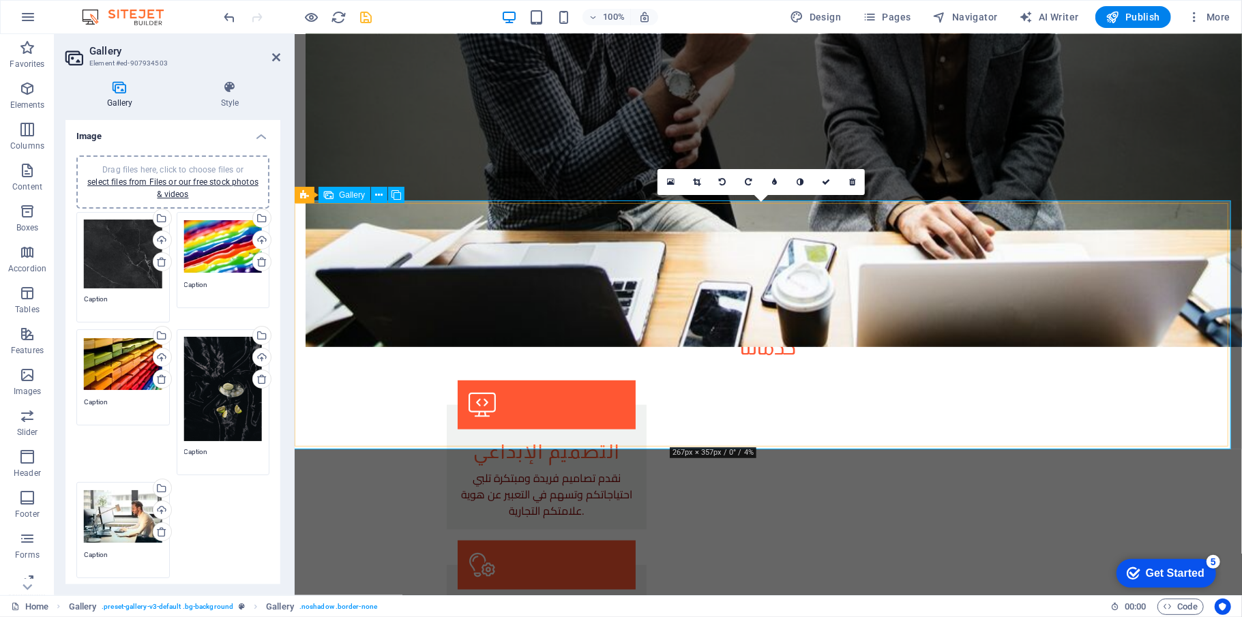
click at [620, 181] on icon at bounding box center [697, 182] width 8 height 8
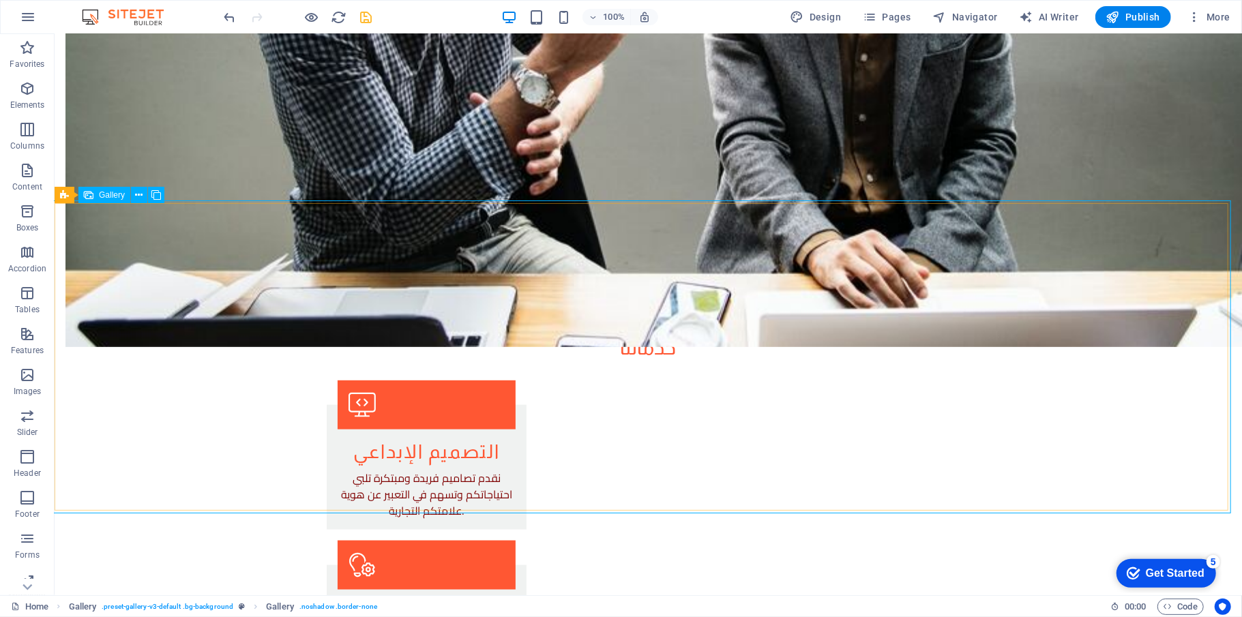
select select "px"
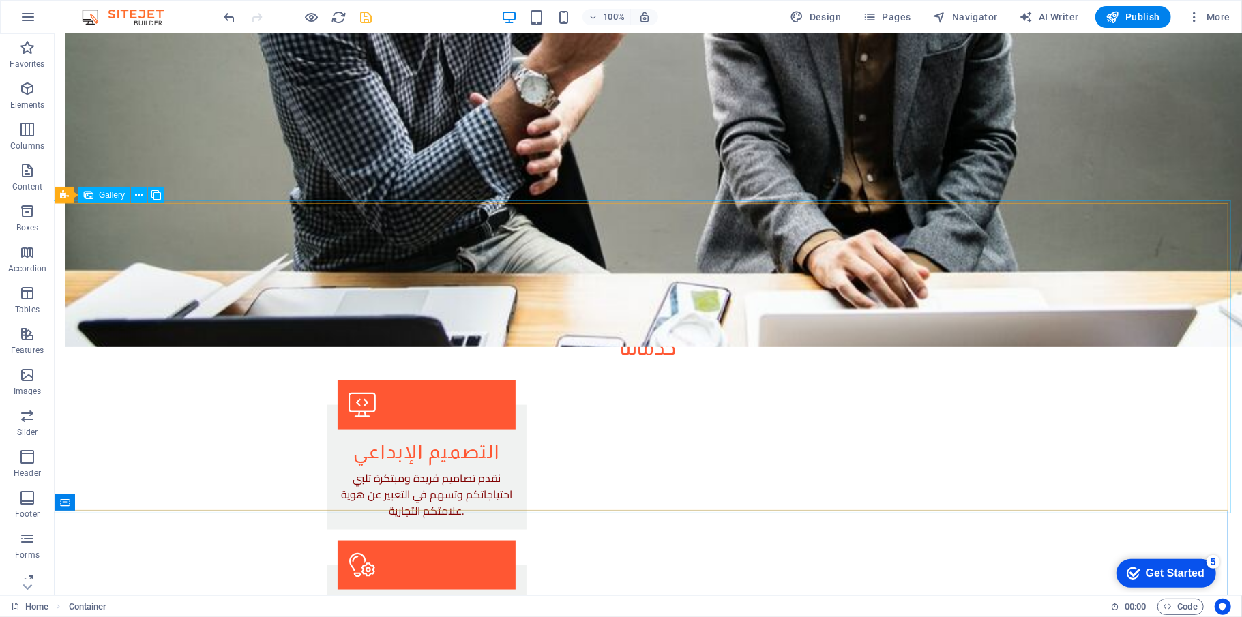
select select "px"
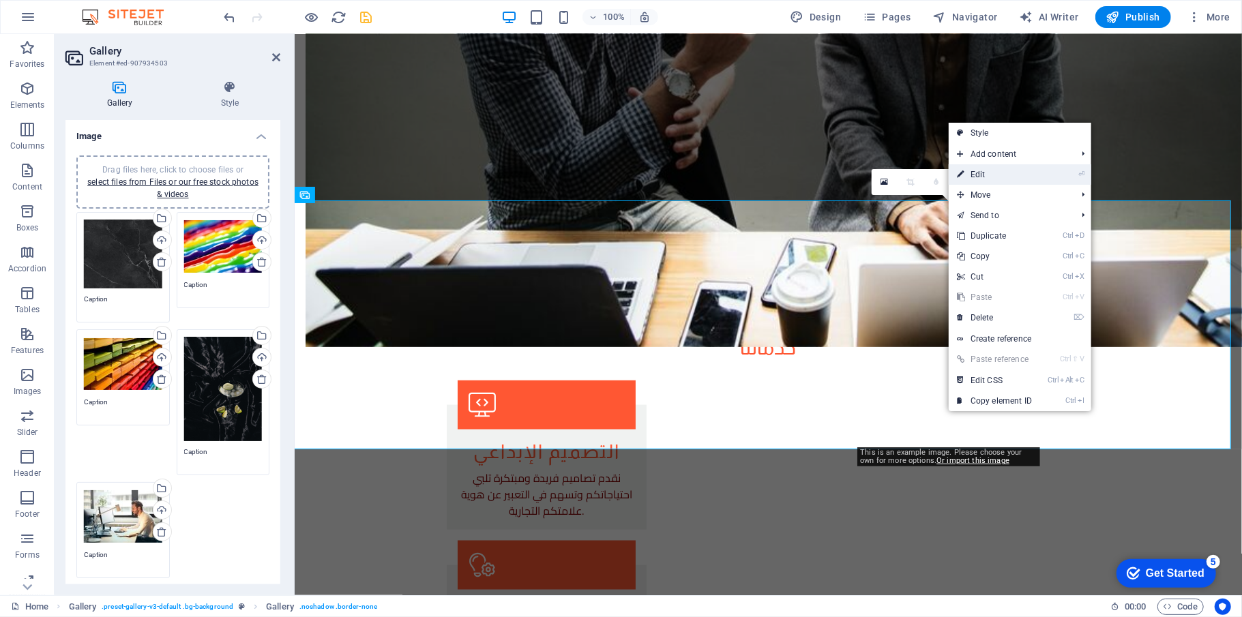
click at [620, 167] on link "⏎ Edit" at bounding box center [993, 174] width 91 height 20
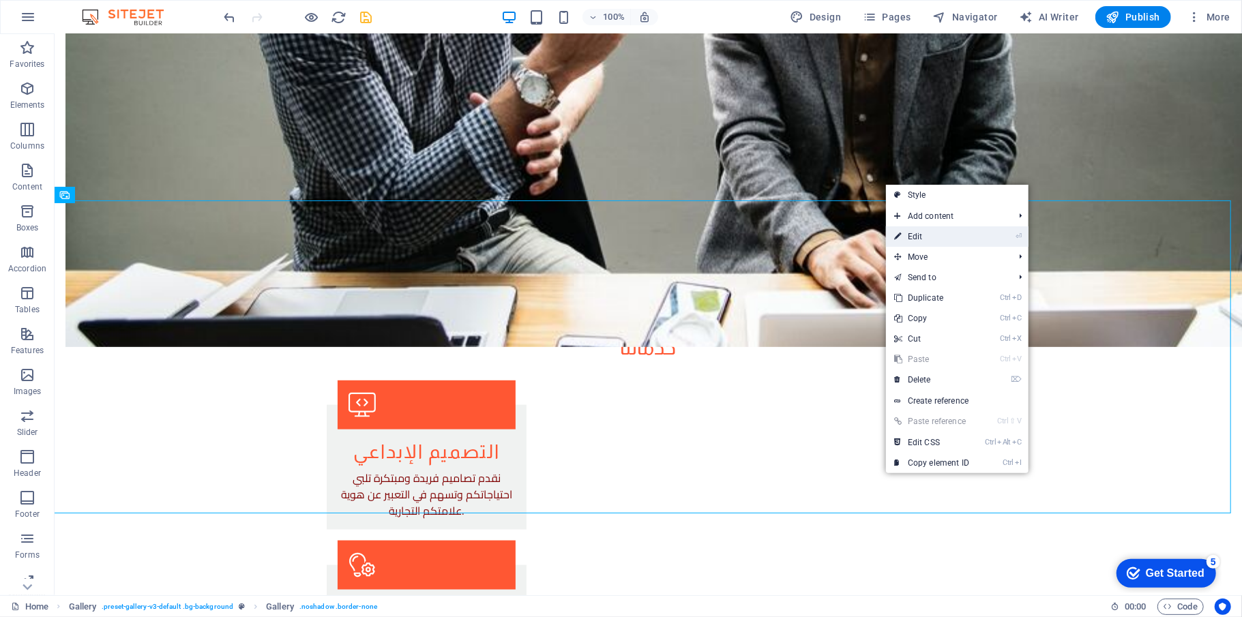
drag, startPoint x: 935, startPoint y: 236, endPoint x: 642, endPoint y: 203, distance: 295.7
click at [620, 237] on link "⏎ Edit" at bounding box center [931, 236] width 91 height 20
select select "px"
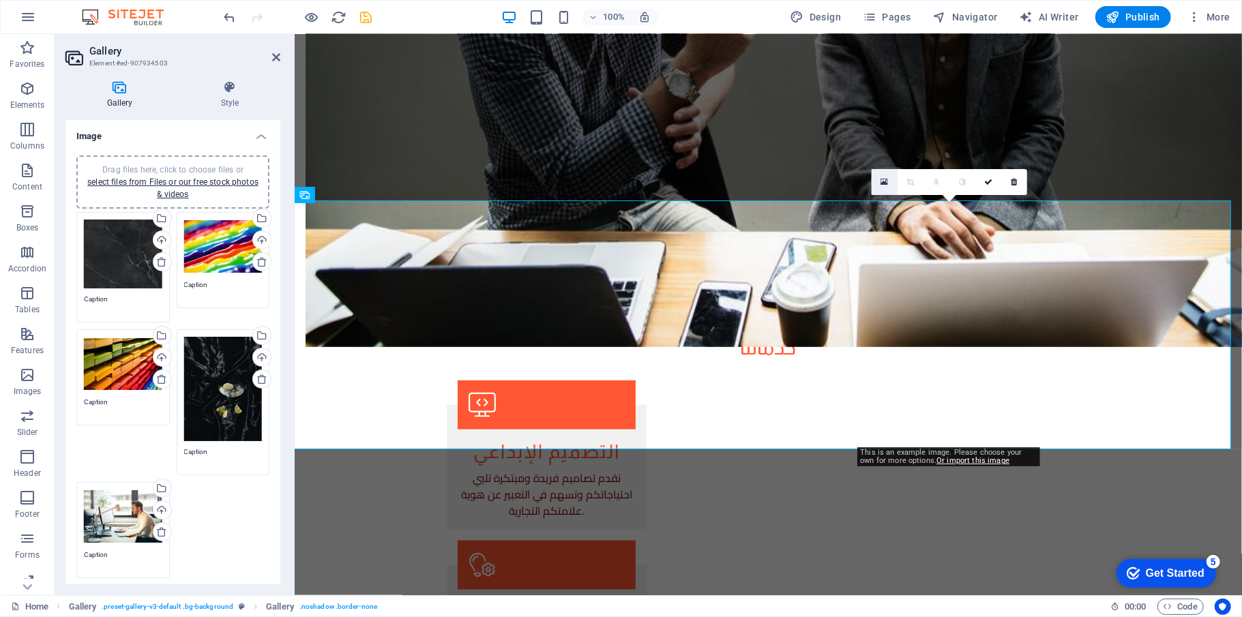
click at [620, 183] on icon at bounding box center [884, 182] width 8 height 10
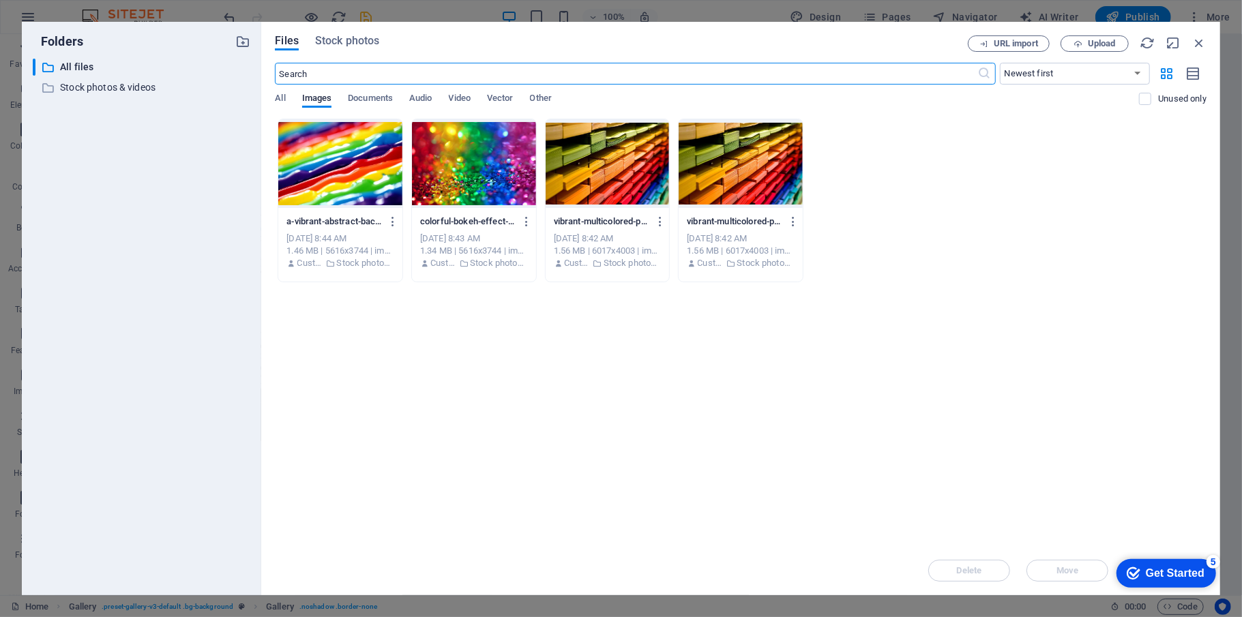
scroll to position [1255, 0]
click at [620, 175] on div at bounding box center [740, 163] width 124 height 89
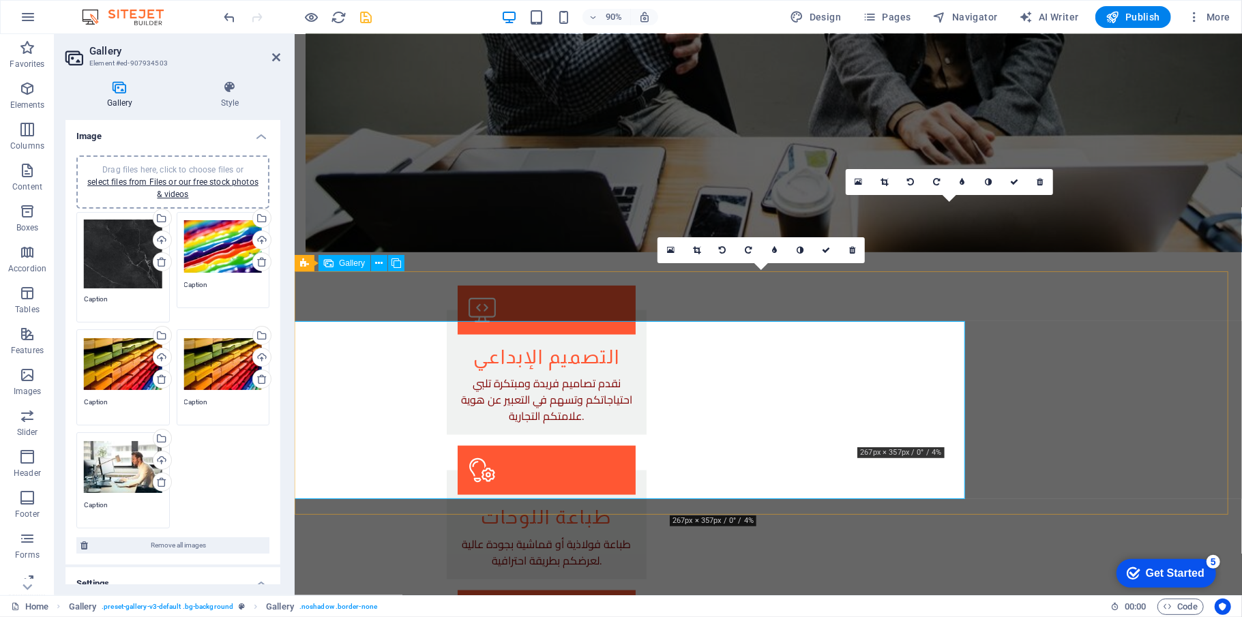
scroll to position [1201, 0]
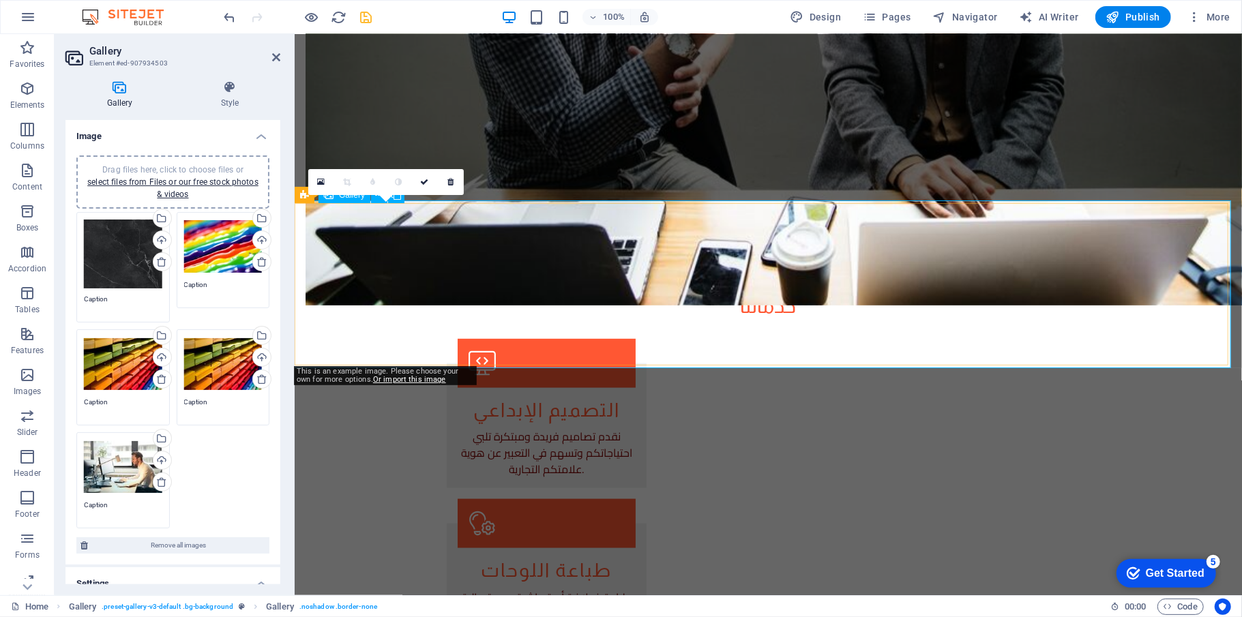
click at [315, 173] on link at bounding box center [321, 182] width 26 height 26
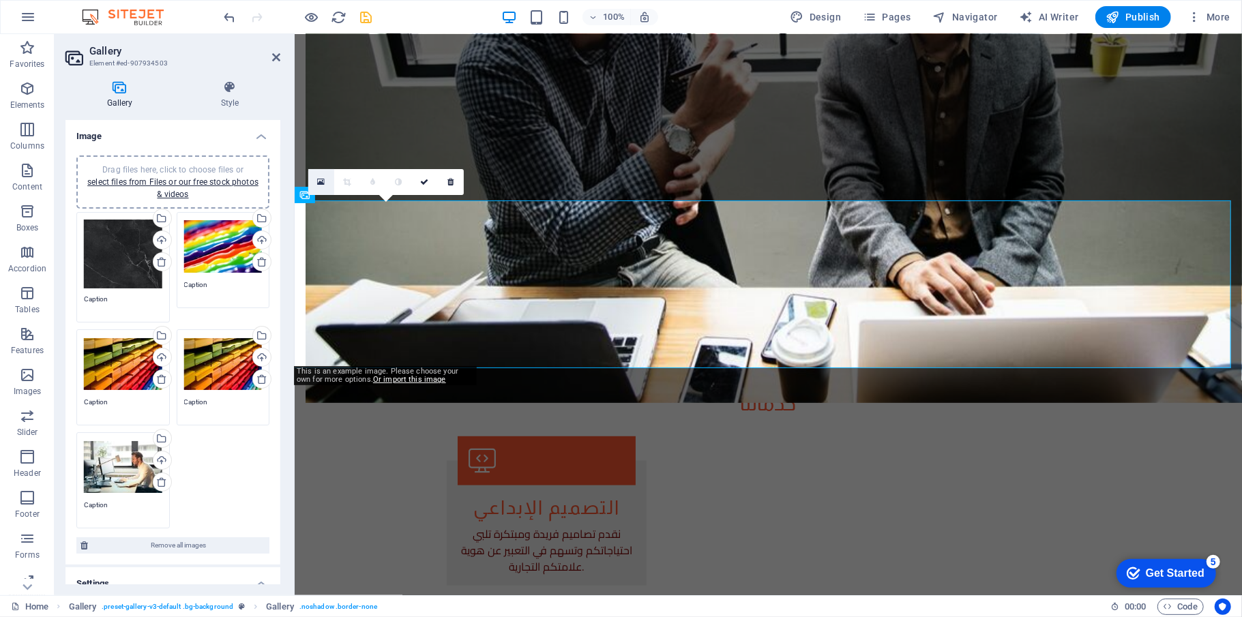
scroll to position [1255, 0]
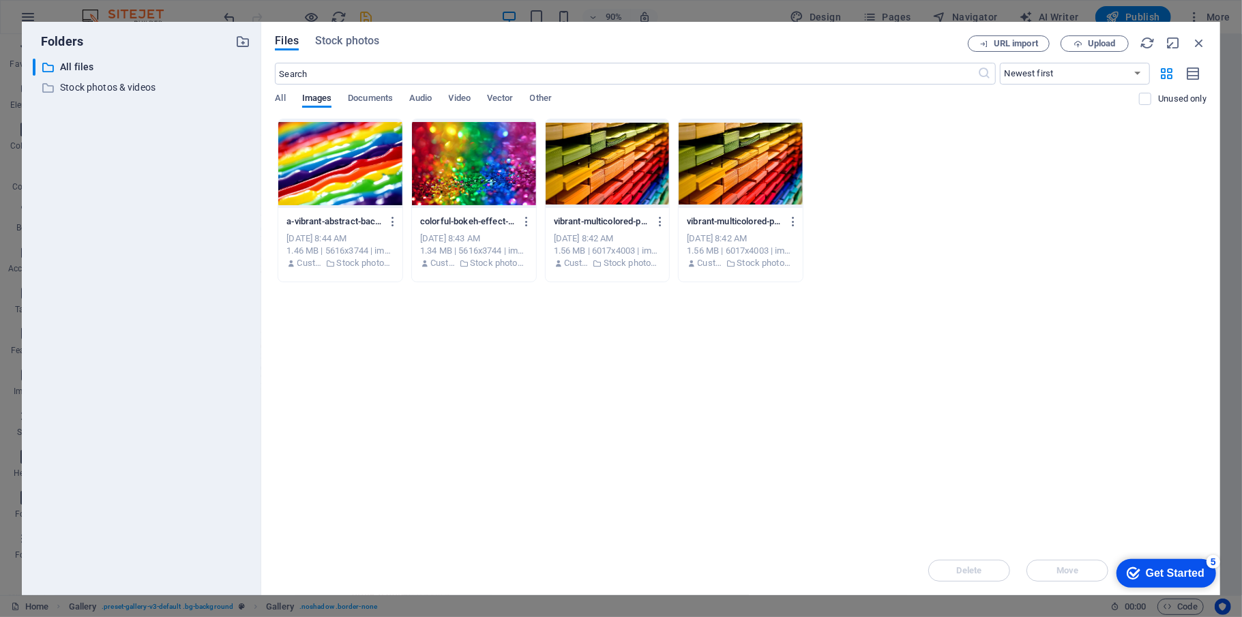
click at [355, 175] on div at bounding box center [340, 163] width 124 height 89
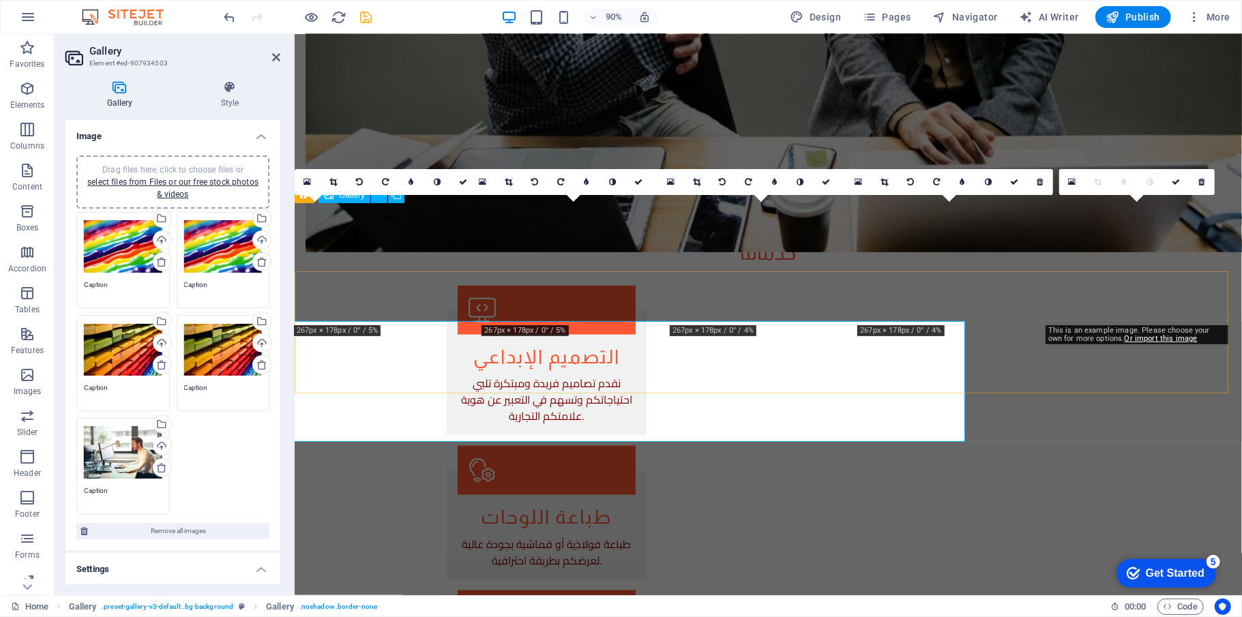
scroll to position [1201, 0]
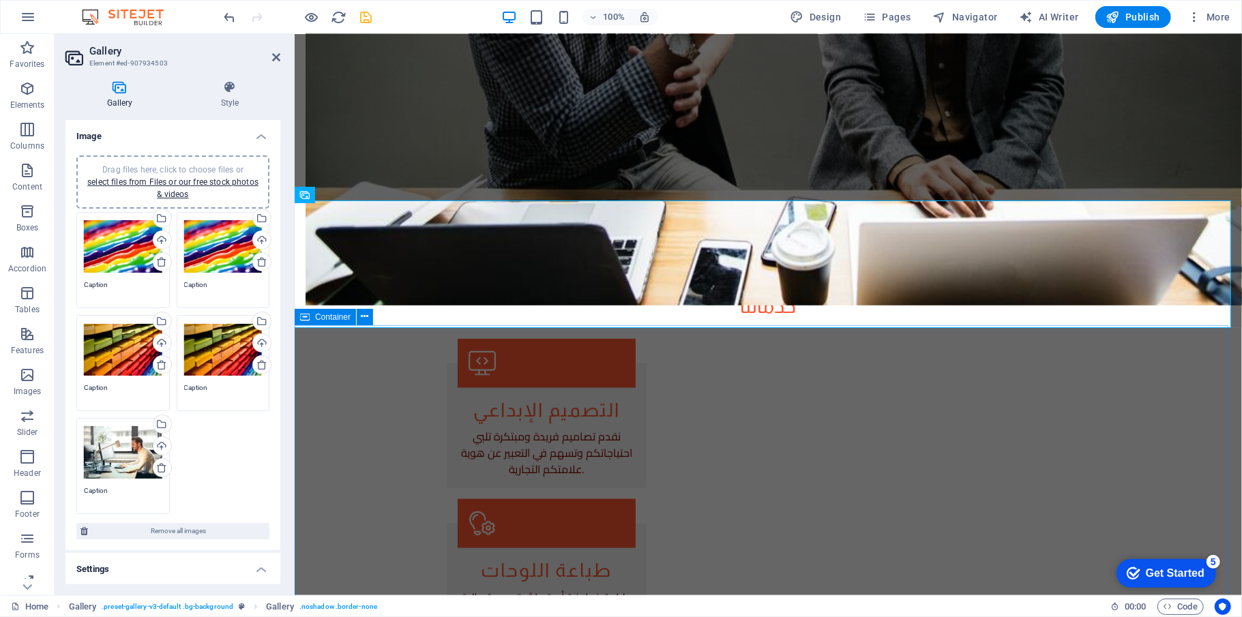
drag, startPoint x: 1146, startPoint y: 402, endPoint x: 1388, endPoint y: 402, distance: 241.4
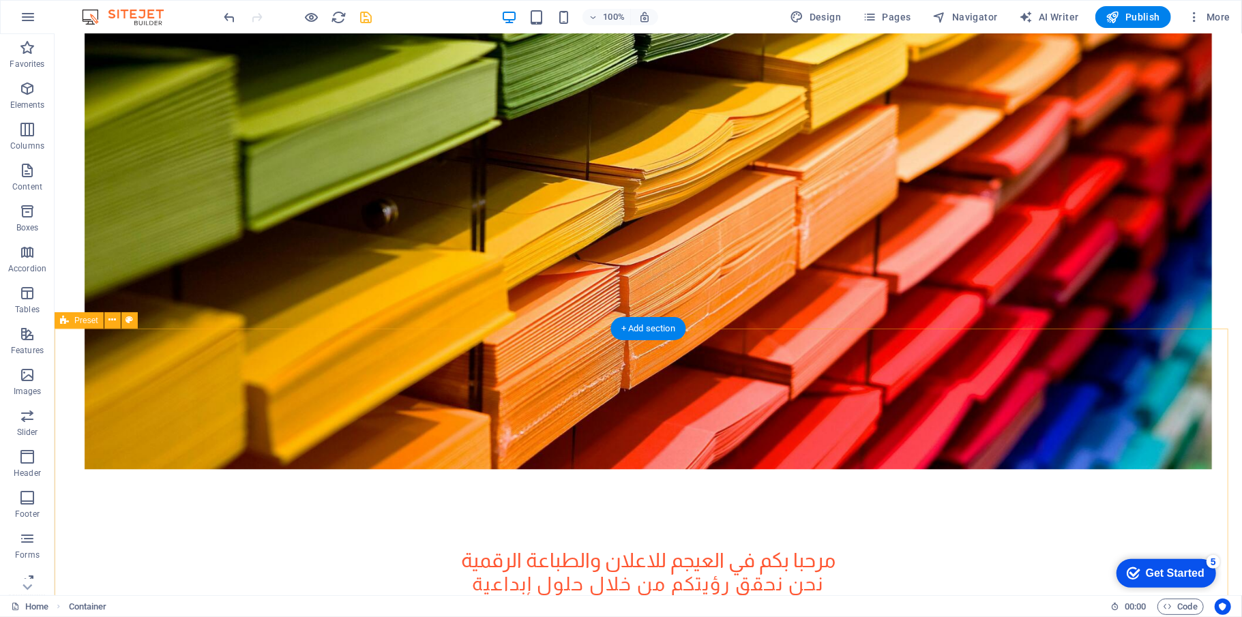
scroll to position [0, 0]
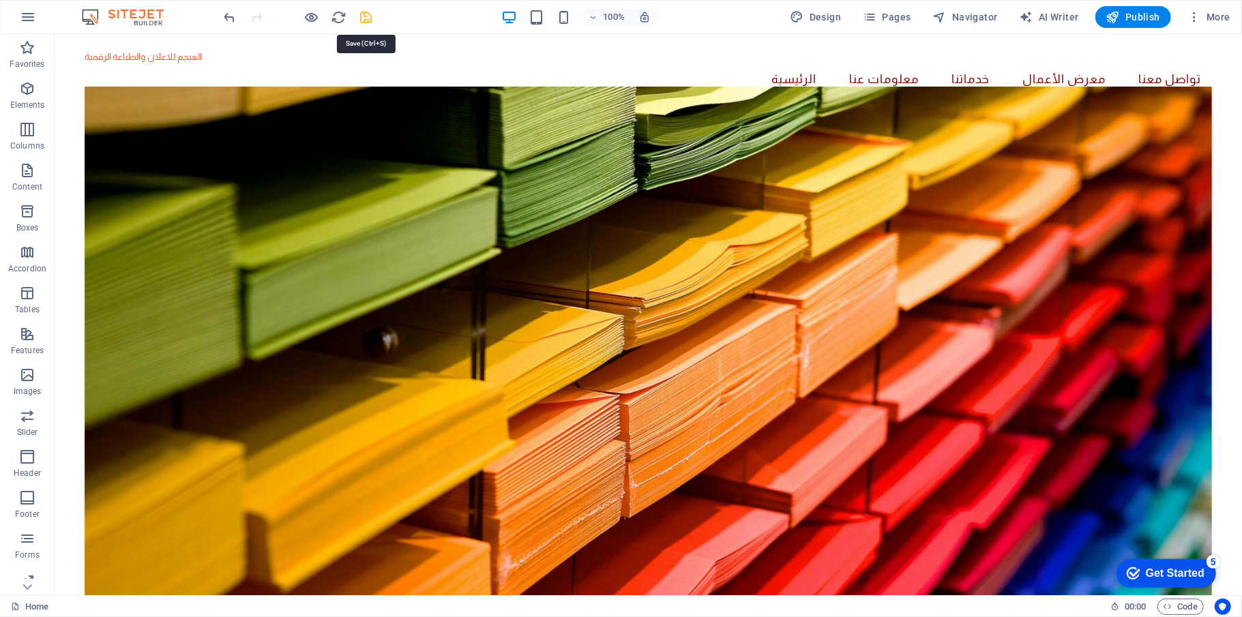
click at [365, 15] on icon "save" at bounding box center [367, 18] width 16 height 16
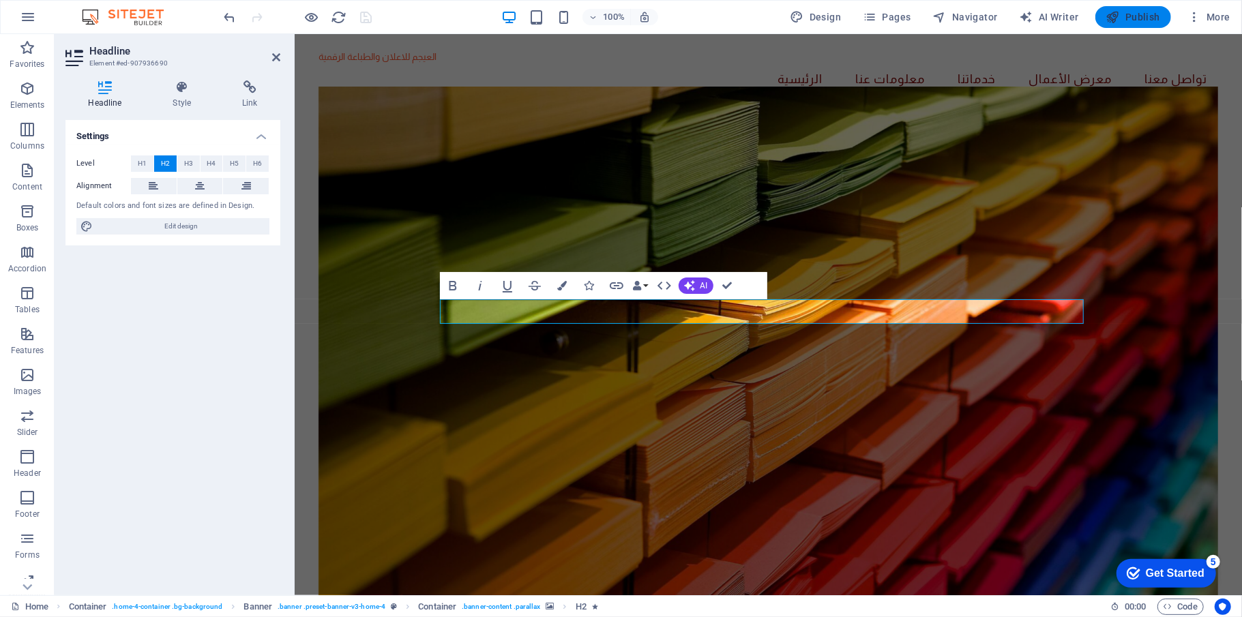
click at [620, 18] on span "Publish" at bounding box center [1133, 17] width 54 height 14
click at [620, 209] on figure at bounding box center [768, 341] width 900 height 511
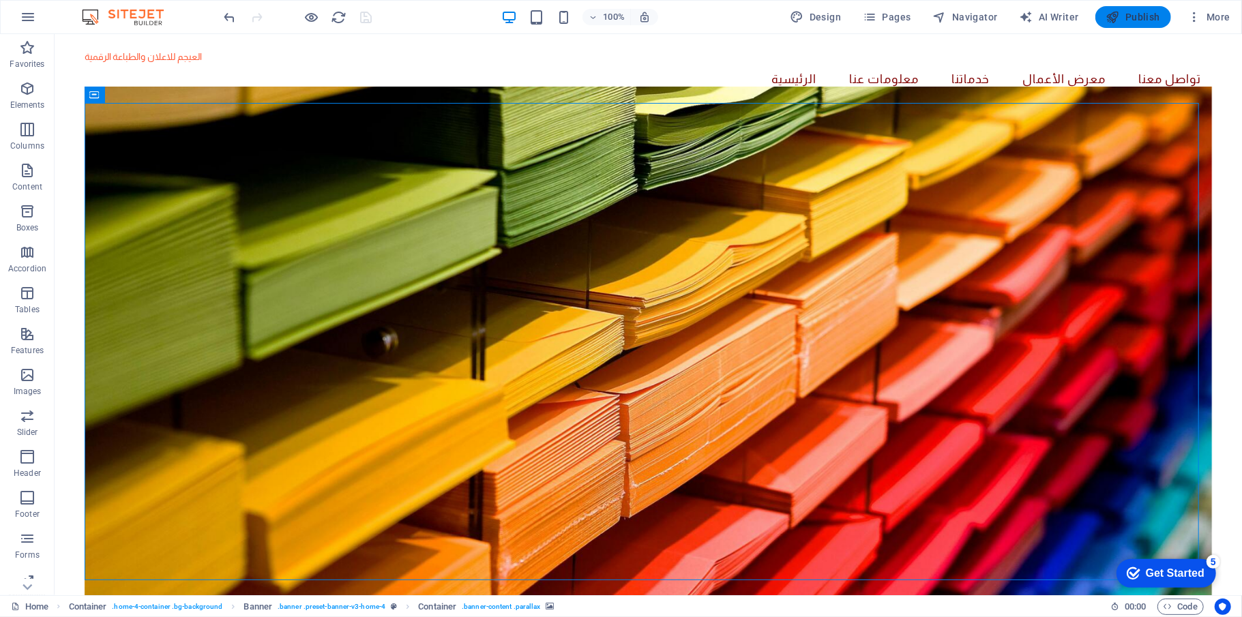
click at [620, 16] on span "Publish" at bounding box center [1133, 17] width 54 height 14
